Goal: Information Seeking & Learning: Learn about a topic

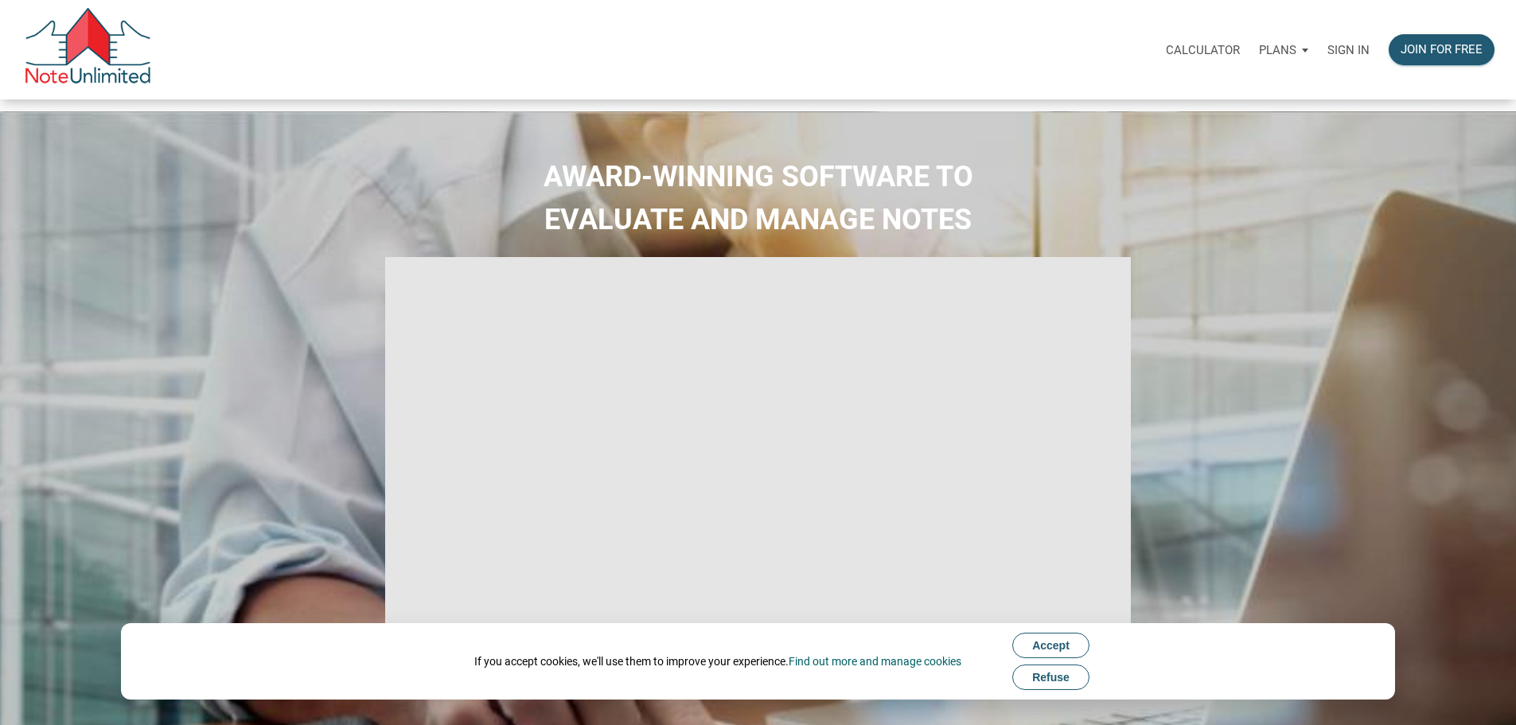
type input "Introduction to new features"
select select
click at [1327, 54] on p "Sign in" at bounding box center [1348, 50] width 42 height 14
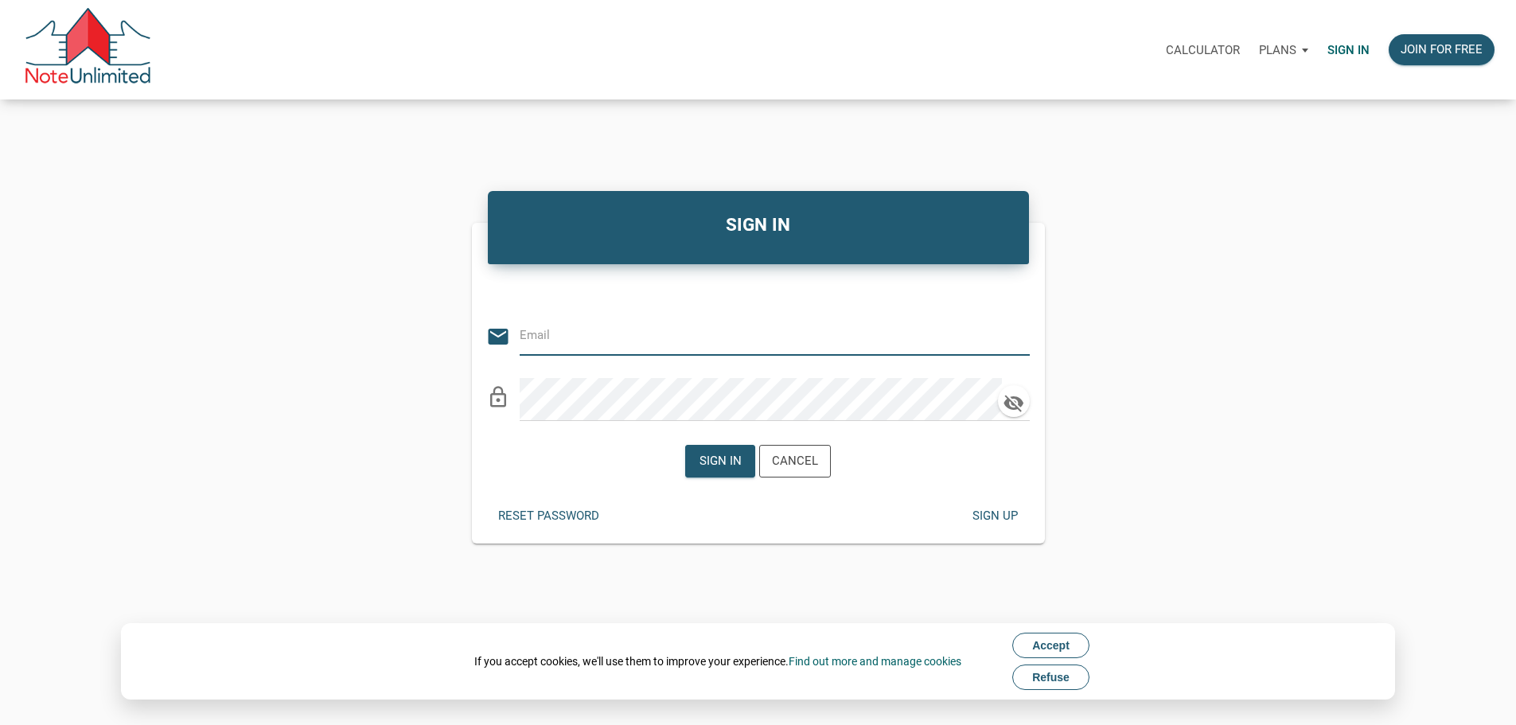
click at [583, 338] on input "email" at bounding box center [763, 335] width 486 height 36
type input "bsegulja@gmail.com"
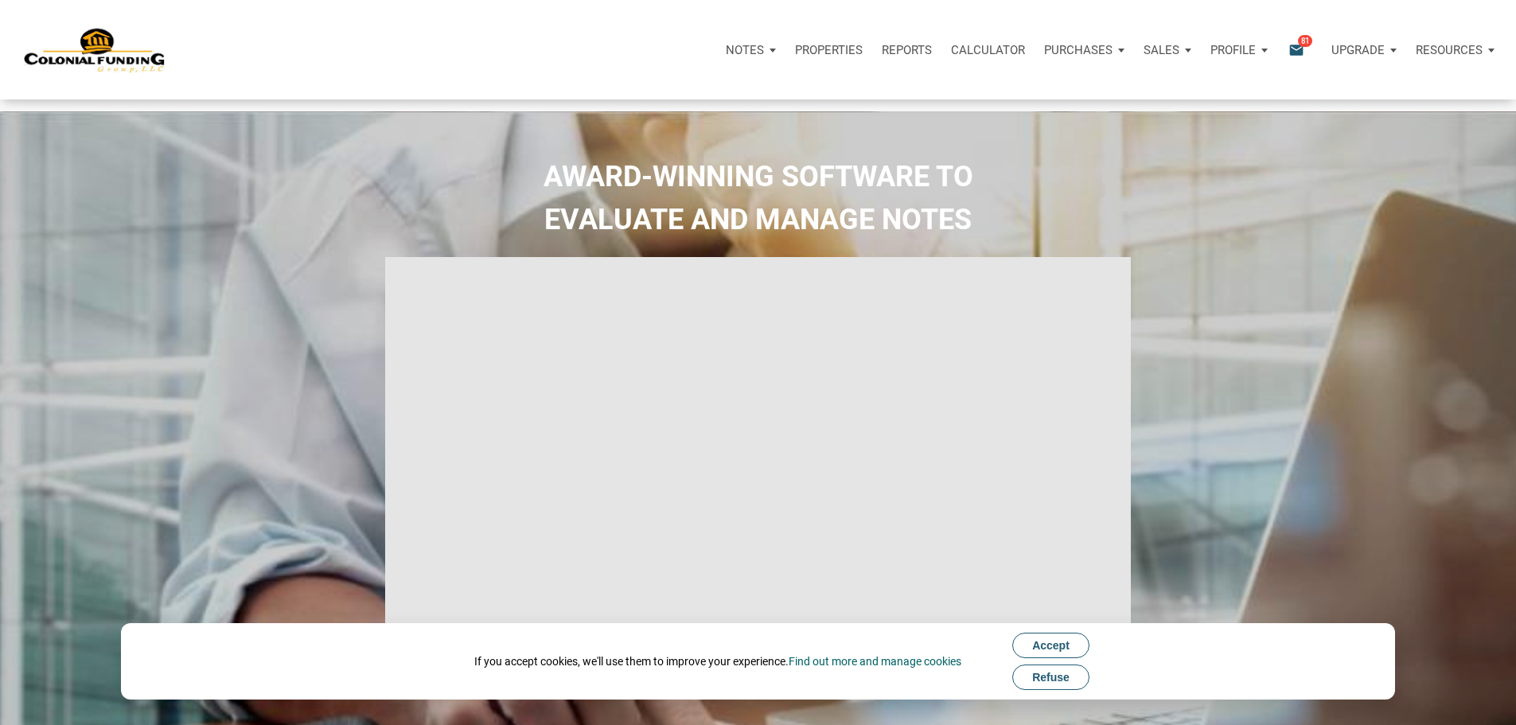
type input "Introduction to new features"
select select
click at [1298, 45] on span "81" at bounding box center [1305, 40] width 14 height 13
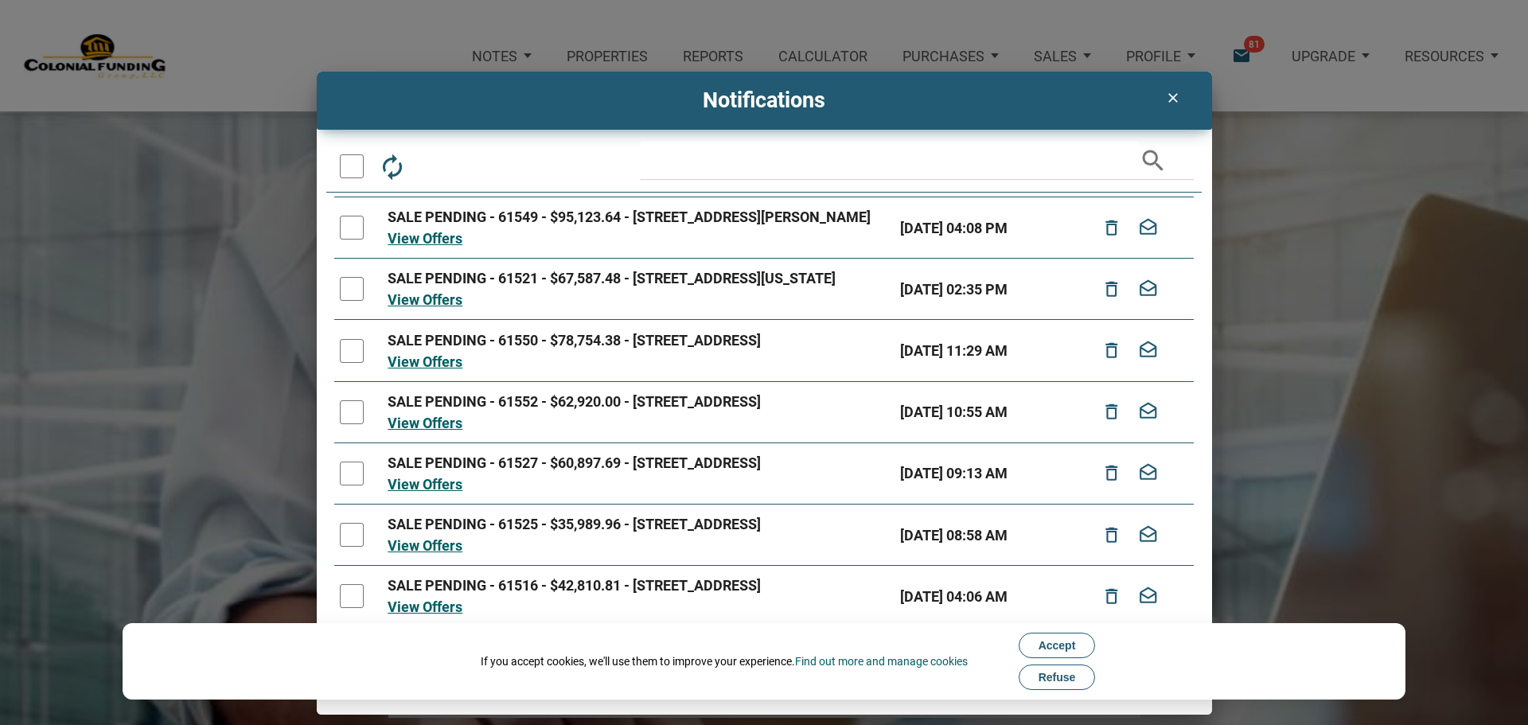
scroll to position [330, 0]
click at [1061, 644] on span "Accept" at bounding box center [1056, 645] width 37 height 13
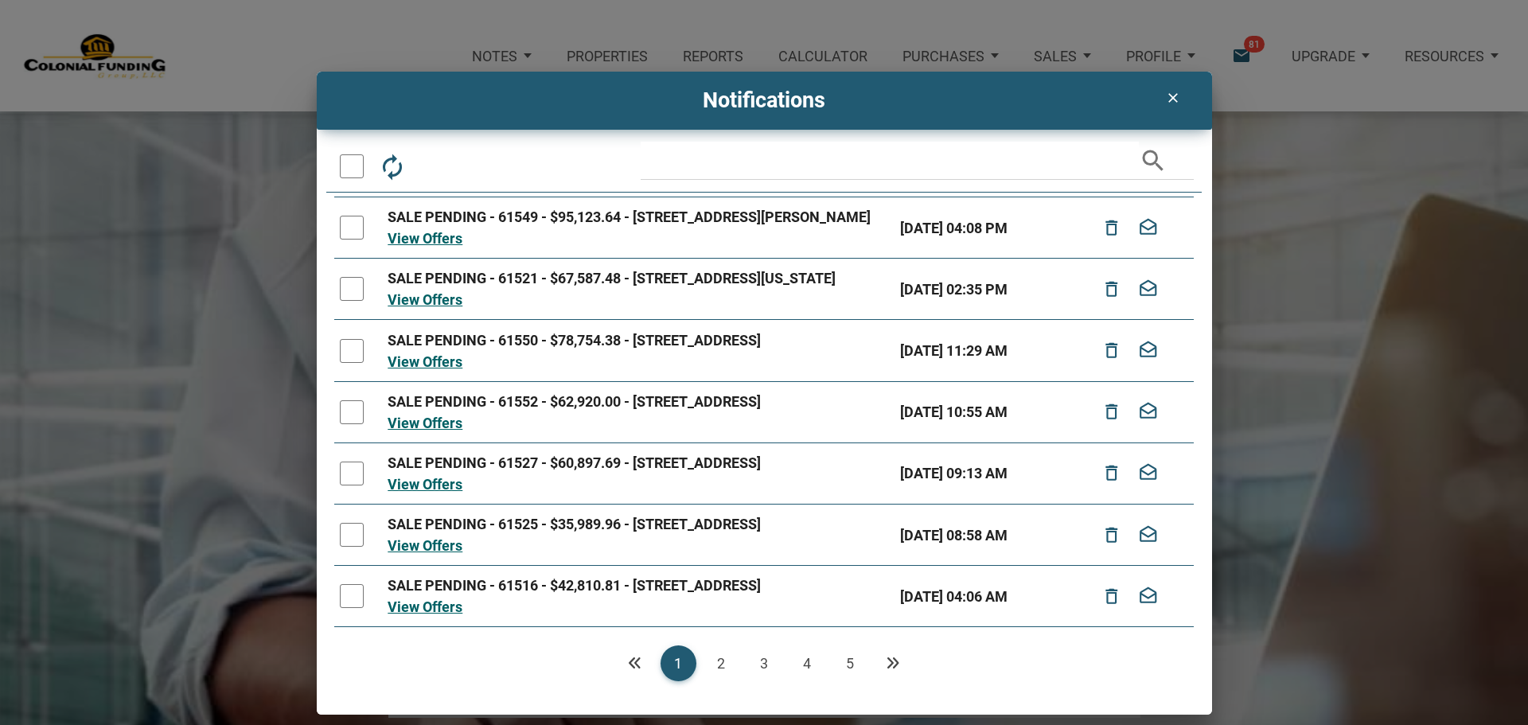
click at [724, 661] on link "2" at bounding box center [721, 663] width 36 height 36
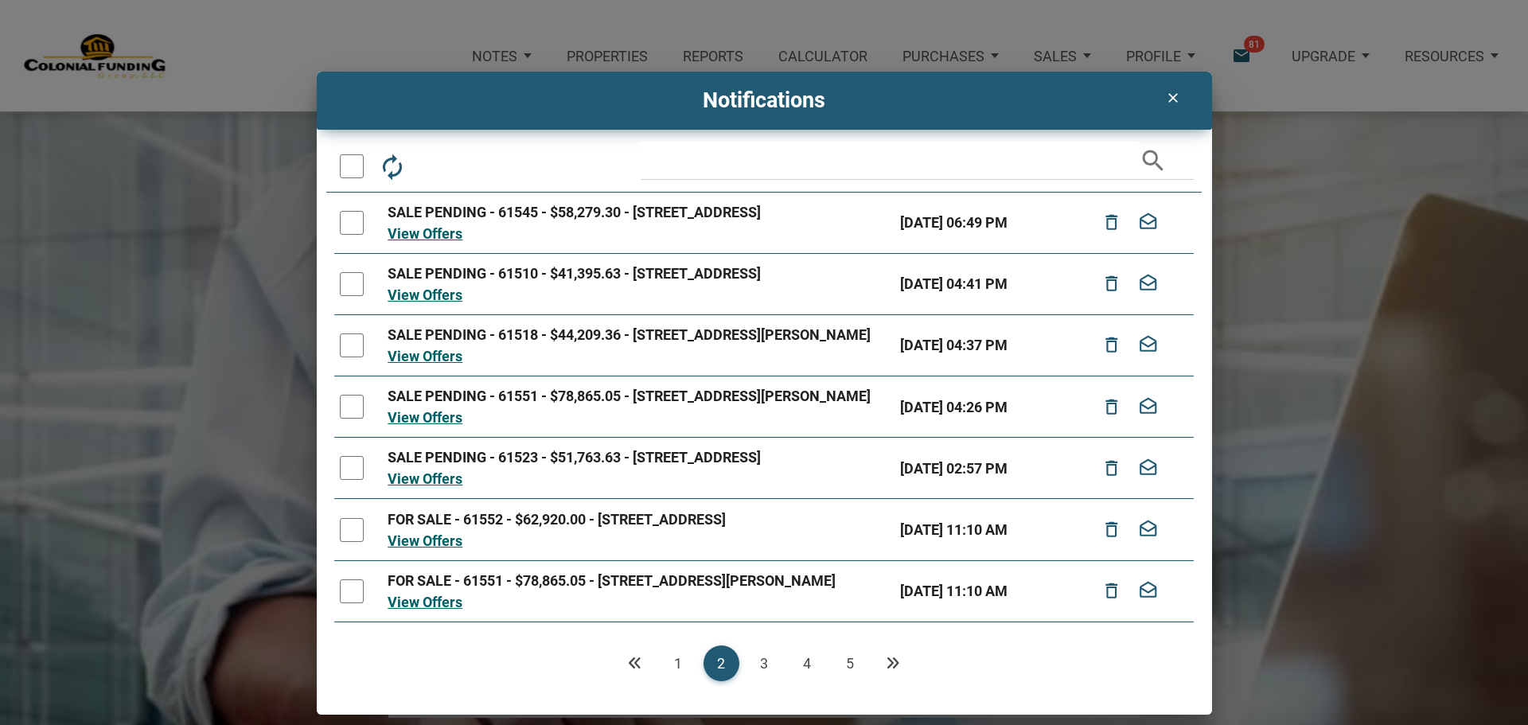
click at [763, 664] on link "3" at bounding box center [764, 663] width 36 height 36
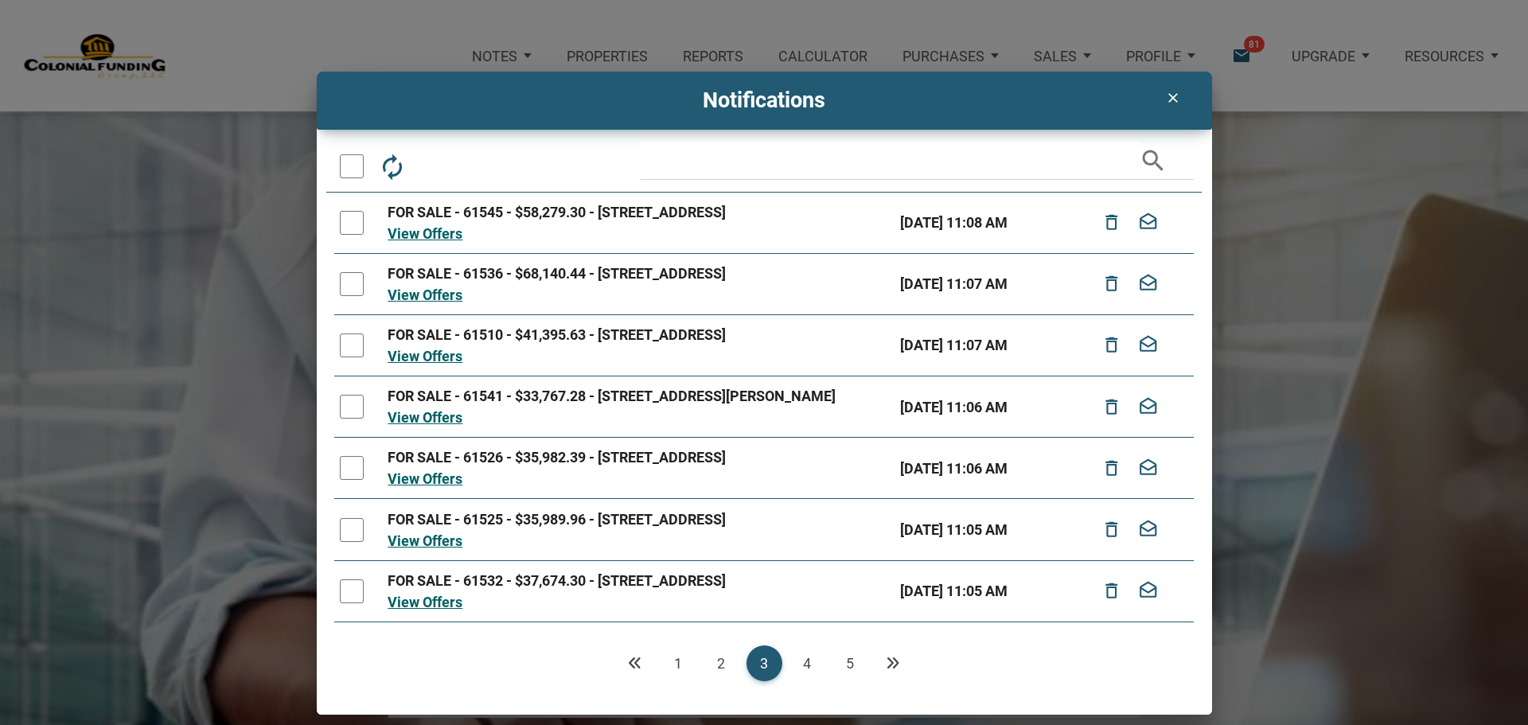
click at [815, 664] on link "4" at bounding box center [807, 663] width 36 height 36
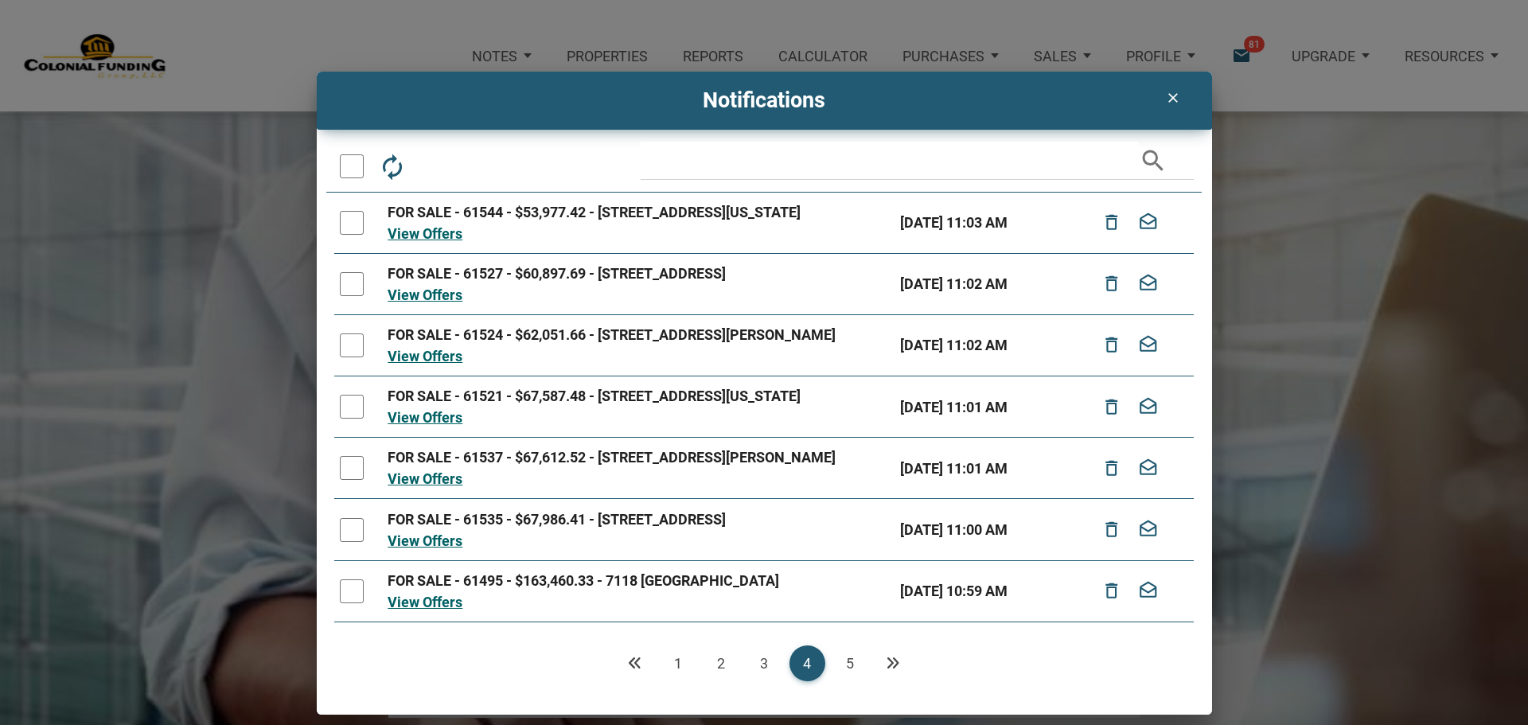
click at [851, 660] on link "5" at bounding box center [850, 663] width 36 height 36
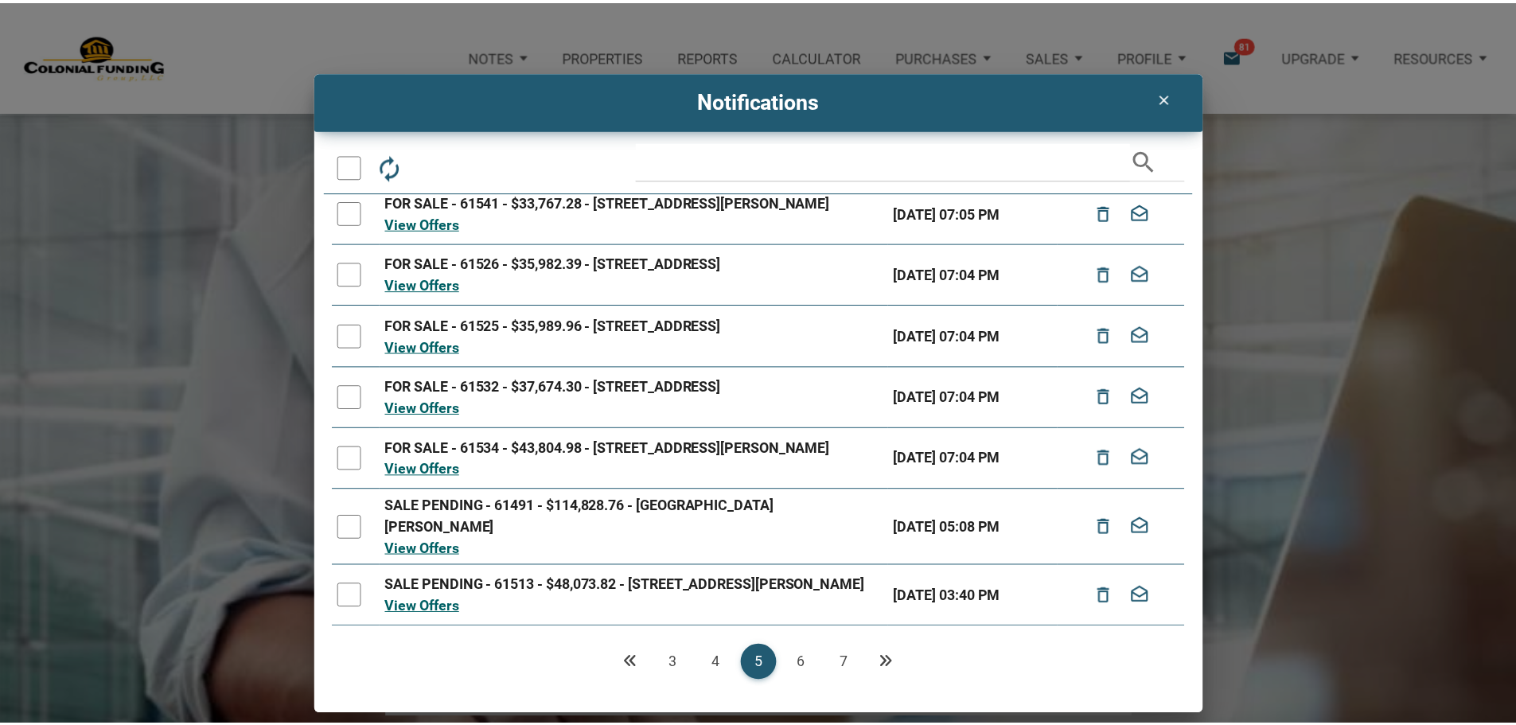
scroll to position [255, 0]
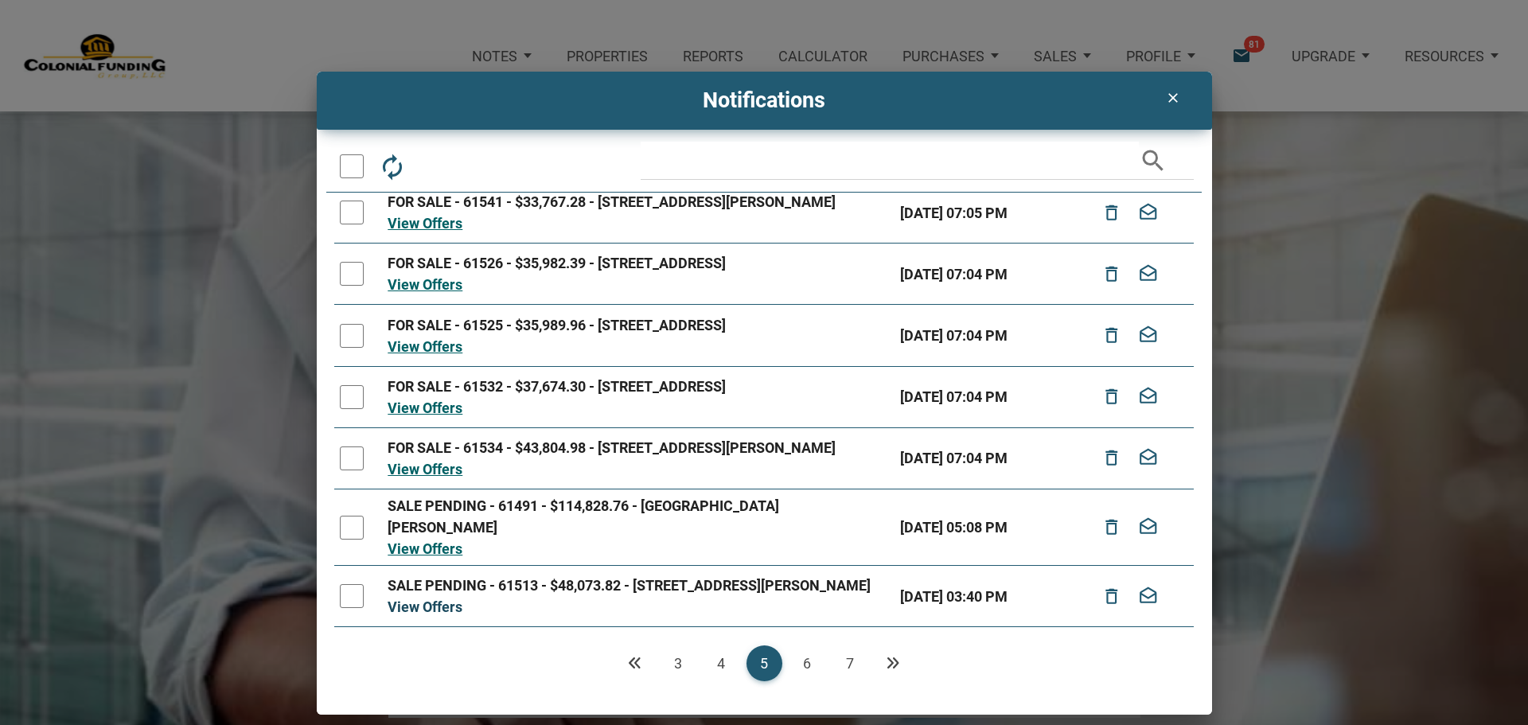
click at [416, 602] on link "View Offers" at bounding box center [424, 606] width 75 height 17
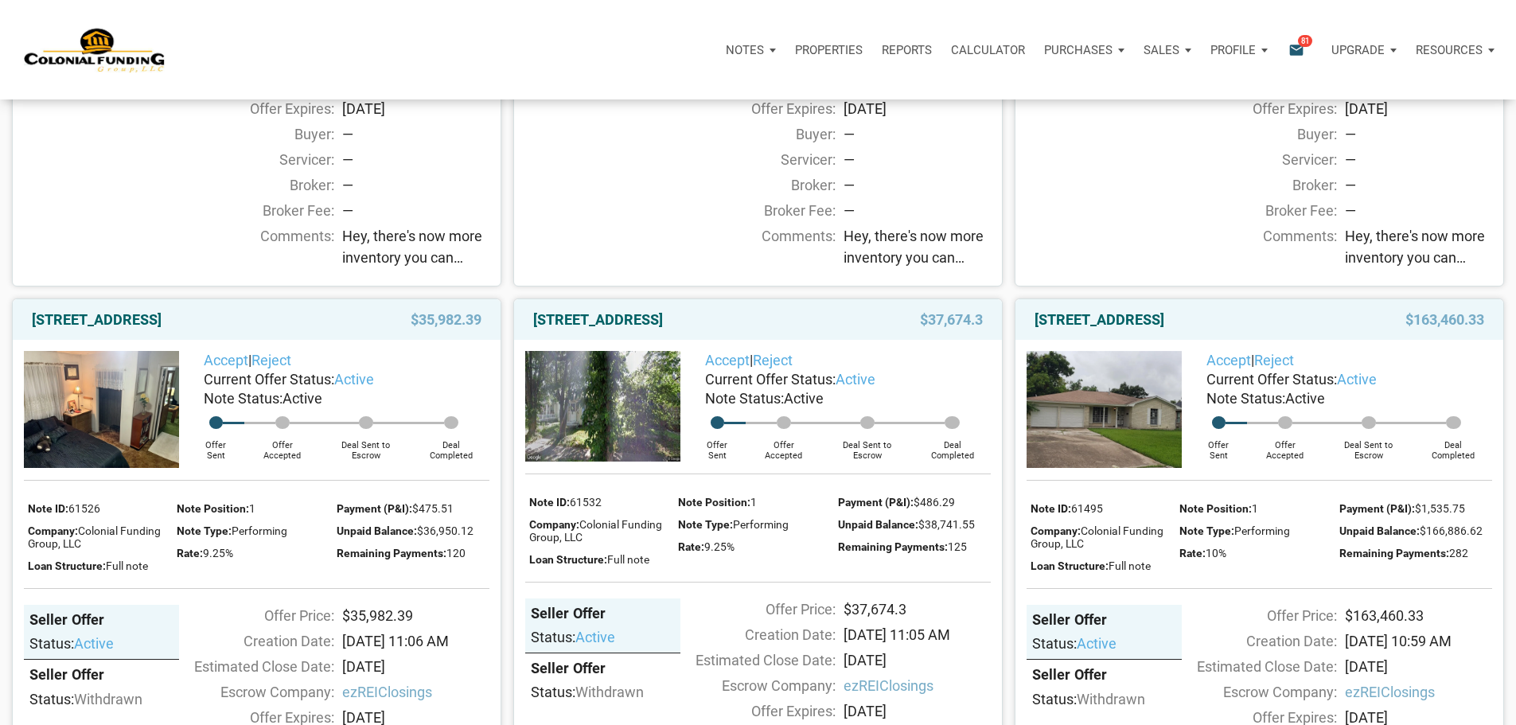
scroll to position [1193, 0]
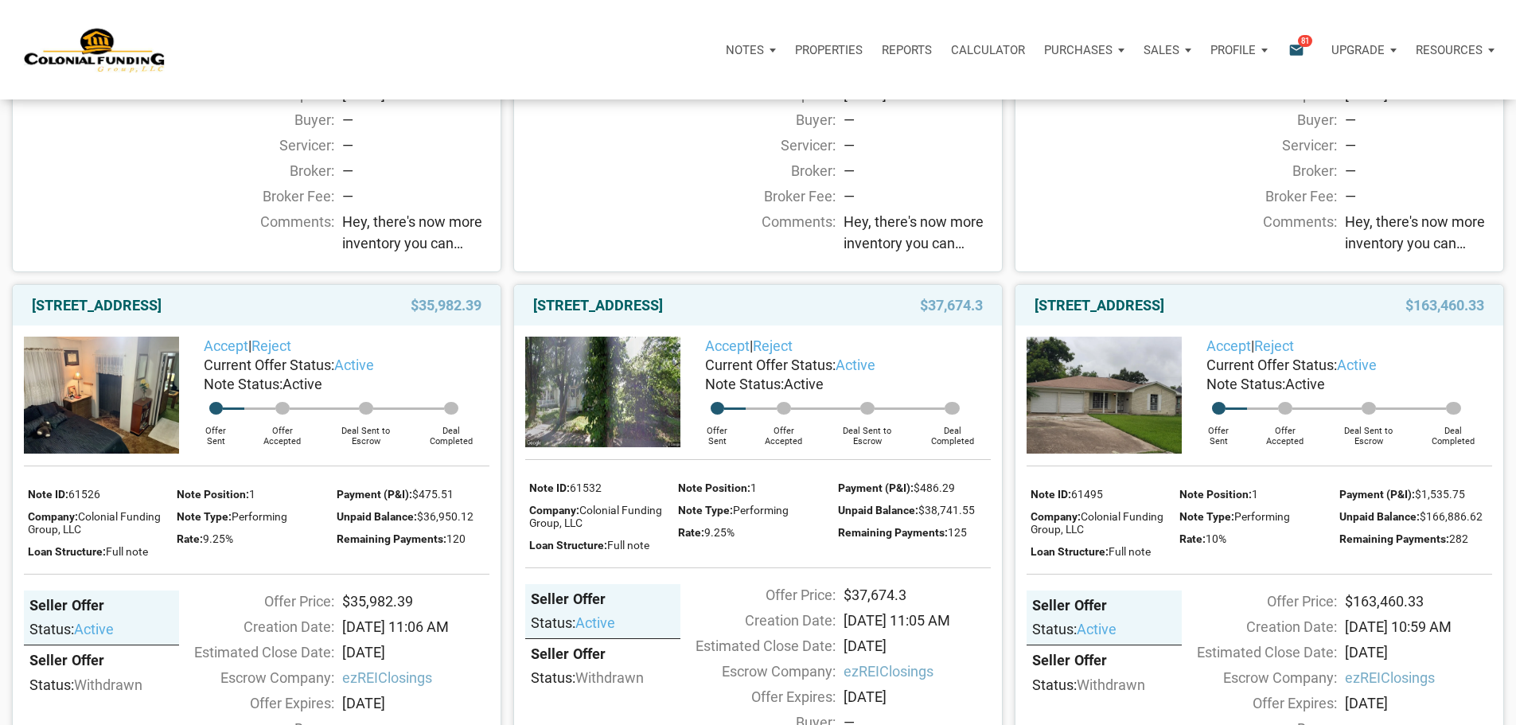
click at [1391, 254] on span "Hey, there's now more inventory you can check out, with something for pretty mu…" at bounding box center [1418, 232] width 147 height 43
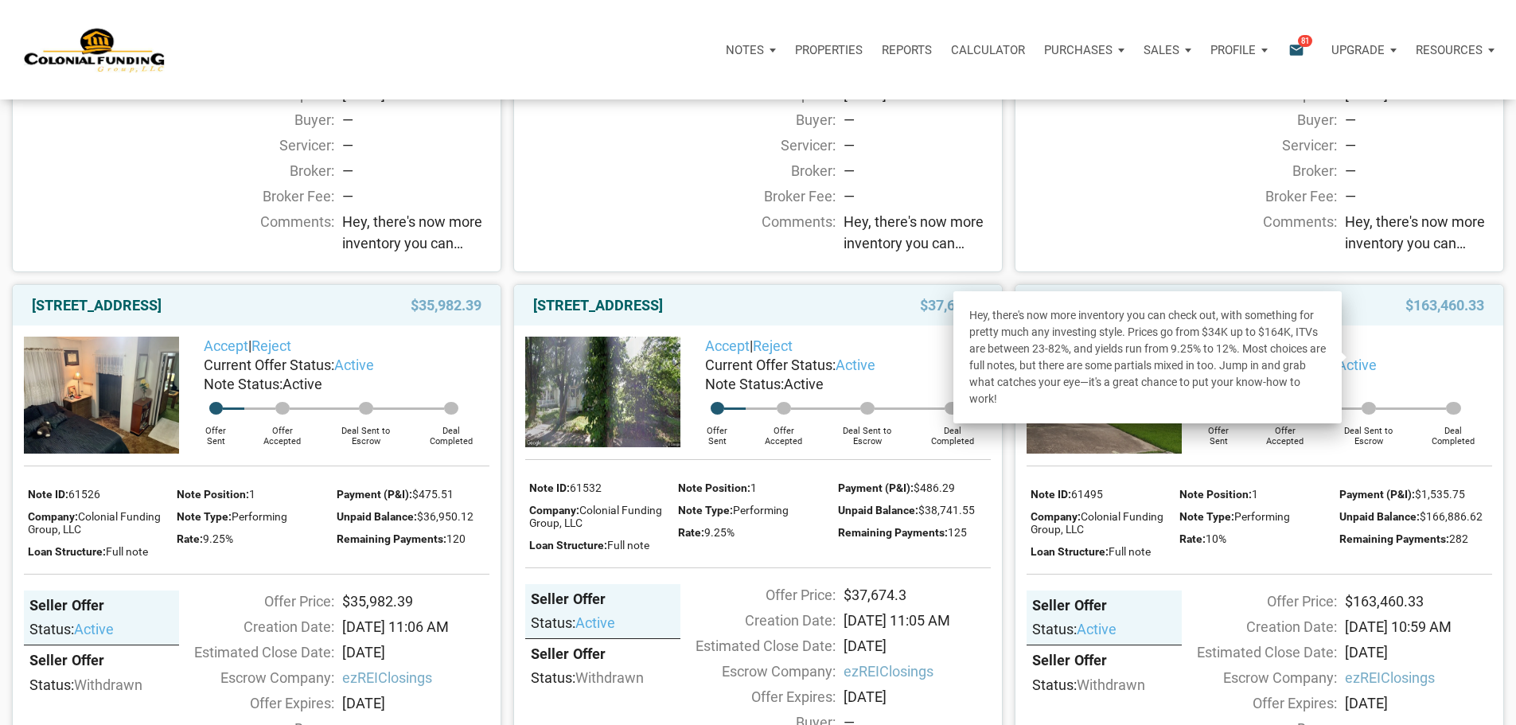
click at [1443, 181] on div "—" at bounding box center [1418, 170] width 147 height 21
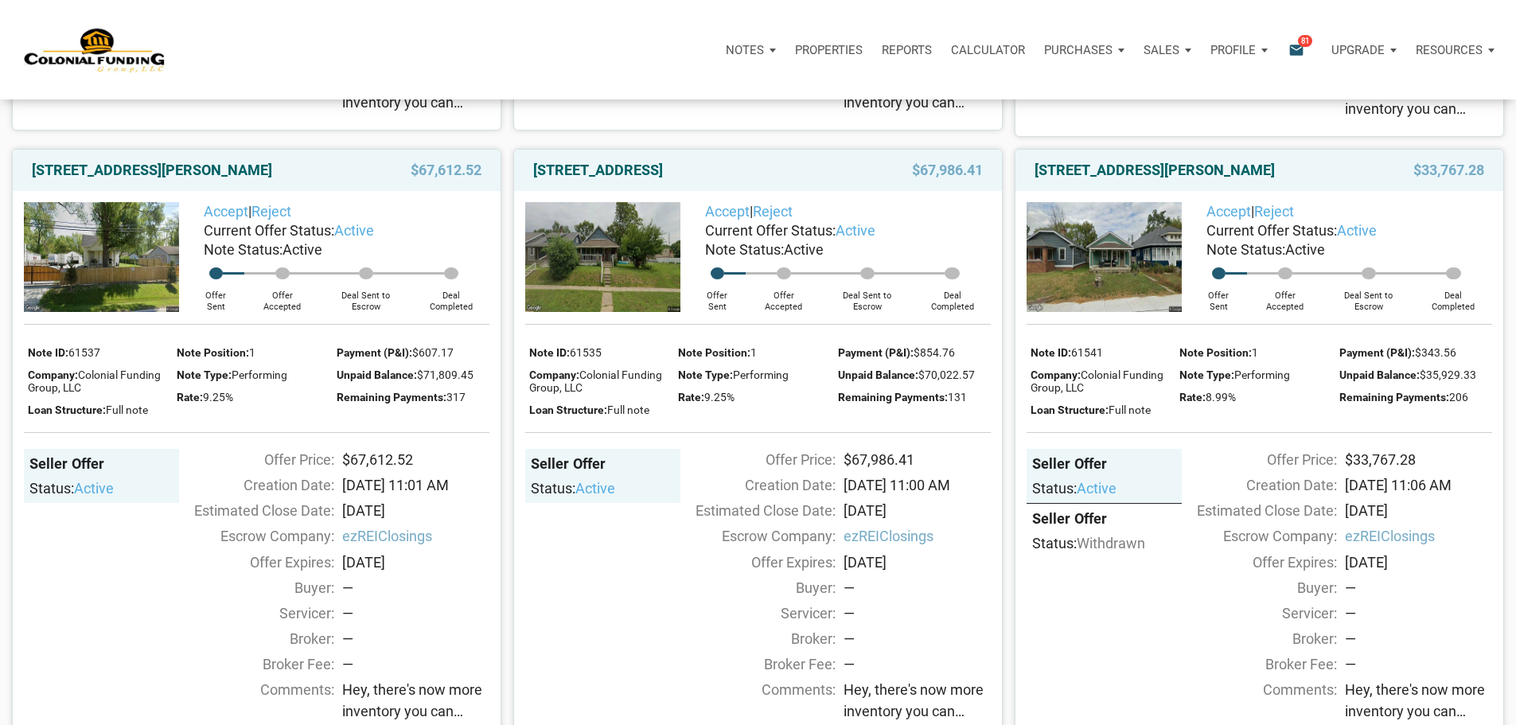
scroll to position [716, 0]
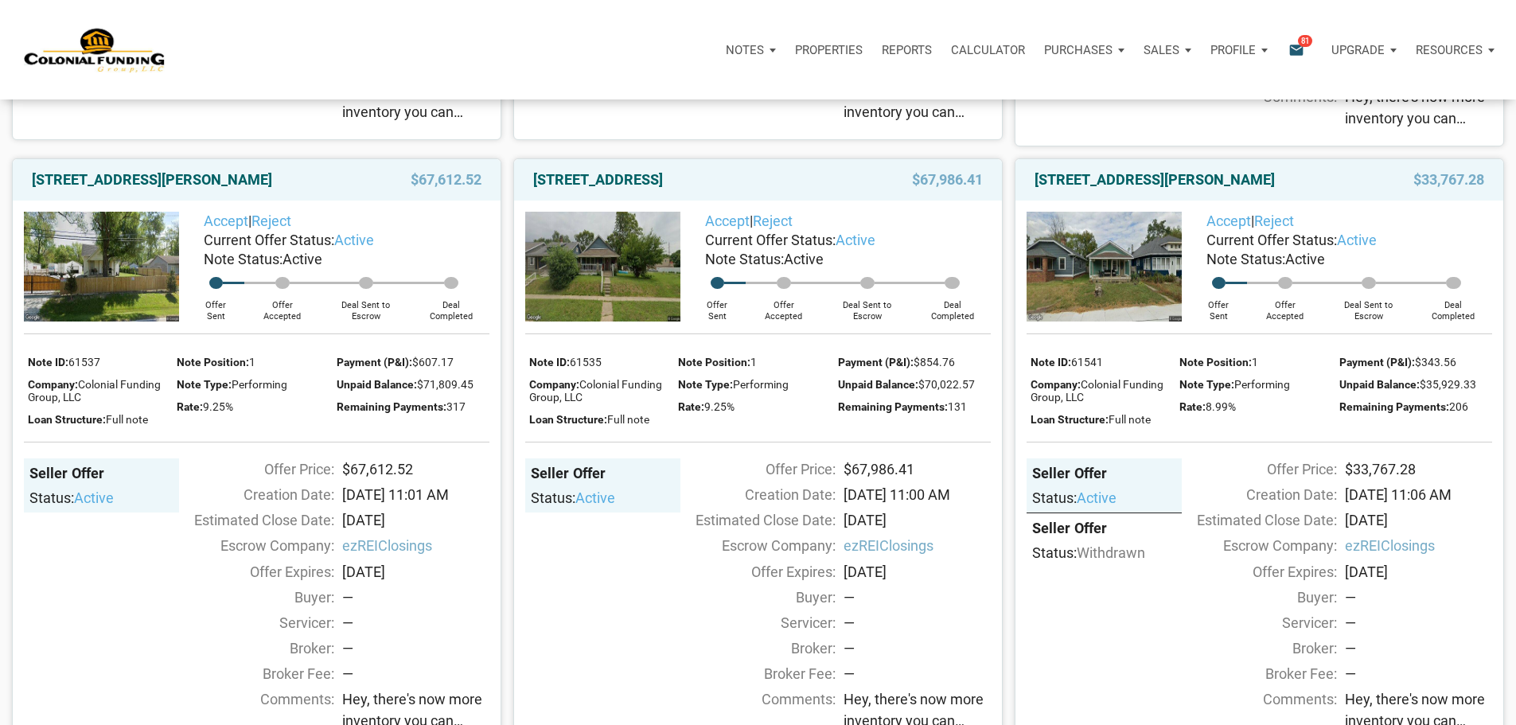
click at [1111, 321] on img at bounding box center [1103, 267] width 155 height 110
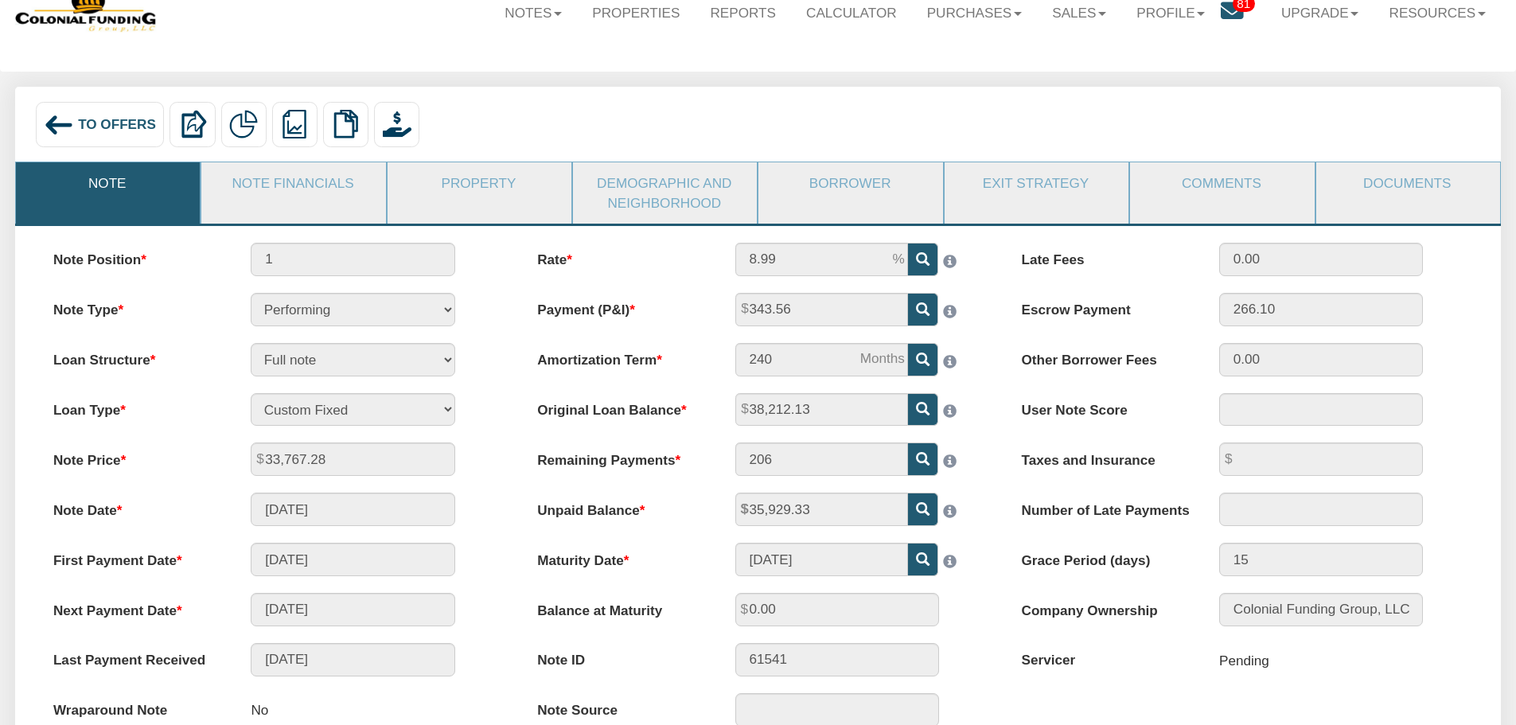
scroll to position [80, 0]
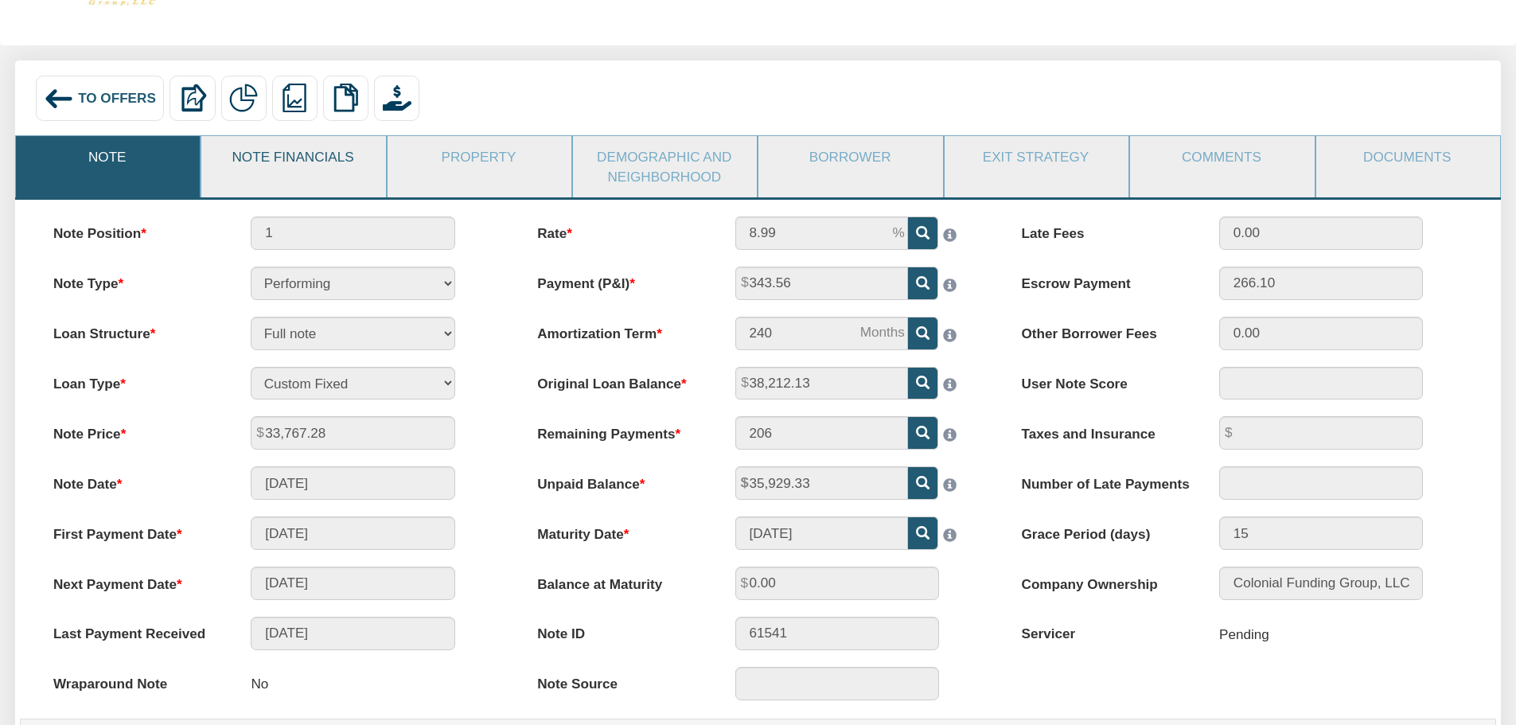
click at [257, 159] on link "Note Financials" at bounding box center [292, 156] width 182 height 41
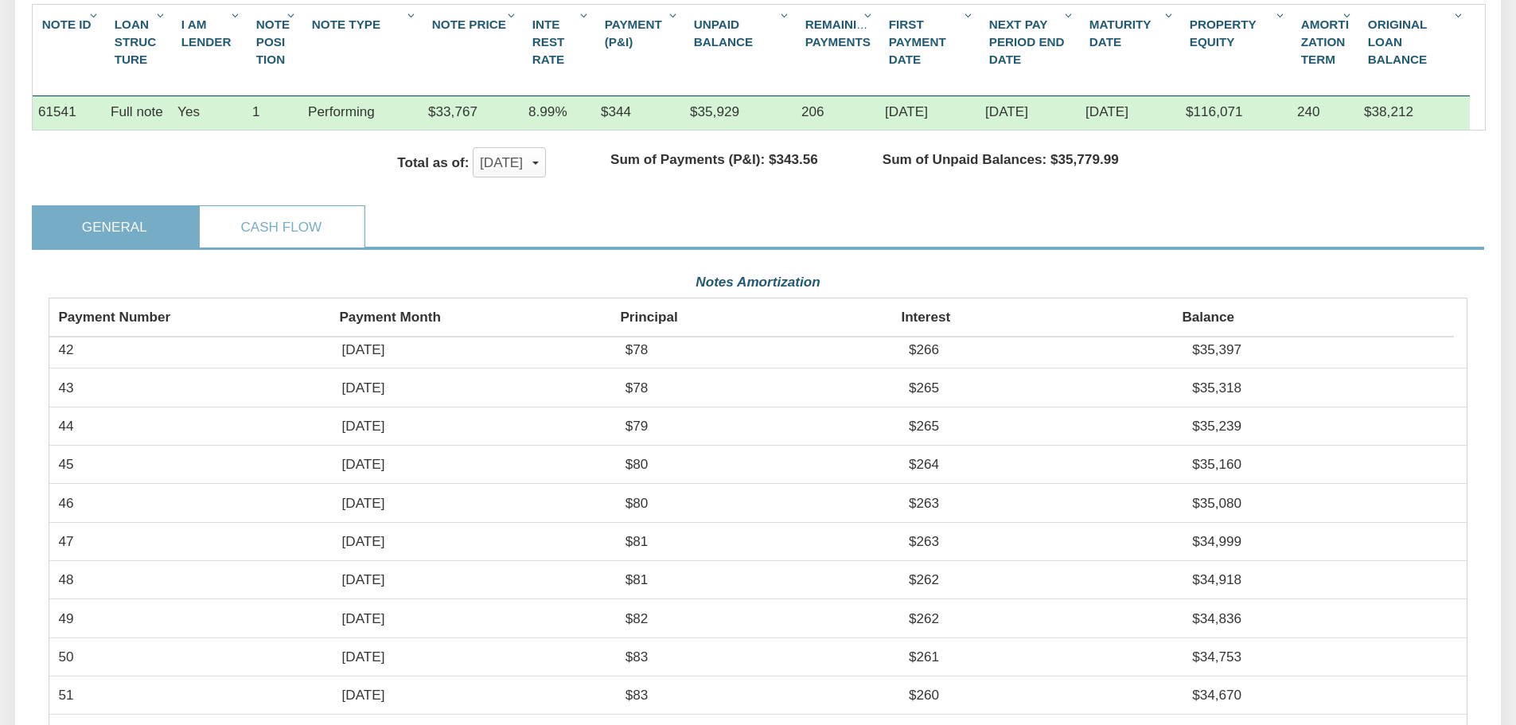
scroll to position [314, 0]
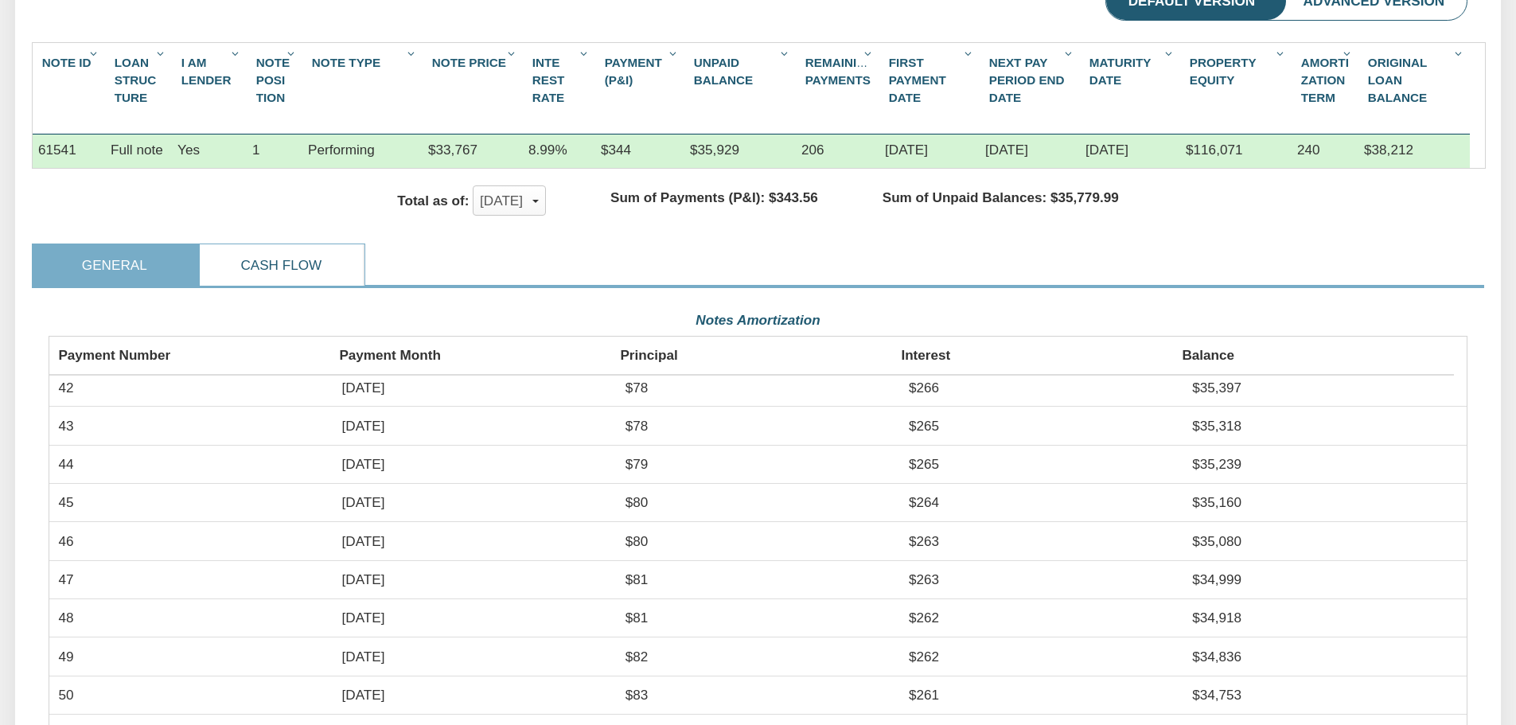
click at [278, 286] on link "Cash Flow" at bounding box center [282, 264] width 164 height 41
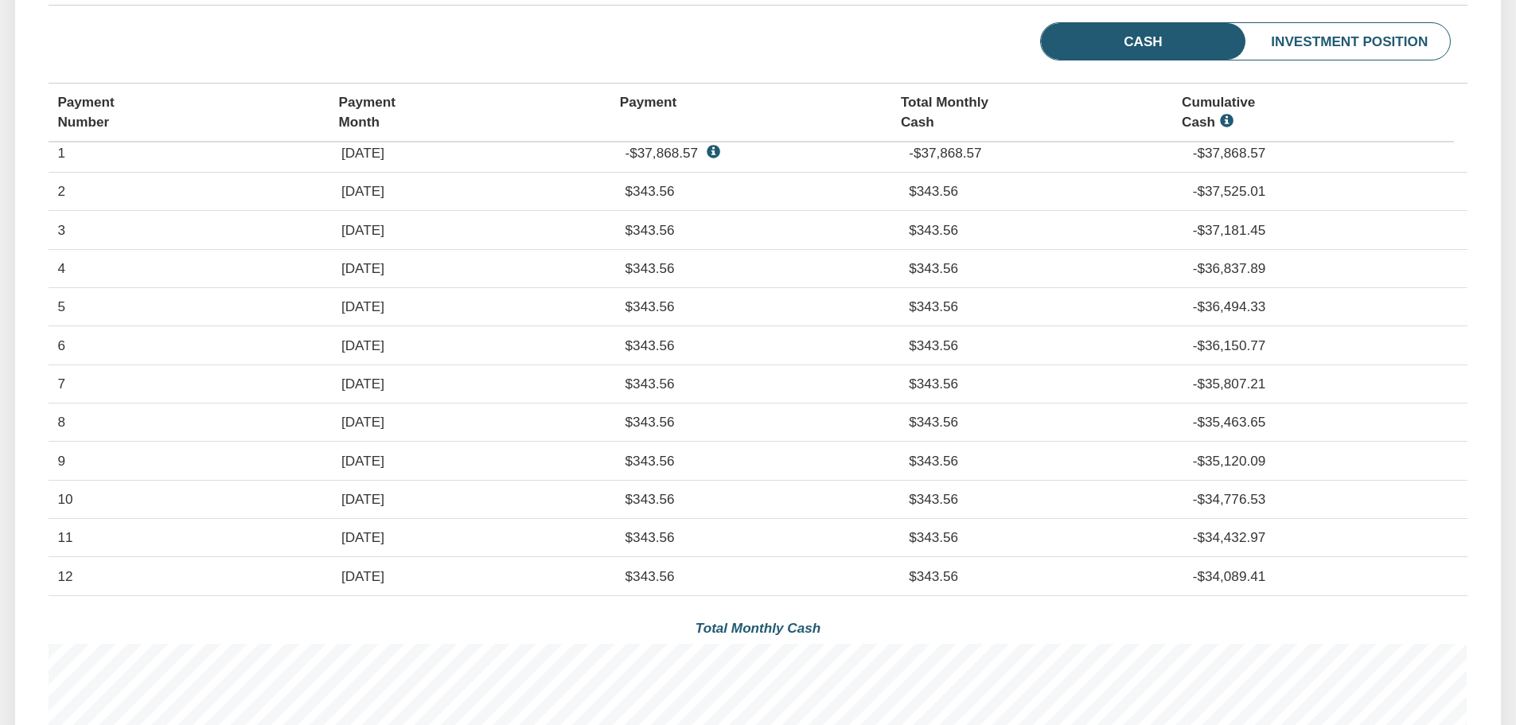
scroll to position [0, 0]
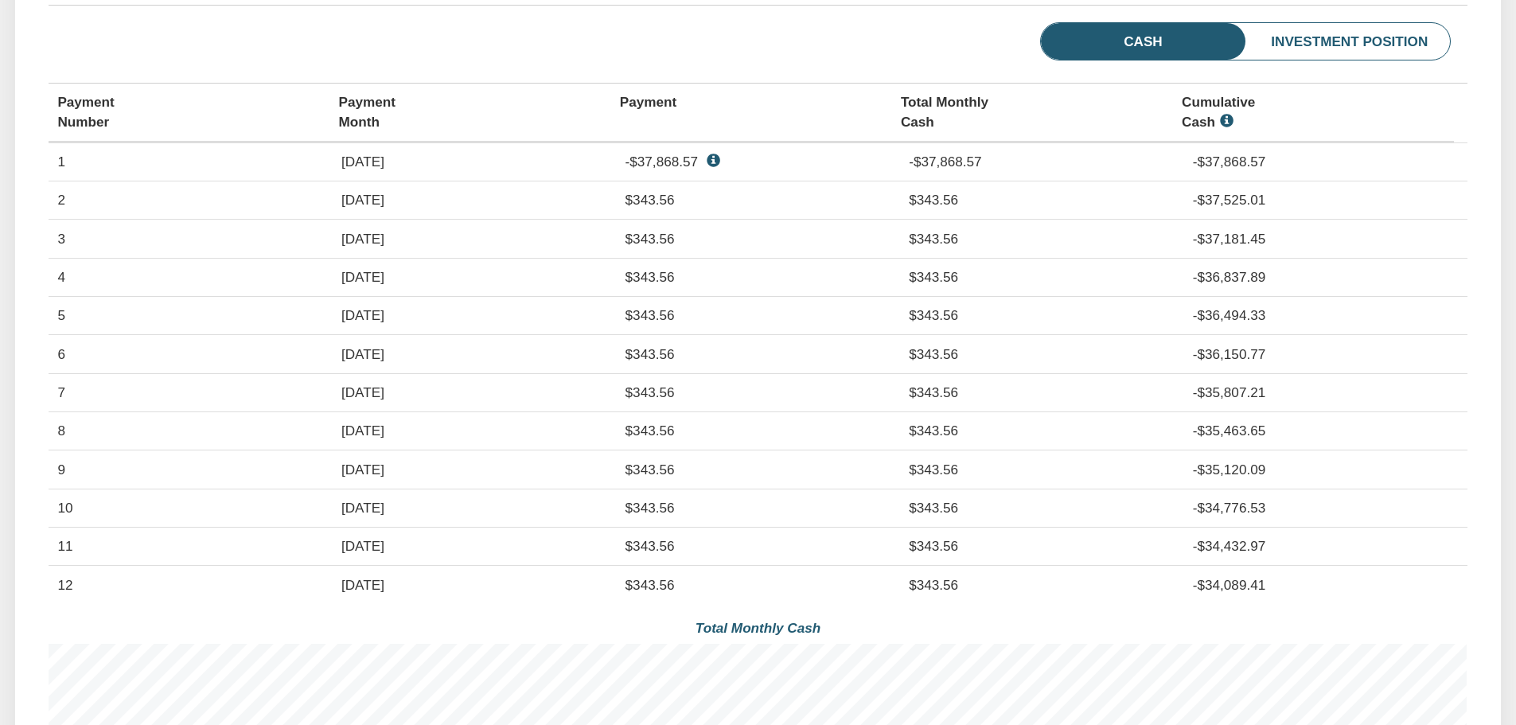
click at [1325, 61] on li "Investment Position" at bounding box center [1319, 42] width 262 height 38
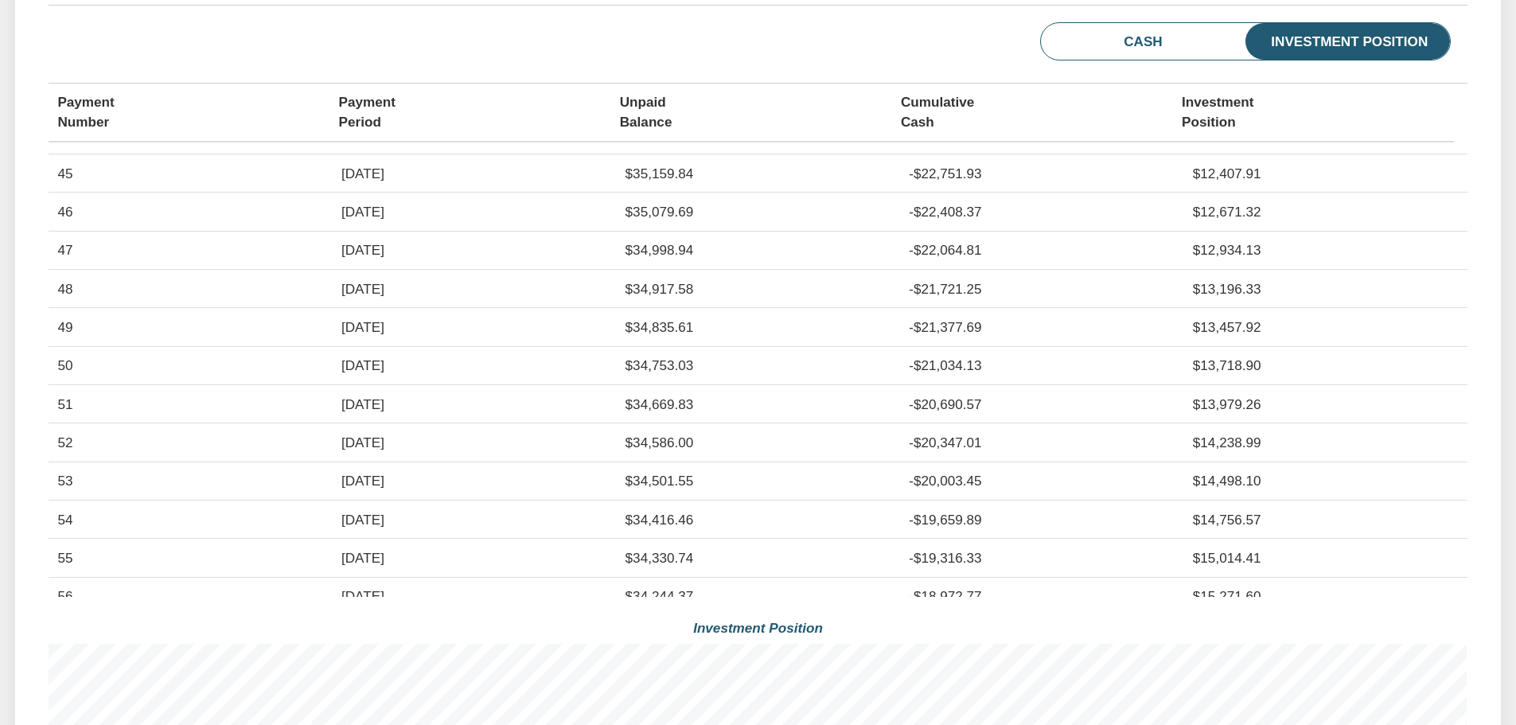
scroll to position [1601, 0]
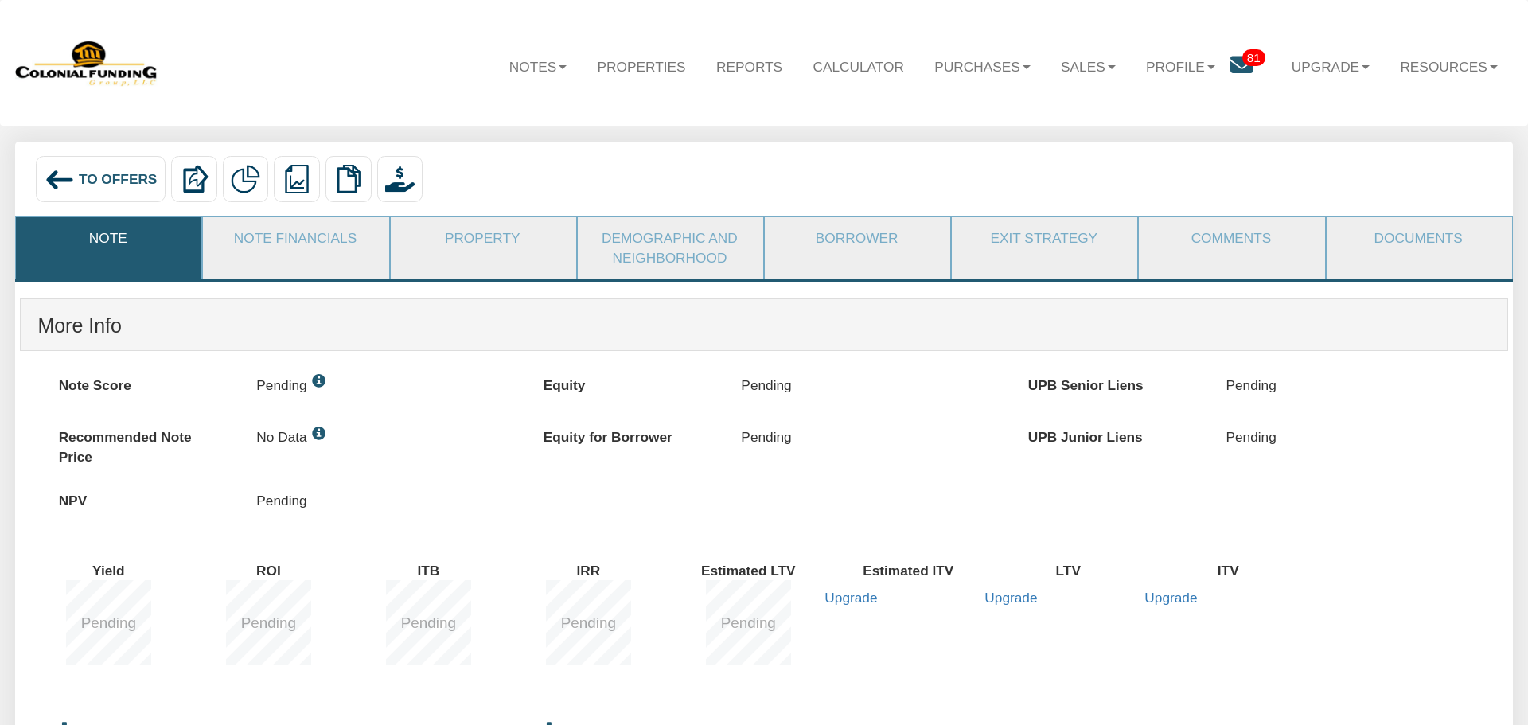
click at [1242, 60] on span "81" at bounding box center [1253, 57] width 23 height 17
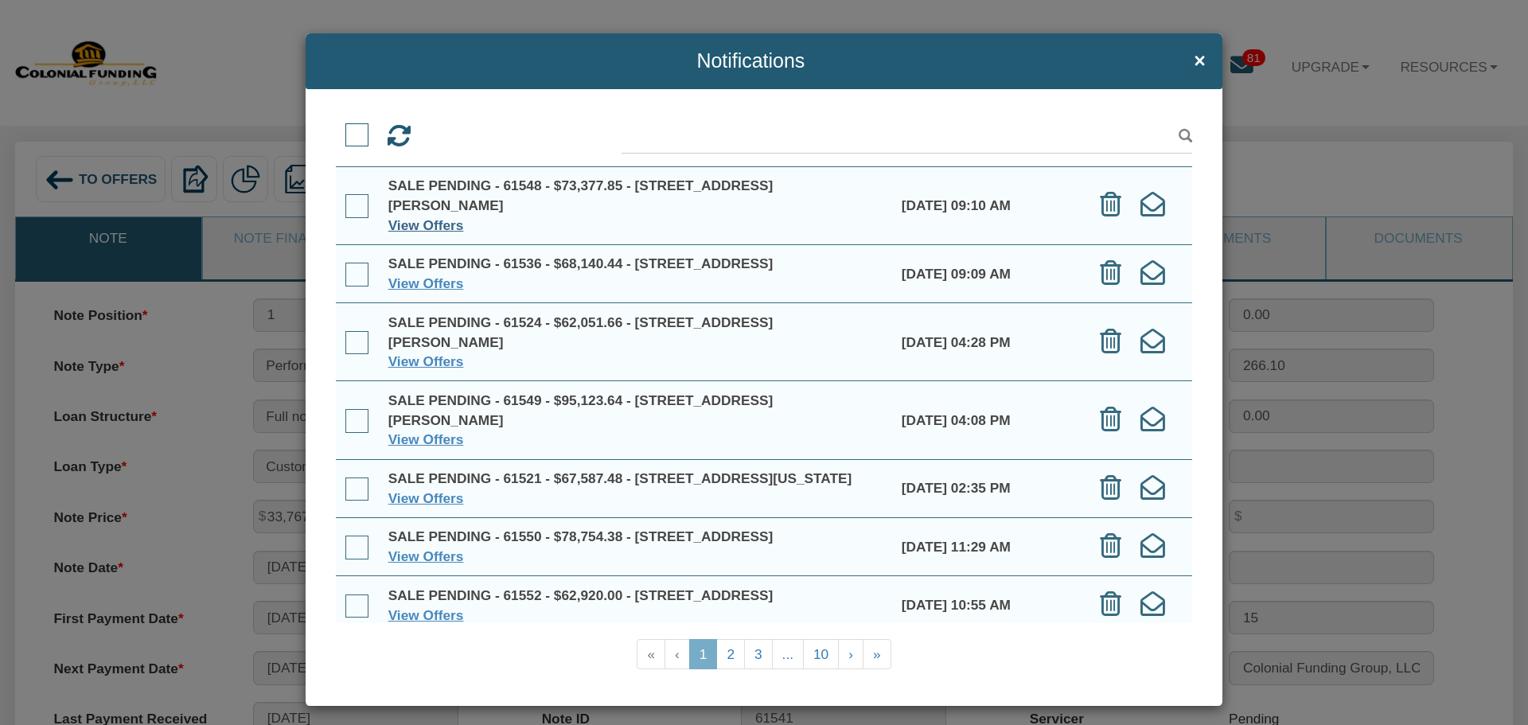
click at [437, 224] on link "View Offers" at bounding box center [426, 225] width 76 height 16
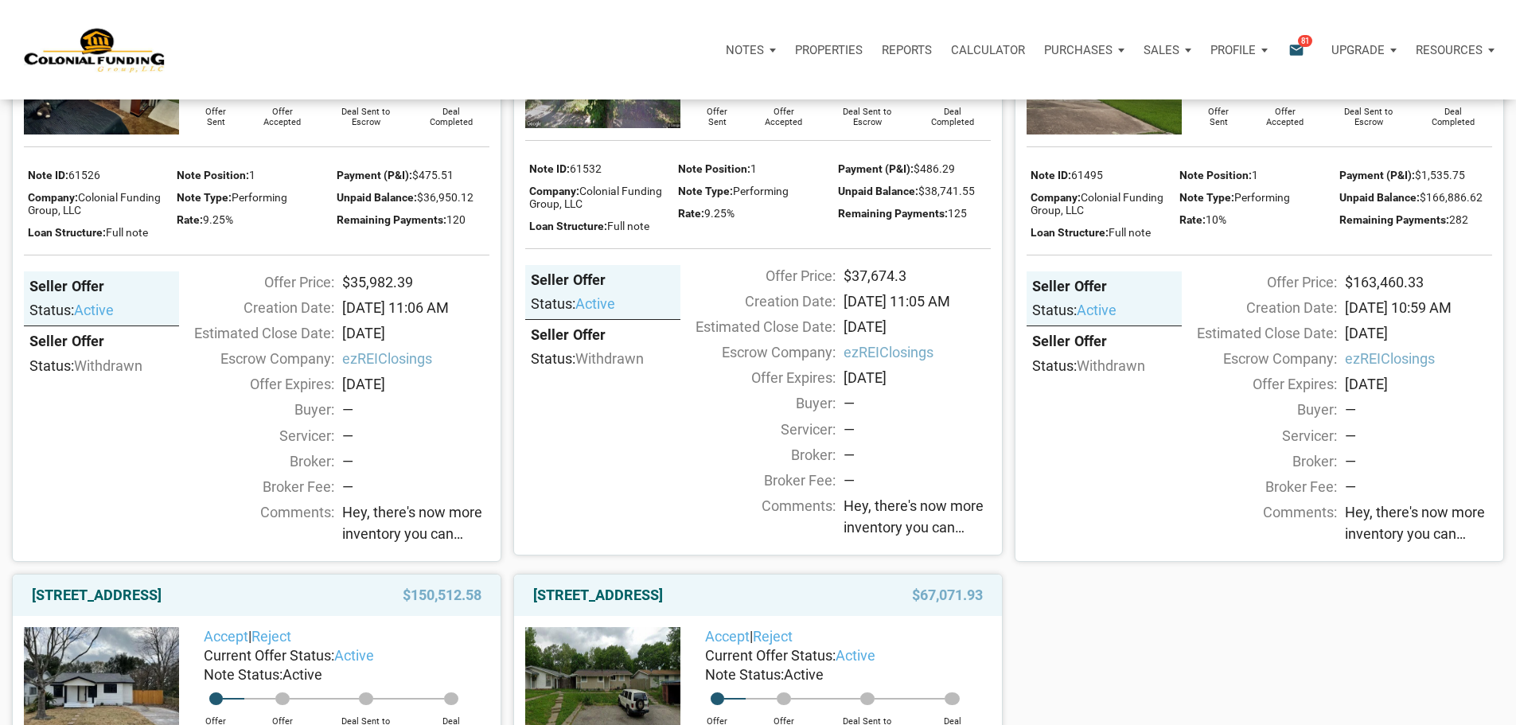
scroll to position [1512, 0]
click at [1116, 134] on img at bounding box center [1103, 76] width 155 height 116
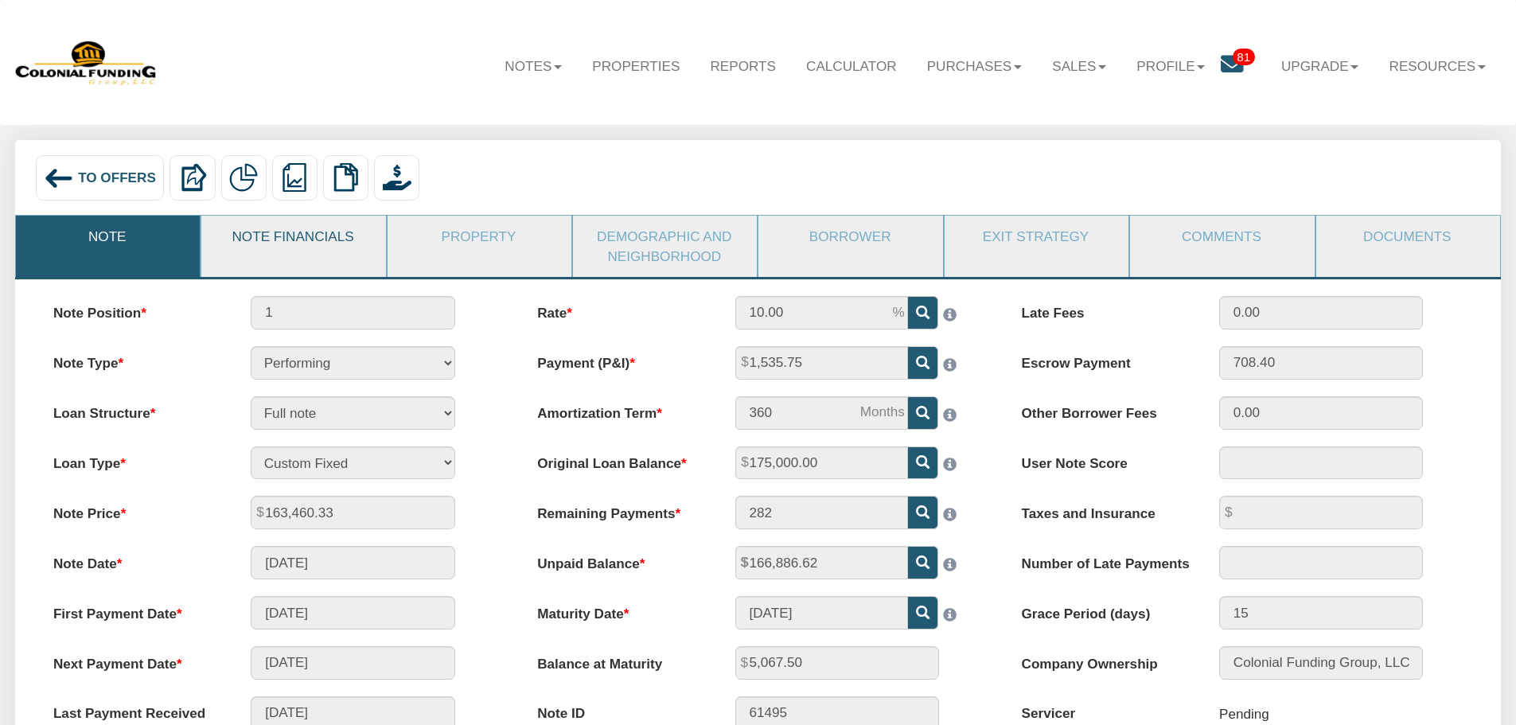
click at [284, 243] on link "Note Financials" at bounding box center [292, 236] width 182 height 41
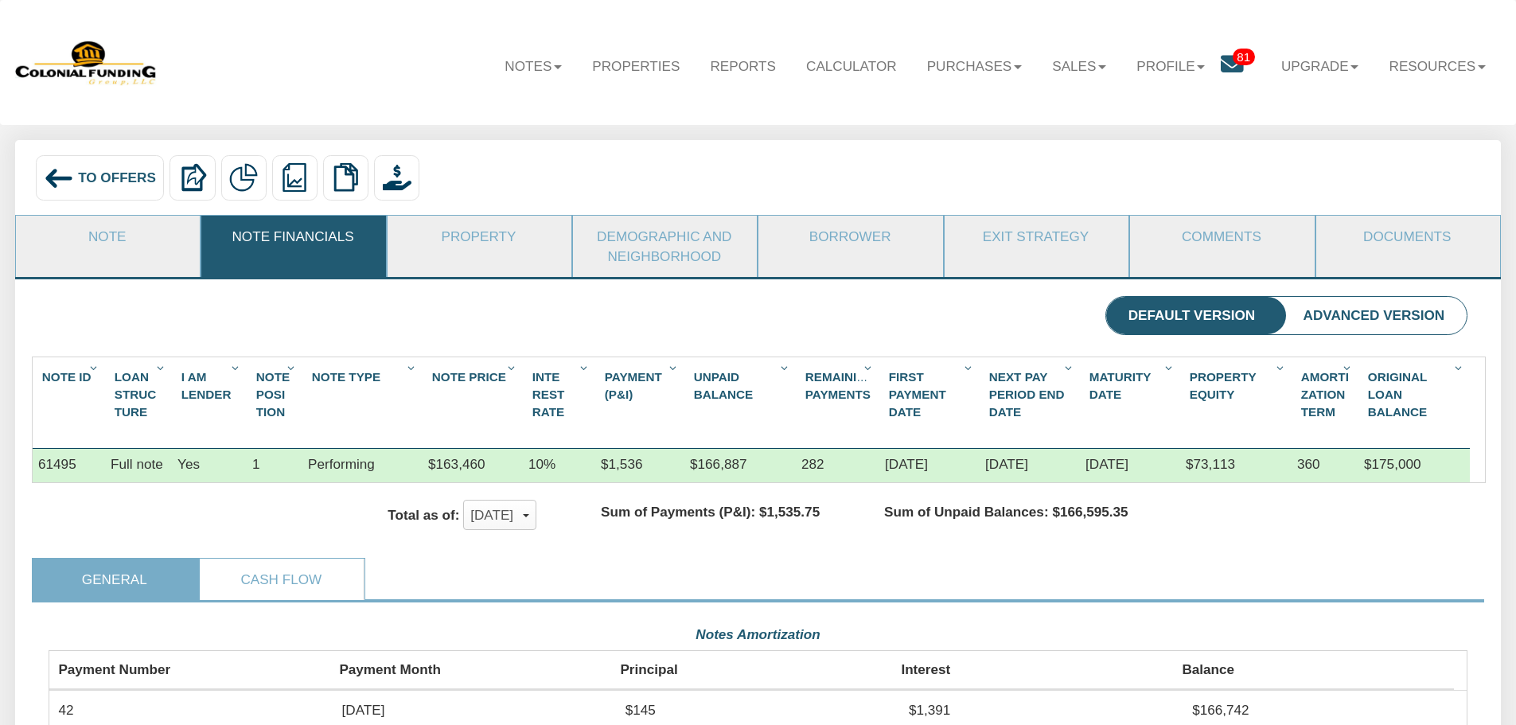
click at [56, 175] on img at bounding box center [59, 178] width 30 height 30
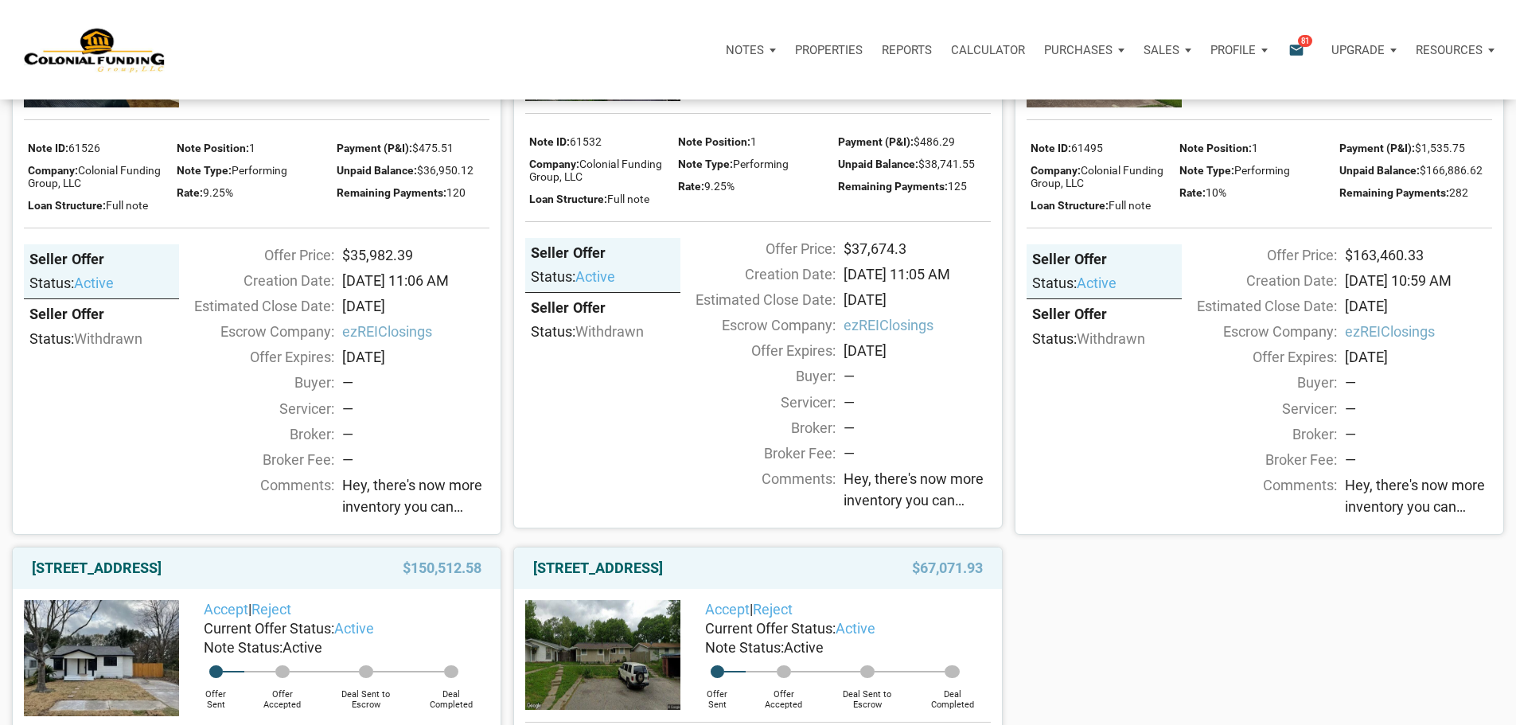
scroll to position [1512, 0]
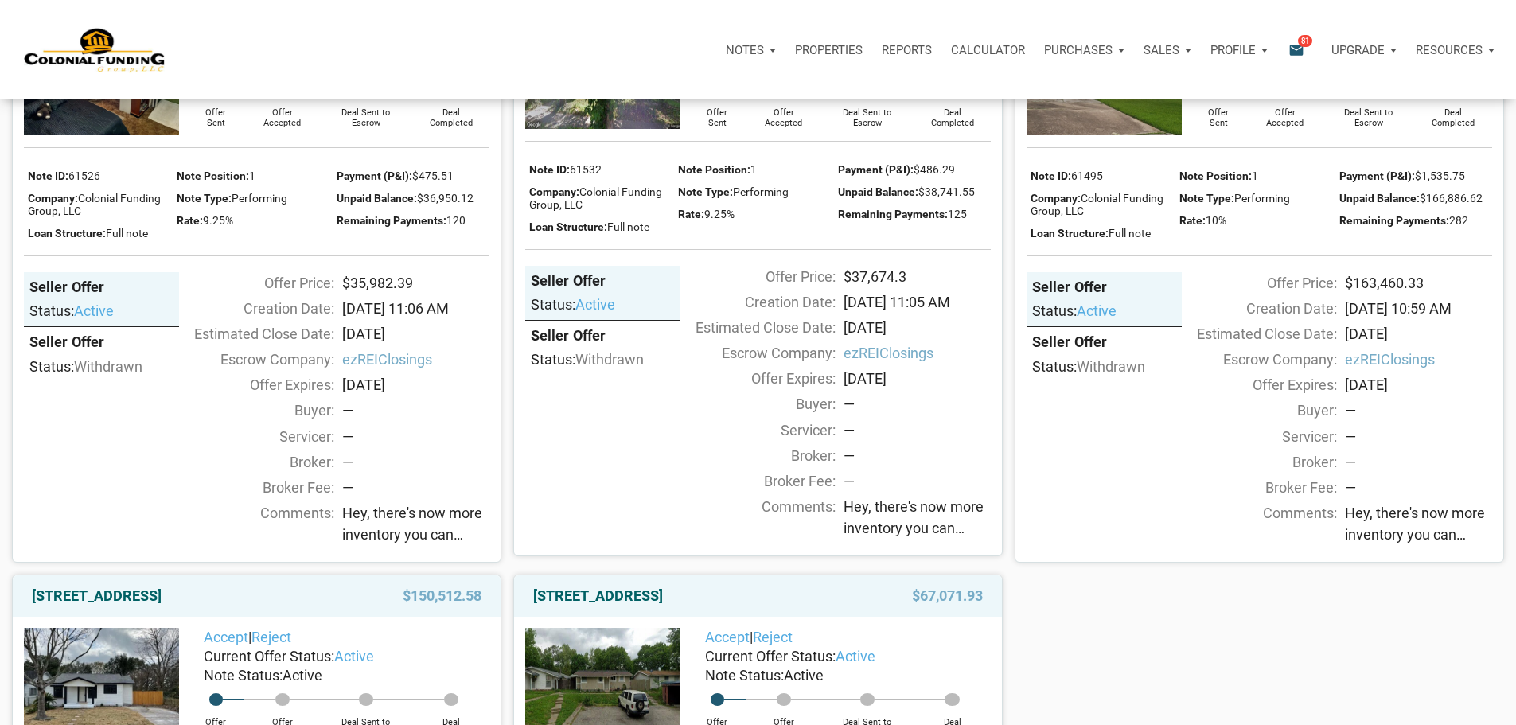
click at [1092, 134] on img at bounding box center [1103, 76] width 155 height 116
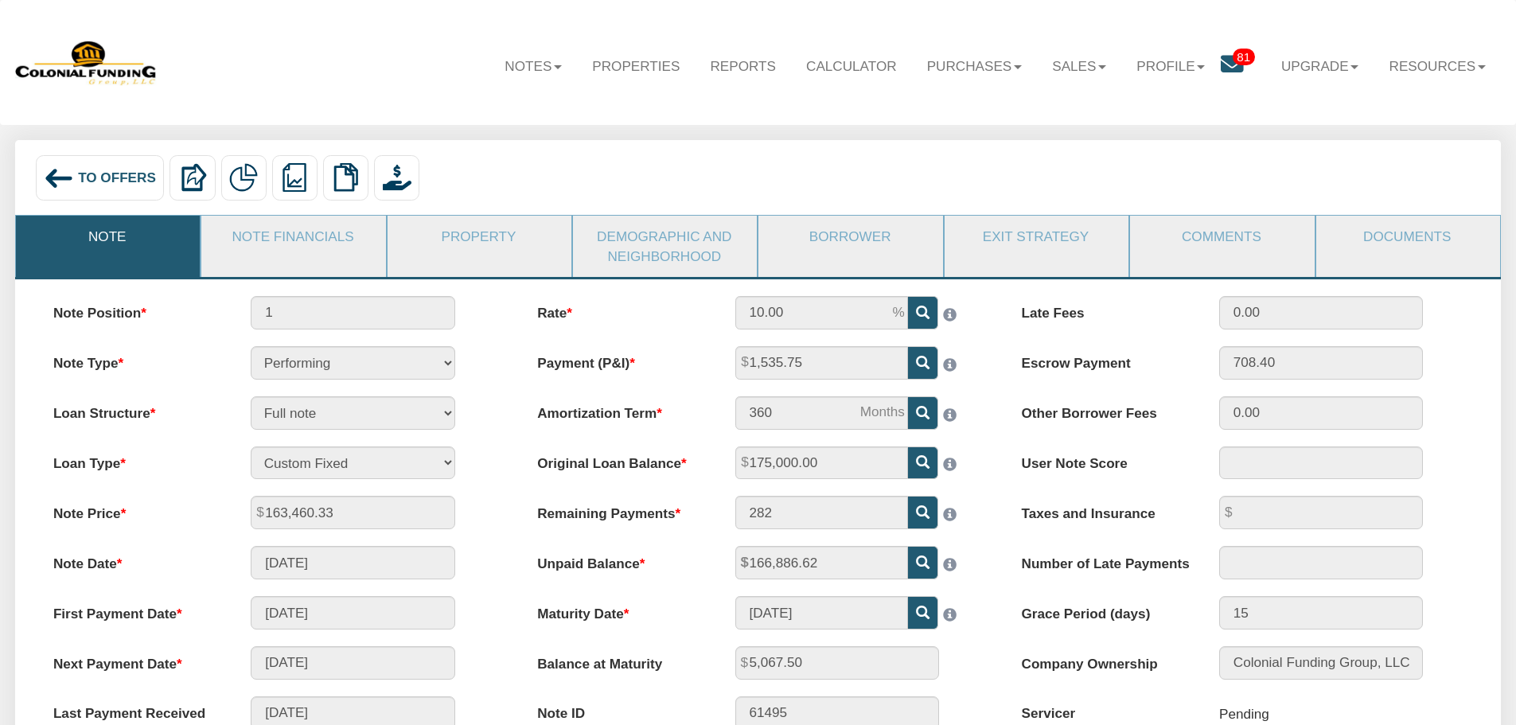
click at [53, 174] on img at bounding box center [59, 178] width 30 height 30
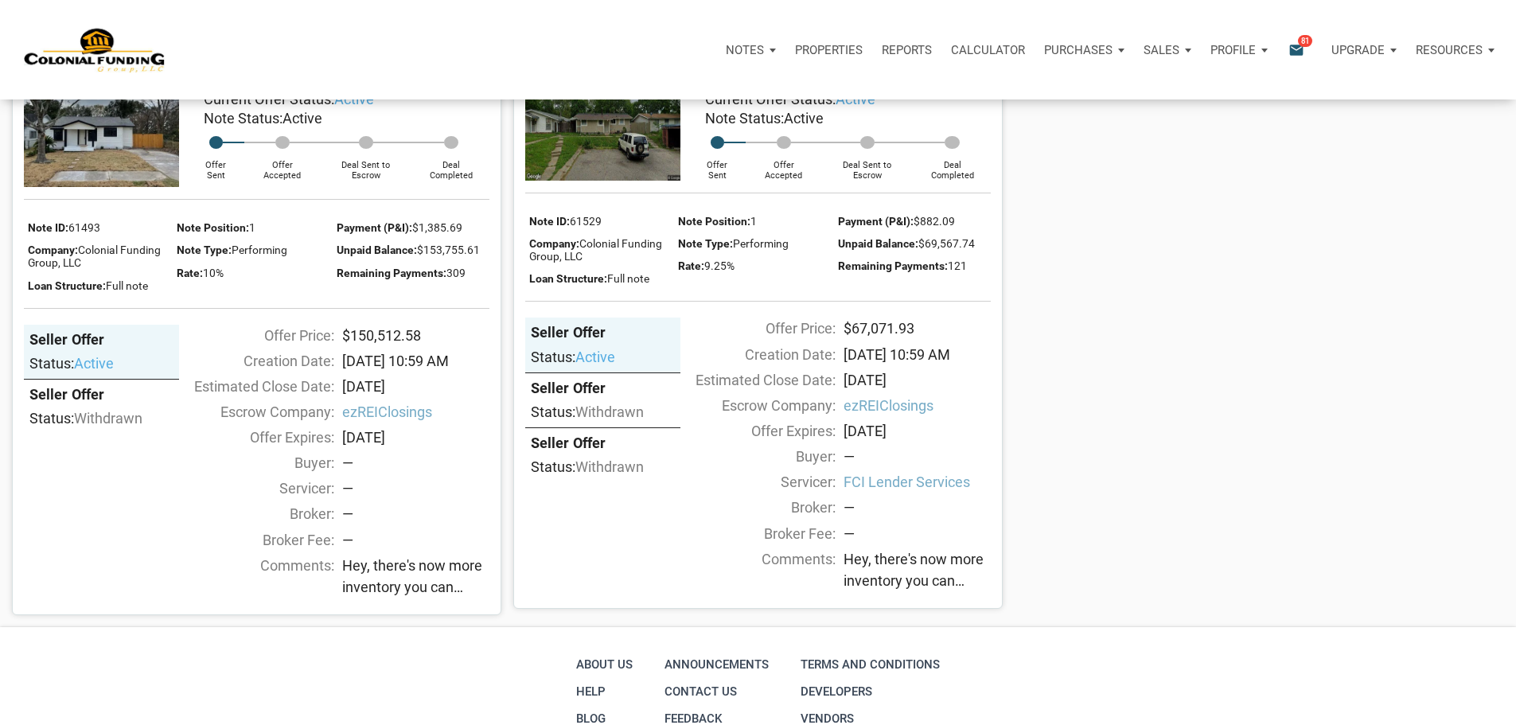
scroll to position [2148, 0]
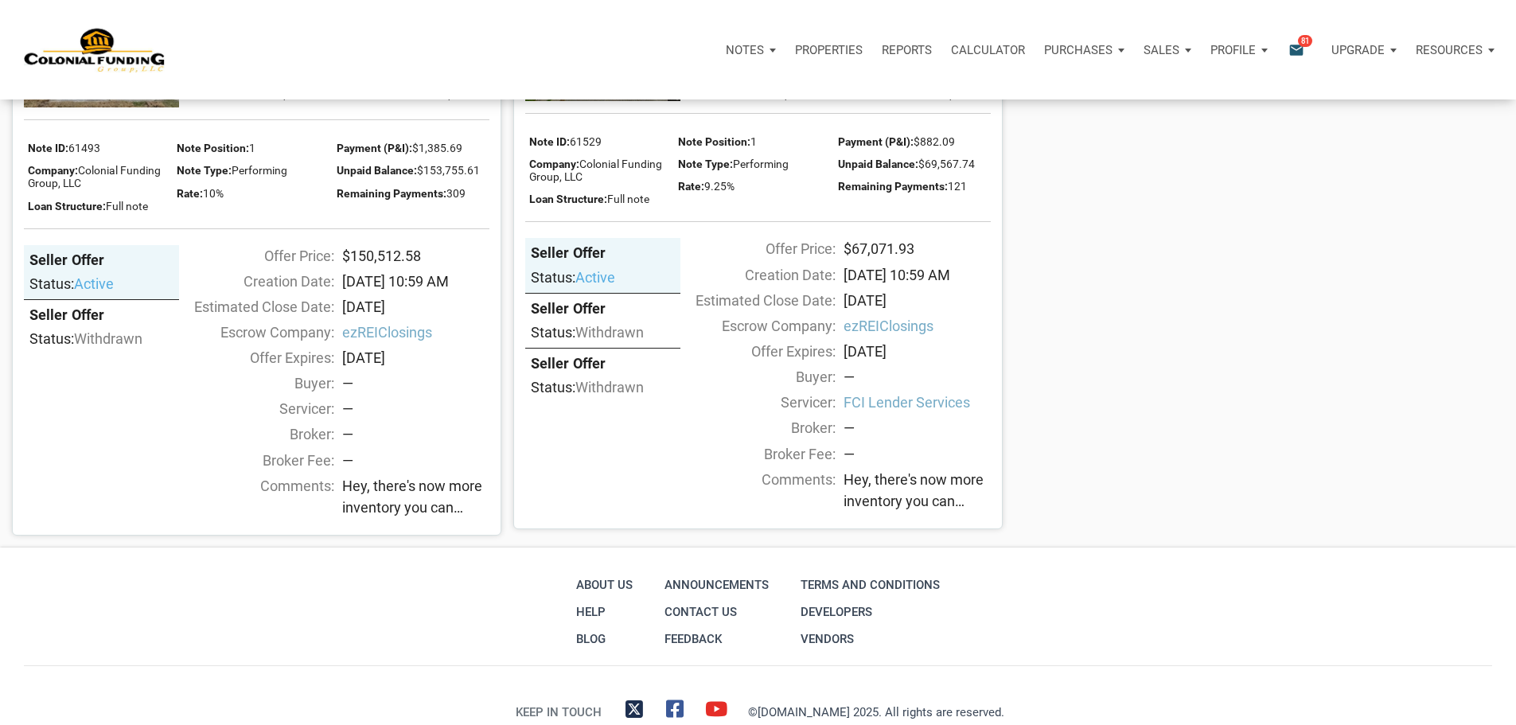
click at [98, 107] on img at bounding box center [101, 49] width 155 height 116
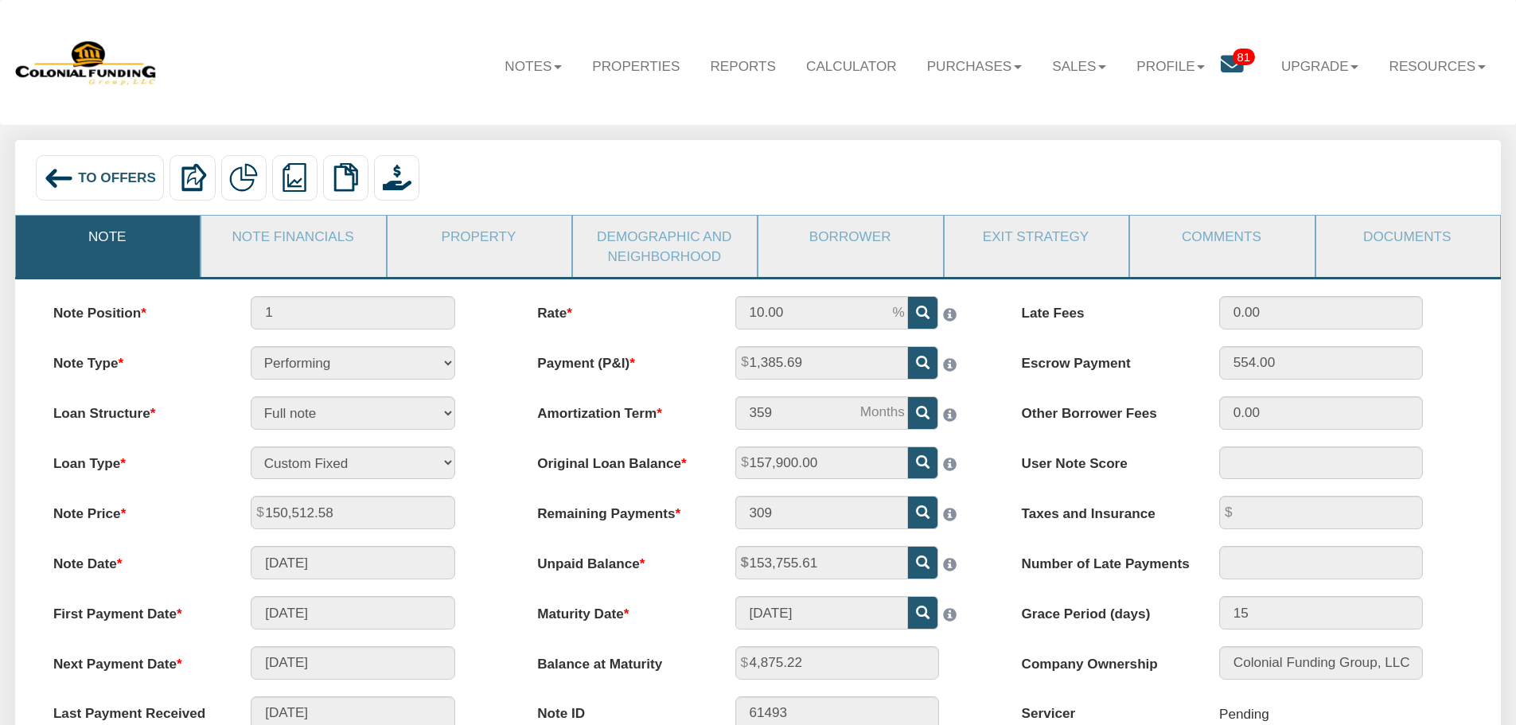
click at [85, 183] on span "To Offers" at bounding box center [117, 177] width 78 height 16
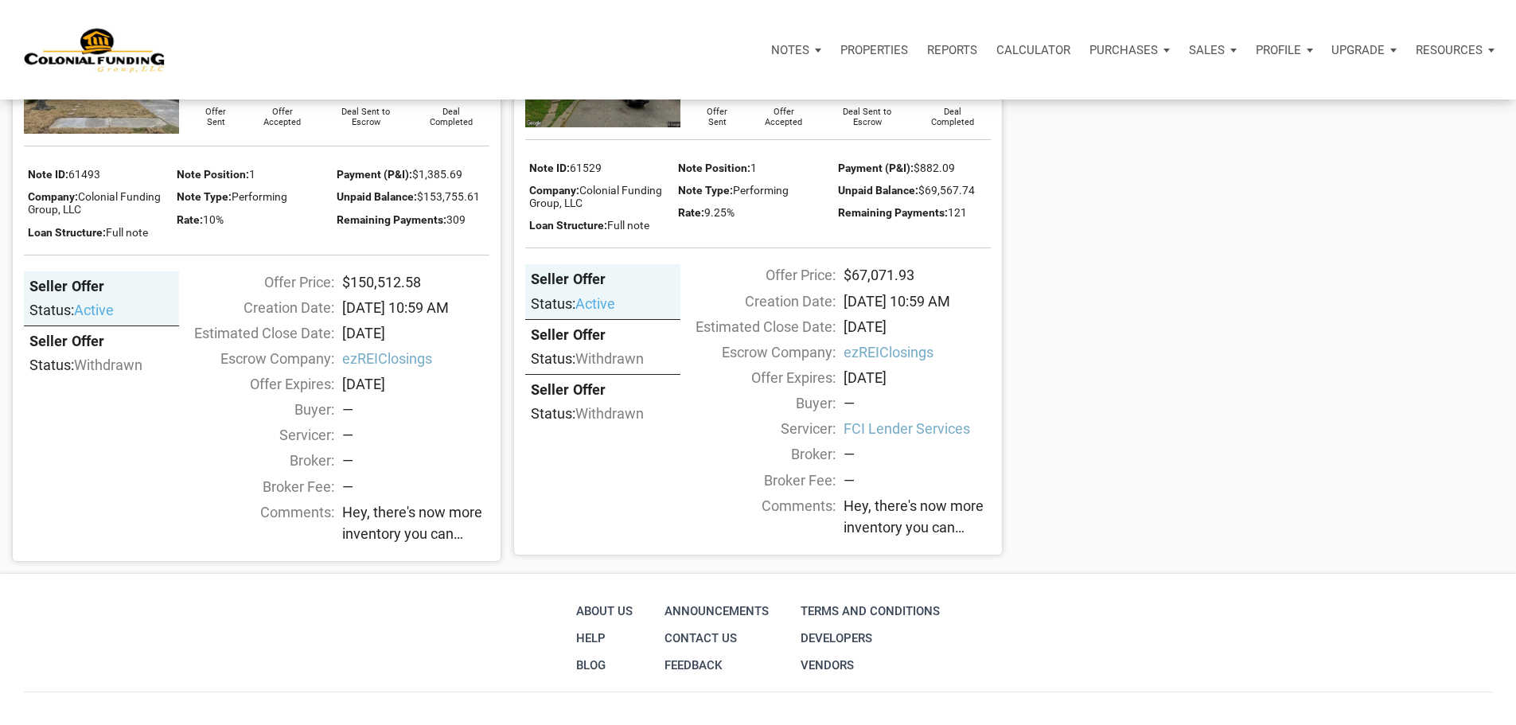
scroll to position [2148, 0]
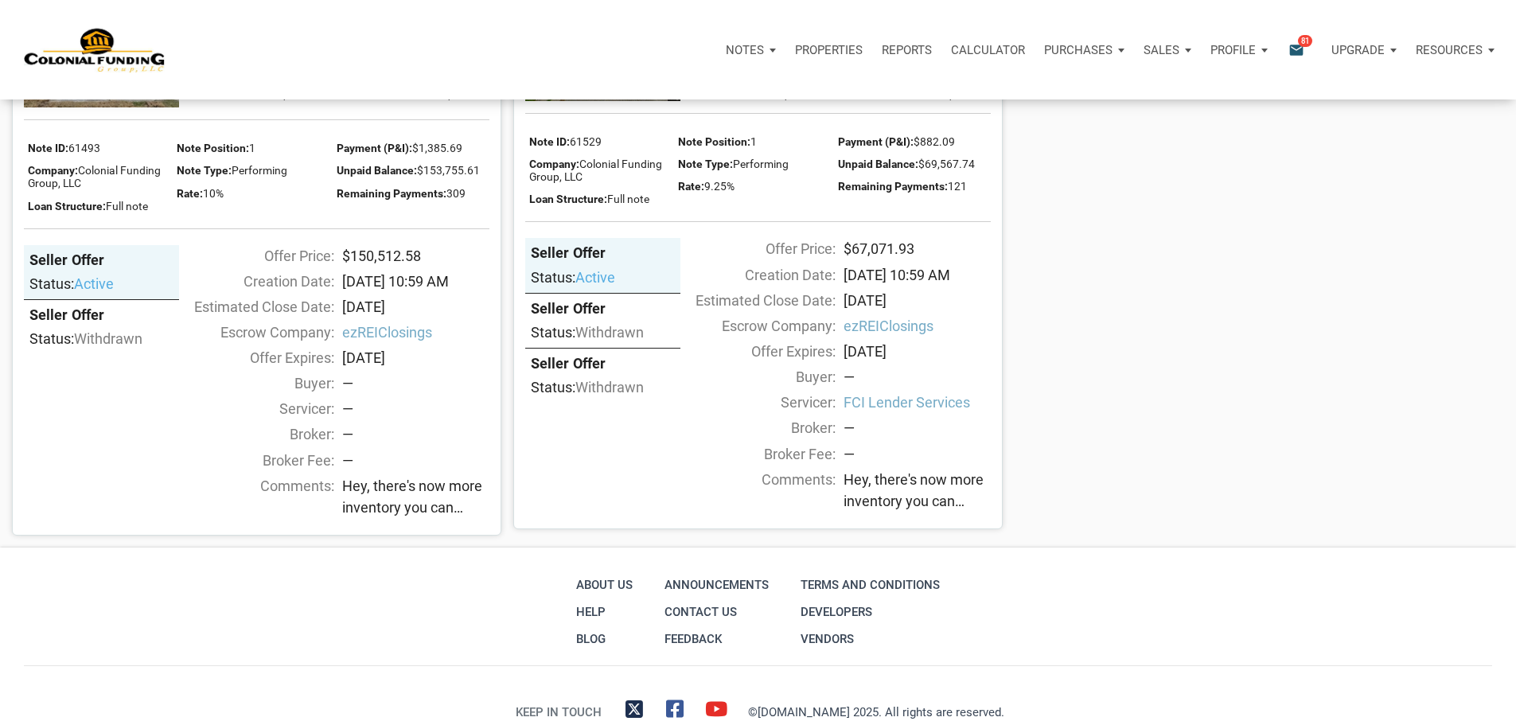
click at [91, 107] on img at bounding box center [101, 49] width 155 height 116
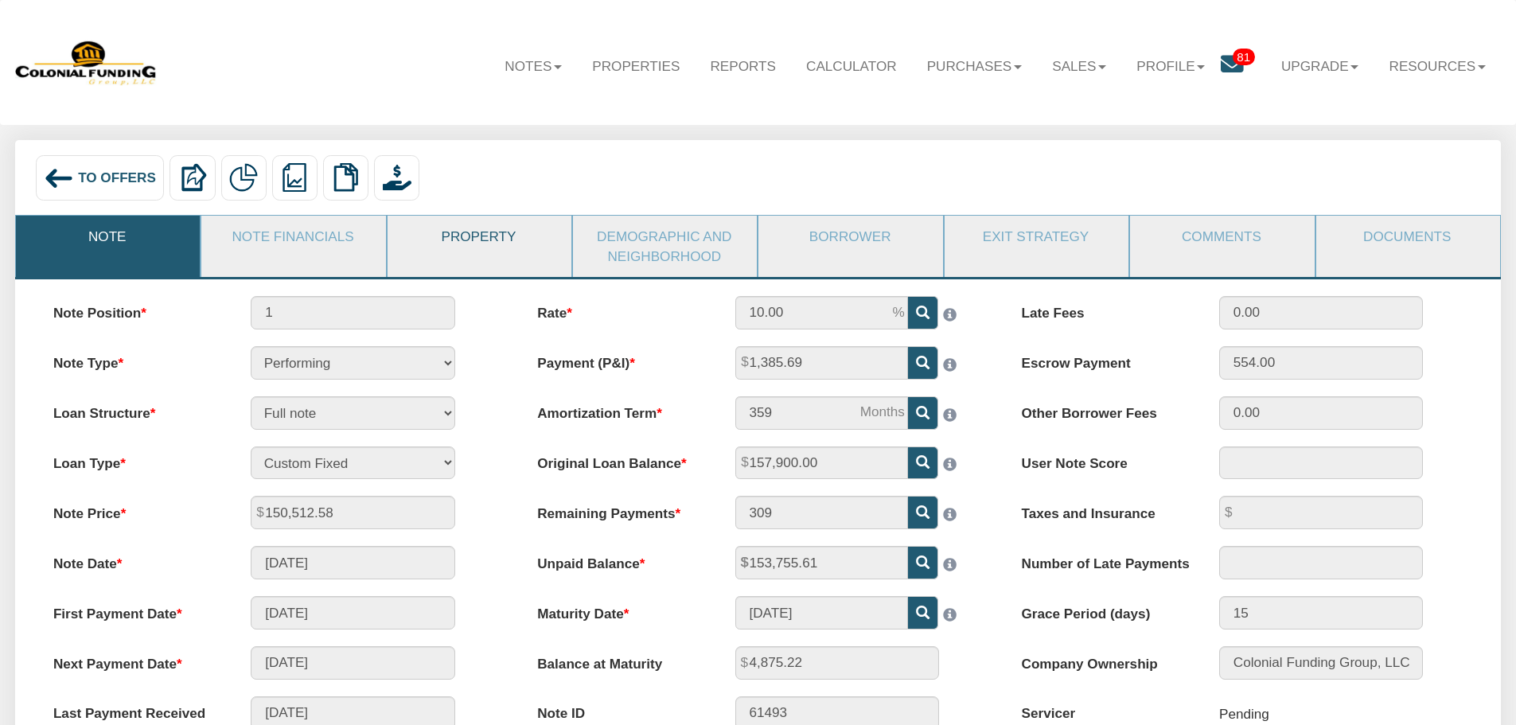
click at [495, 240] on link "Property" at bounding box center [478, 236] width 182 height 41
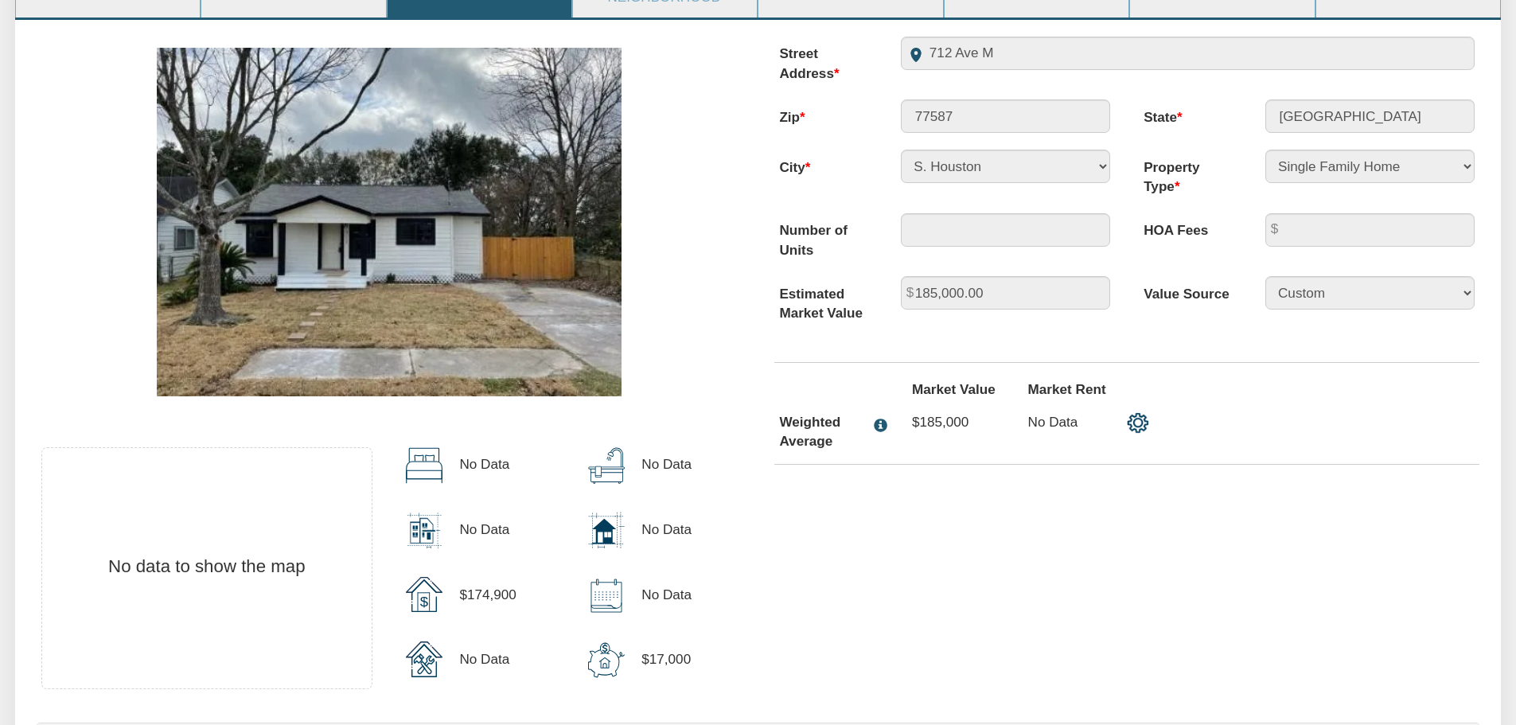
scroll to position [159, 0]
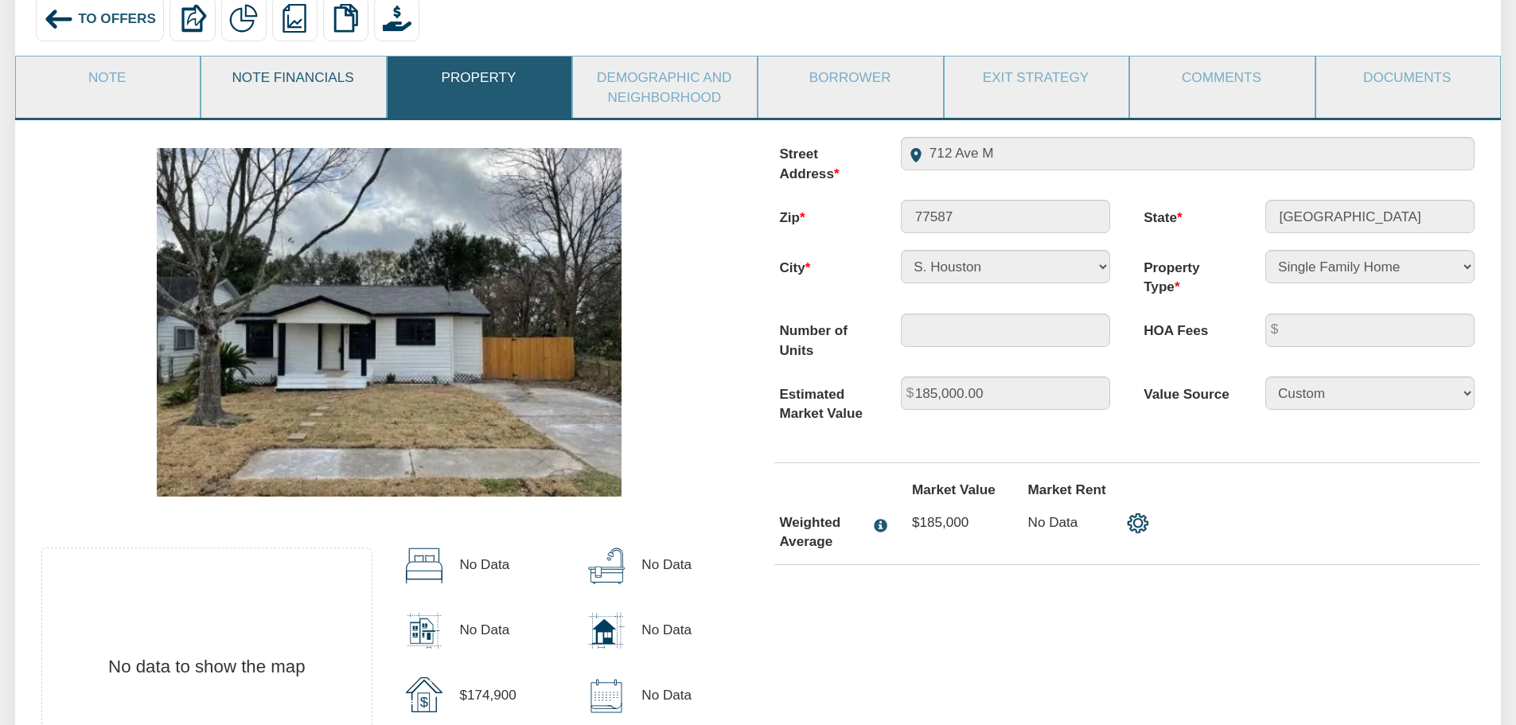
click at [308, 98] on link "Note Financials" at bounding box center [292, 76] width 182 height 41
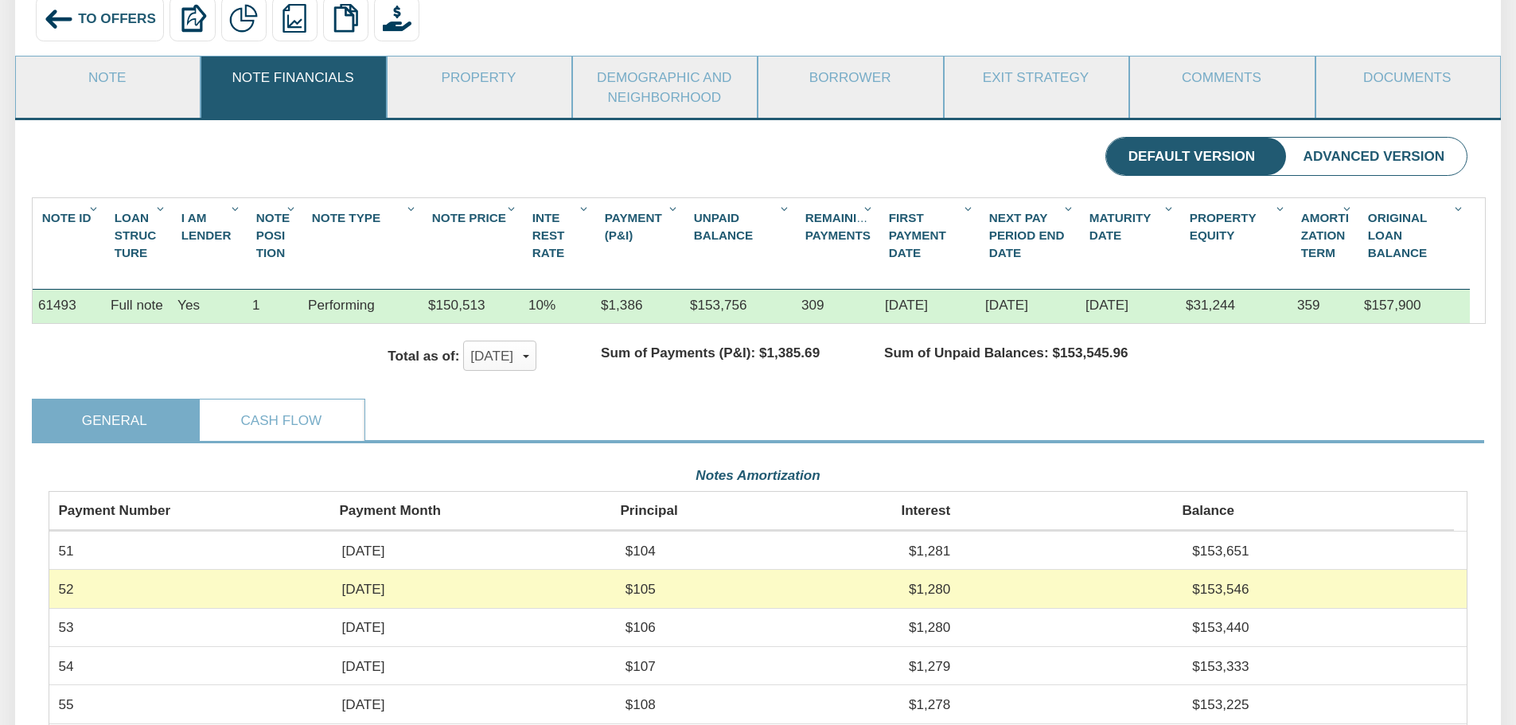
scroll to position [356, 1419]
click at [55, 21] on img at bounding box center [59, 19] width 30 height 30
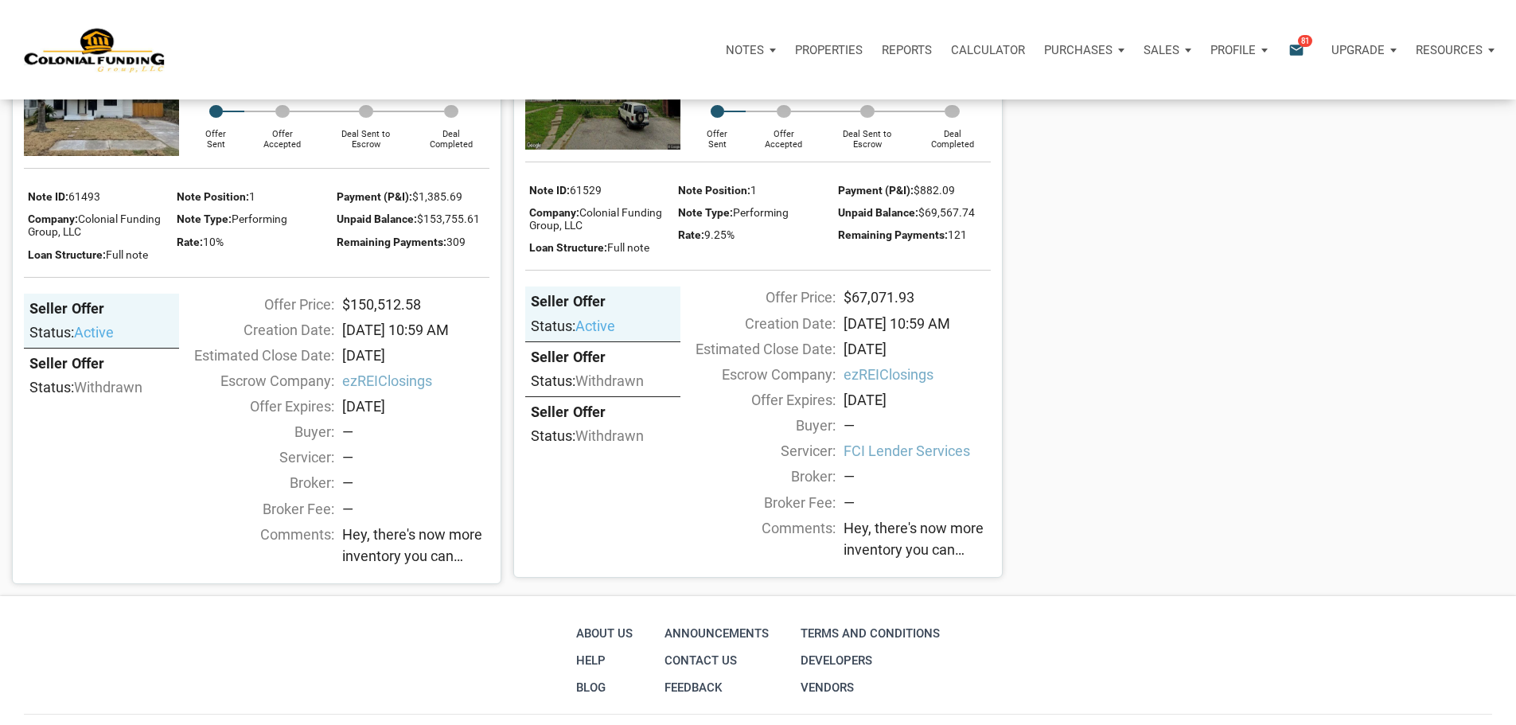
scroll to position [2069, 0]
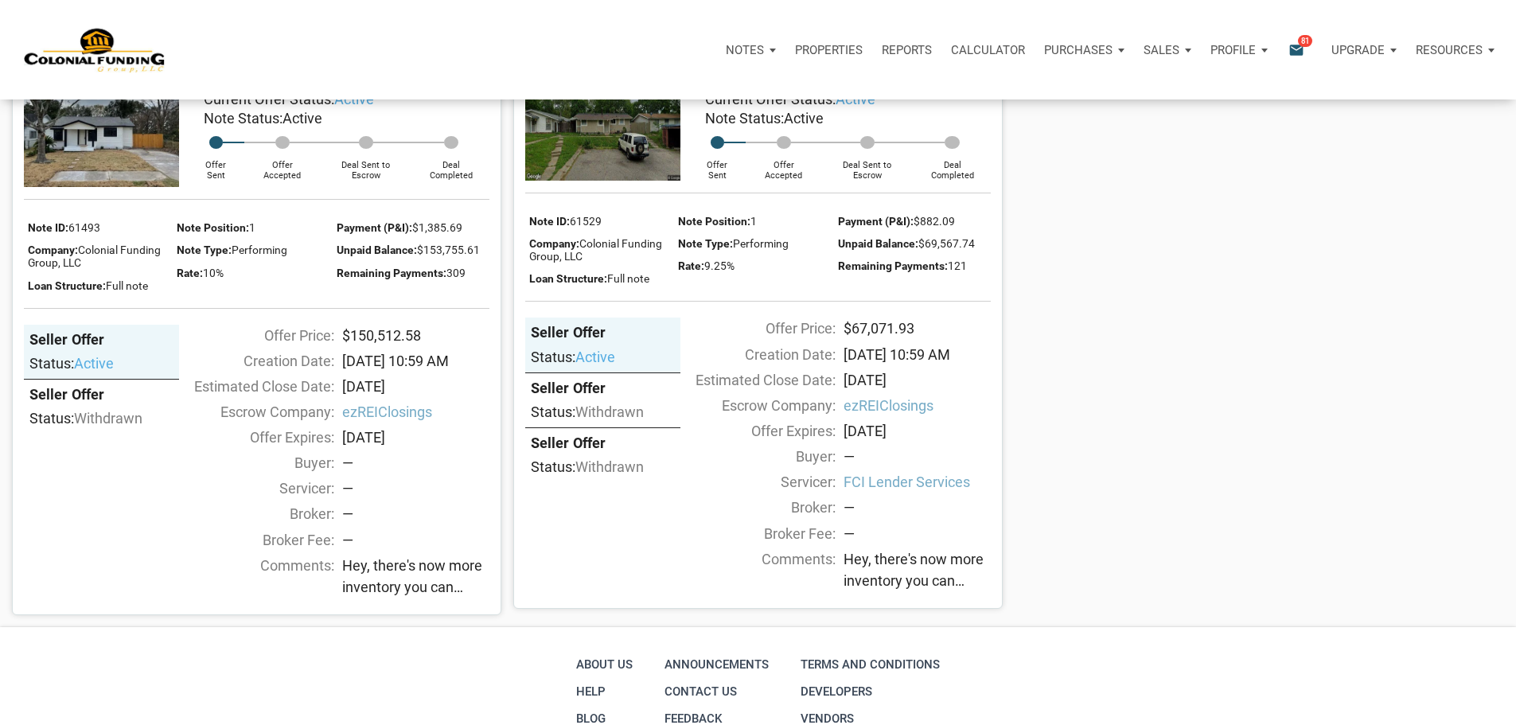
click at [116, 187] on img at bounding box center [101, 129] width 155 height 116
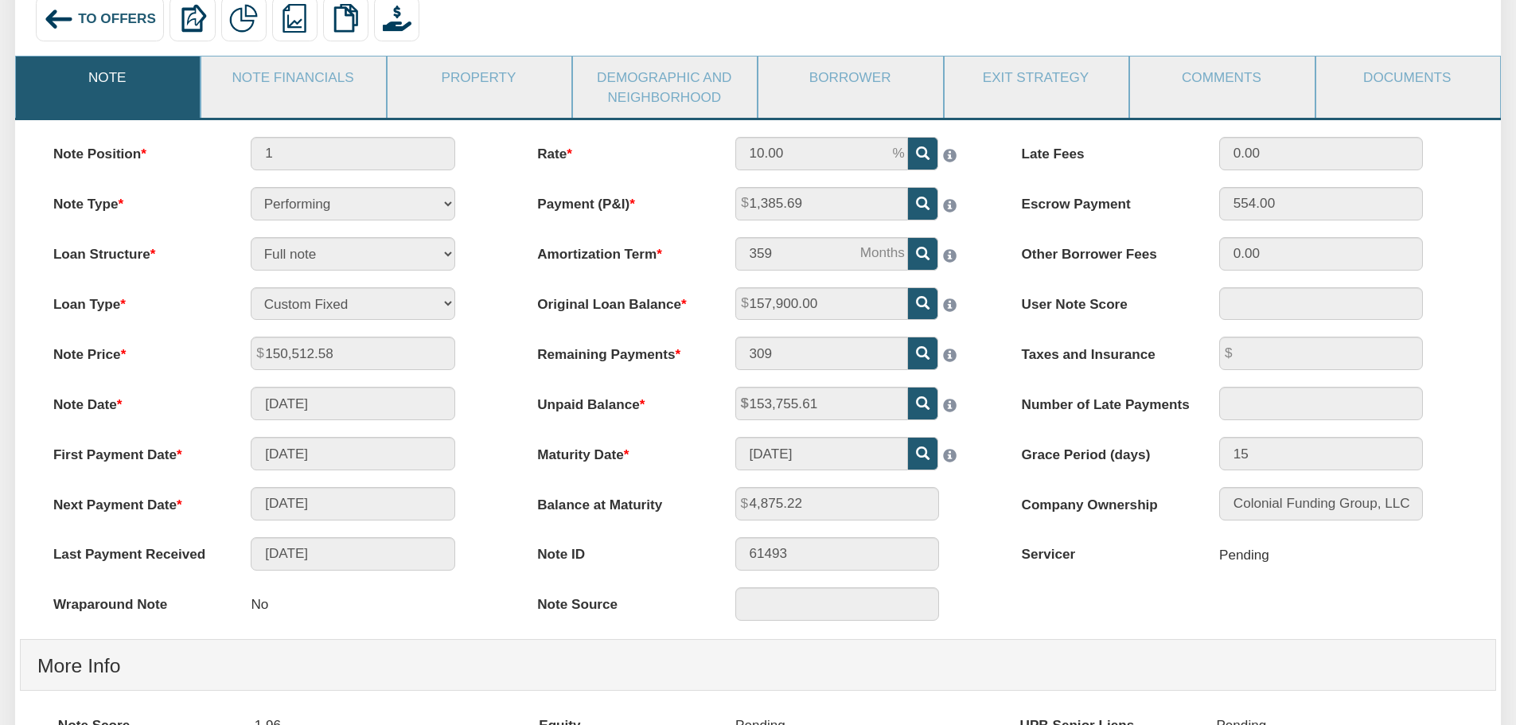
scroll to position [80, 0]
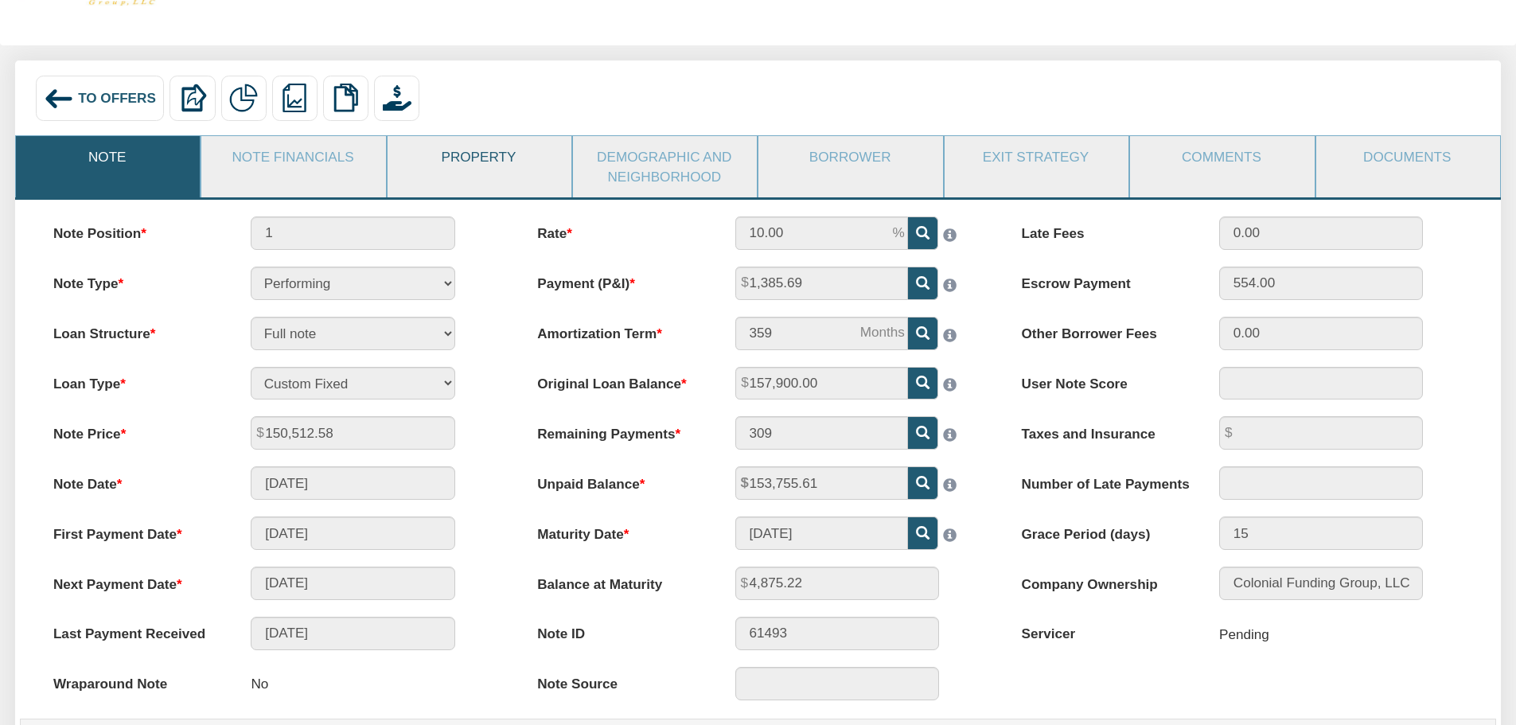
click at [489, 168] on link "Property" at bounding box center [478, 156] width 182 height 41
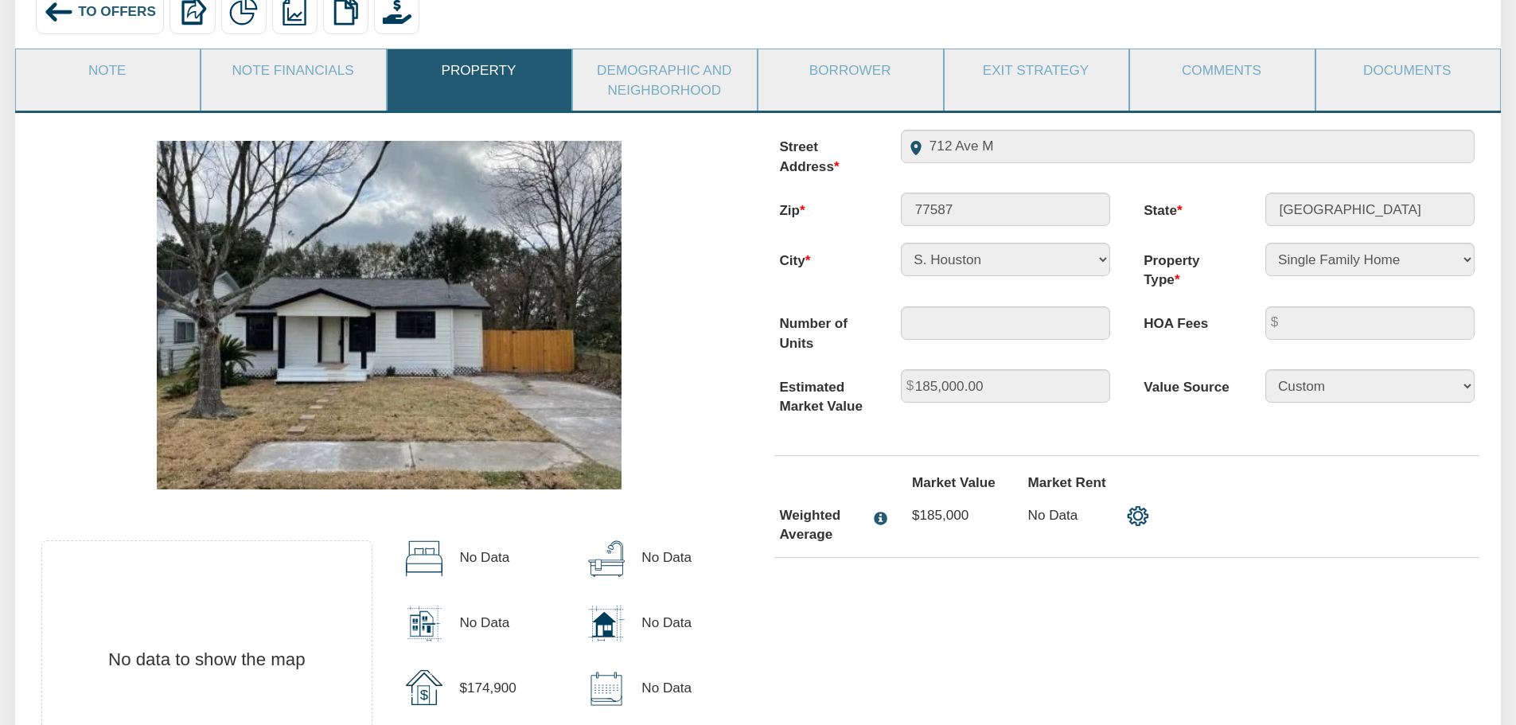
scroll to position [159, 0]
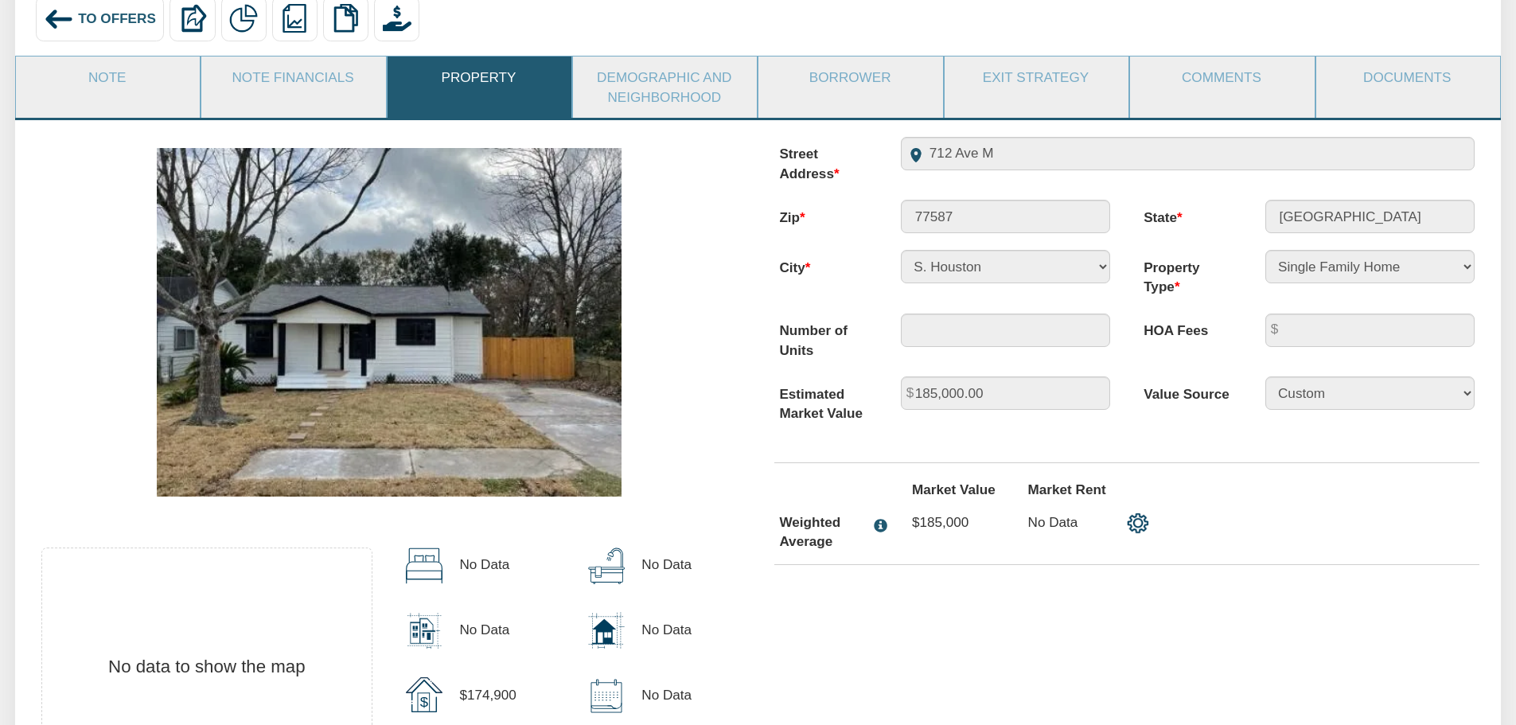
click at [862, 93] on link "Borrower" at bounding box center [849, 76] width 182 height 41
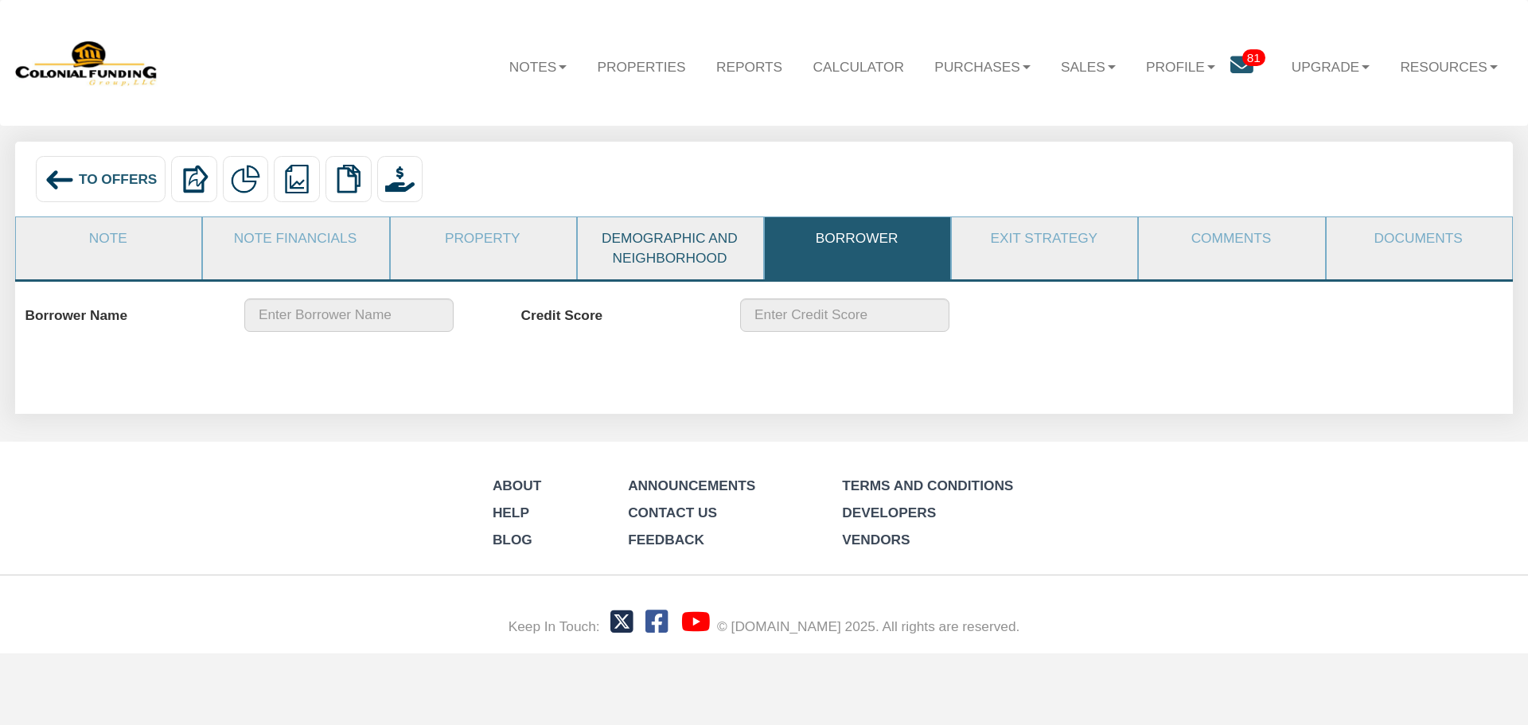
click at [651, 244] on link "Demographic and Neighborhood" at bounding box center [670, 247] width 184 height 61
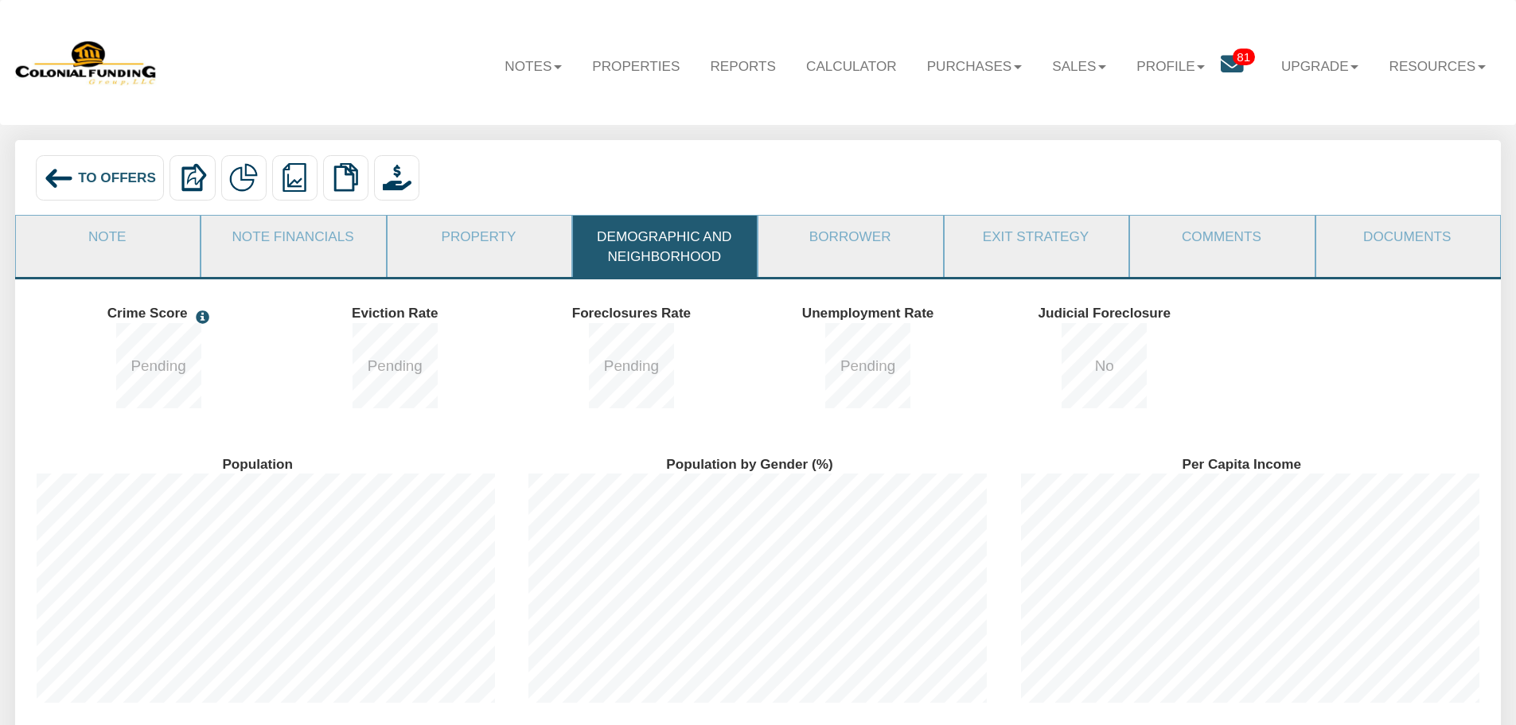
scroll to position [274, 492]
click at [1049, 249] on link "Exit Strategy" at bounding box center [1035, 236] width 182 height 41
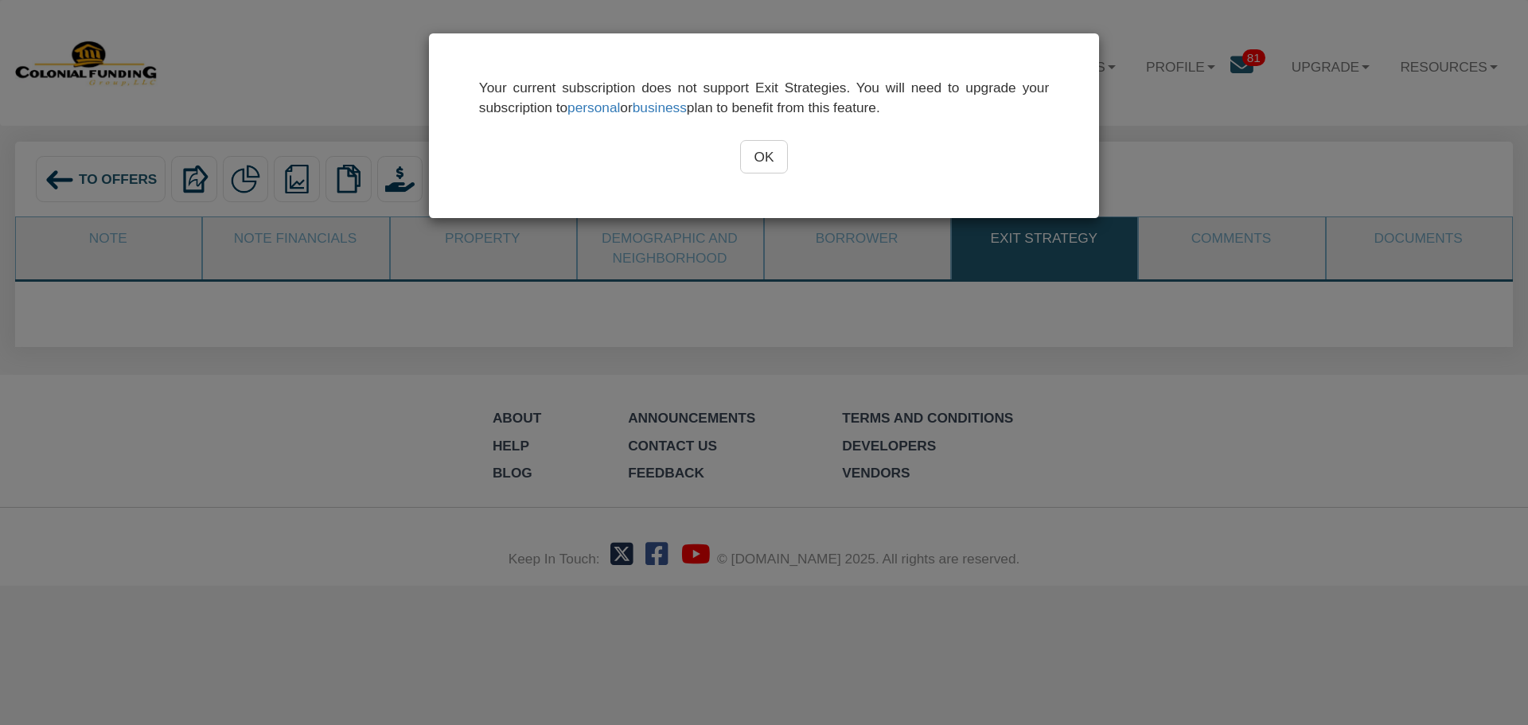
click at [769, 155] on input "OK" at bounding box center [764, 156] width 49 height 33
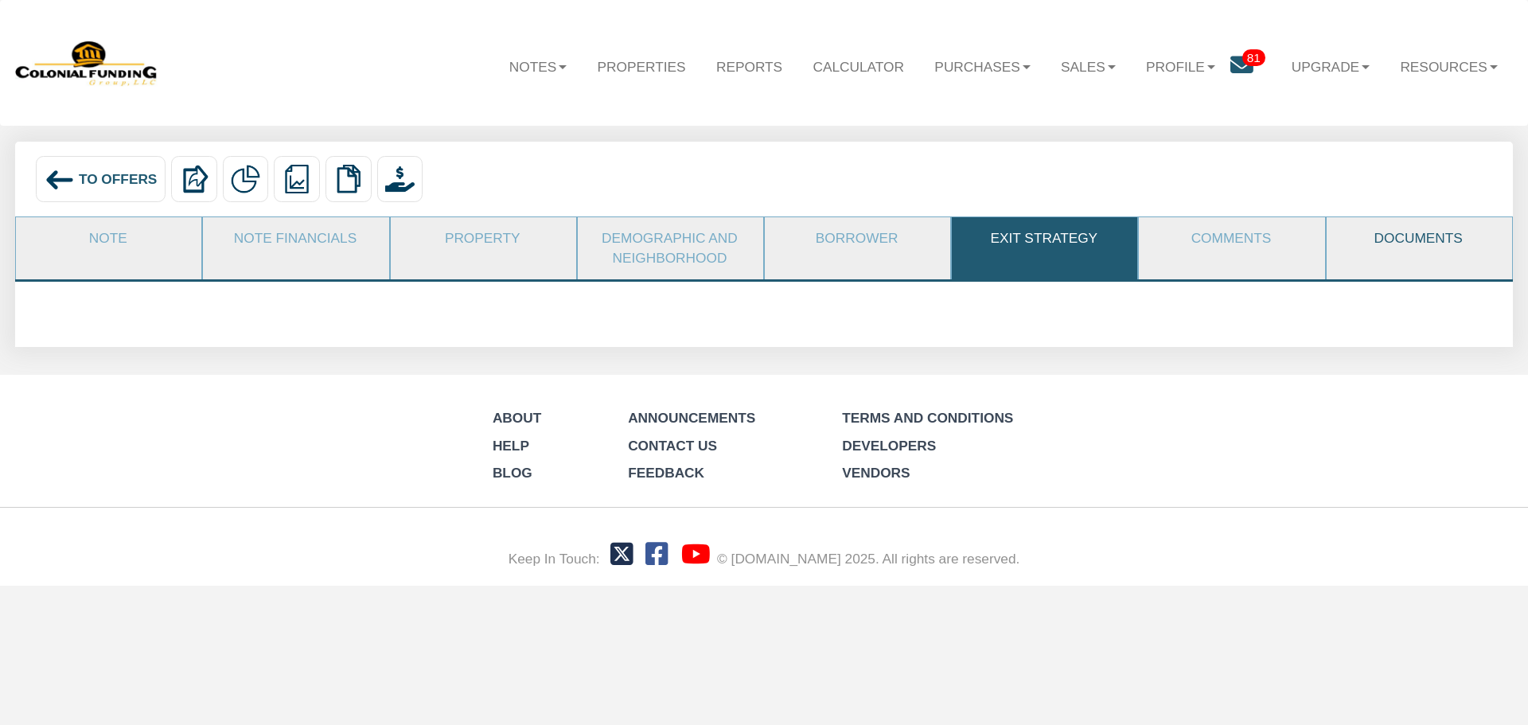
click at [1377, 258] on link "Documents" at bounding box center [1418, 238] width 184 height 42
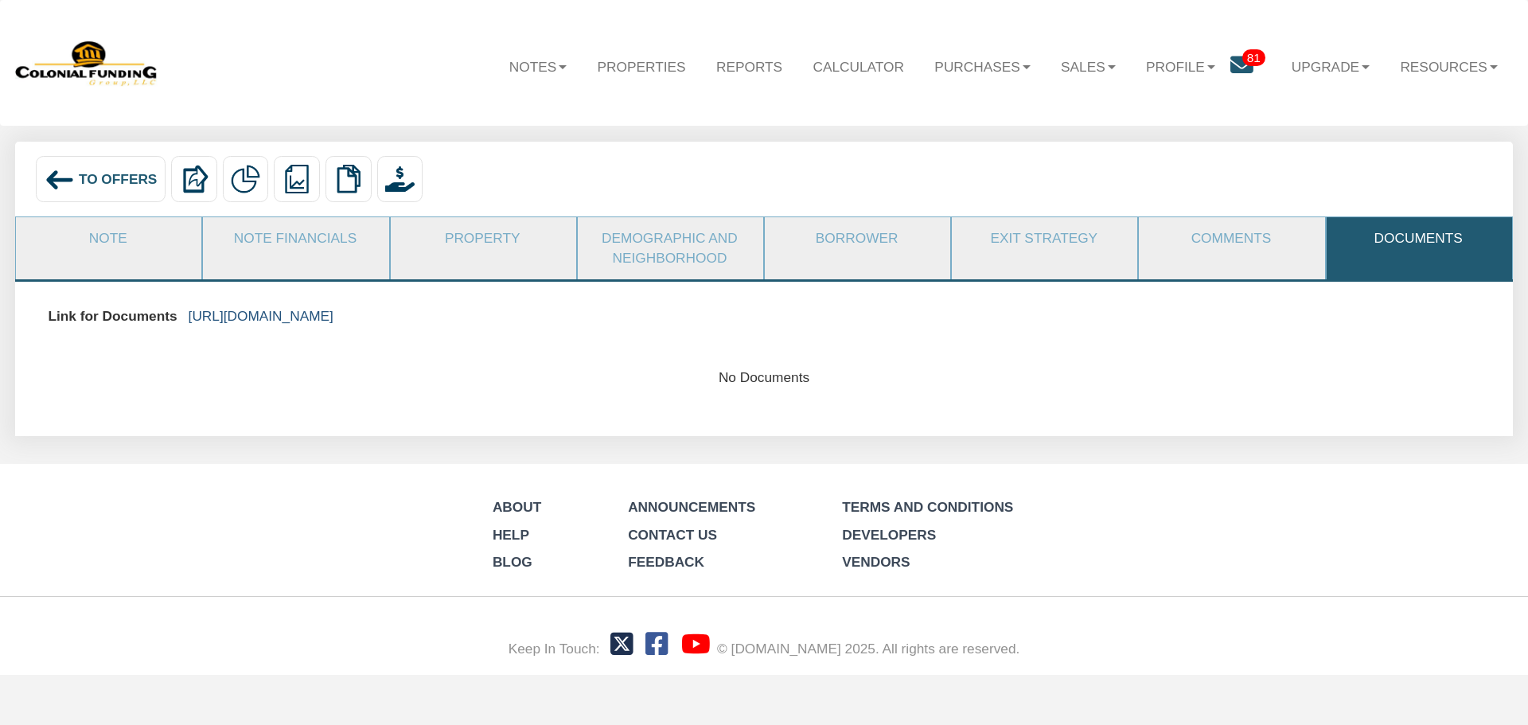
click at [333, 312] on link "https://colonialfundinggroup.sharepoint.com/:f:/s/operationsteam/Eg5p2f-ec6BFi1…" at bounding box center [261, 316] width 145 height 16
click at [456, 266] on li "Property" at bounding box center [483, 247] width 187 height 62
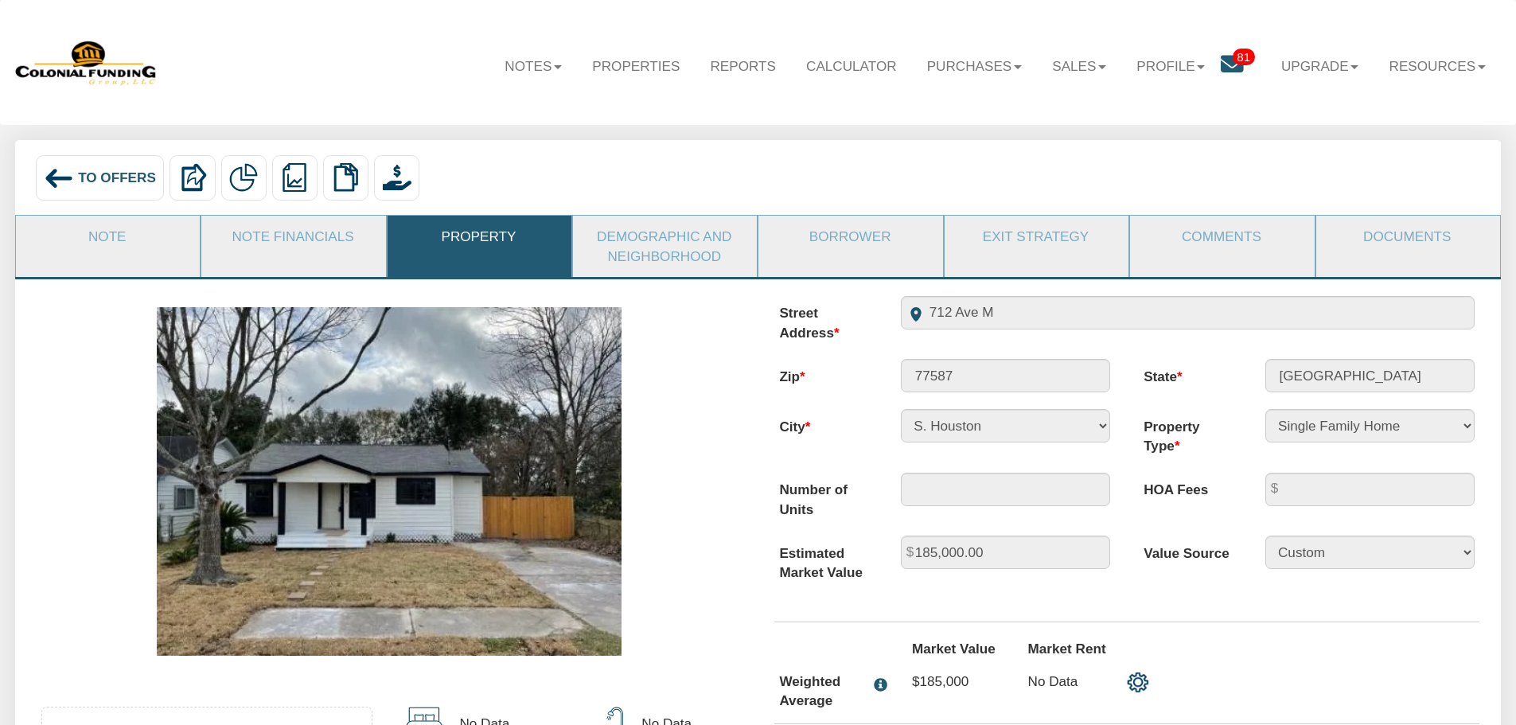
click at [125, 177] on span "To Offers" at bounding box center [117, 177] width 78 height 16
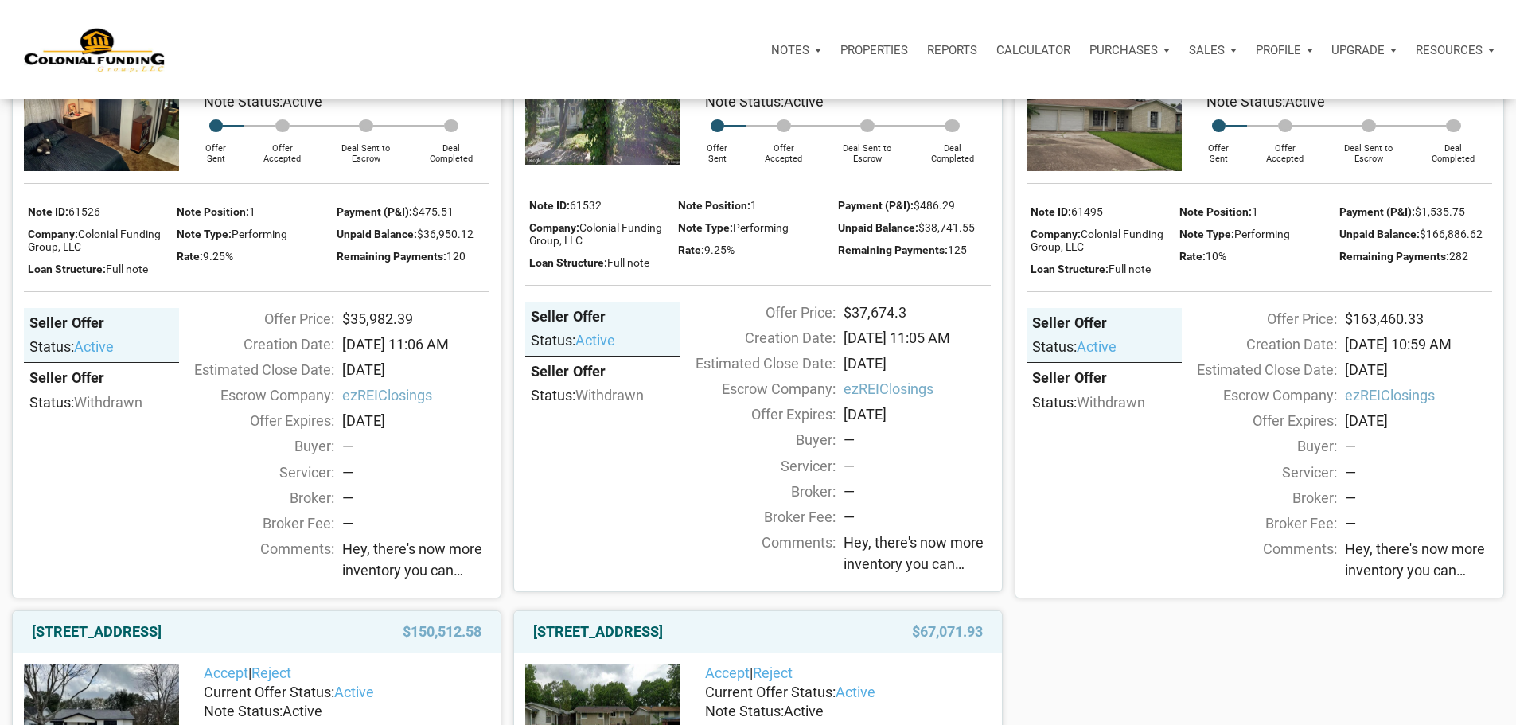
scroll to position [1512, 0]
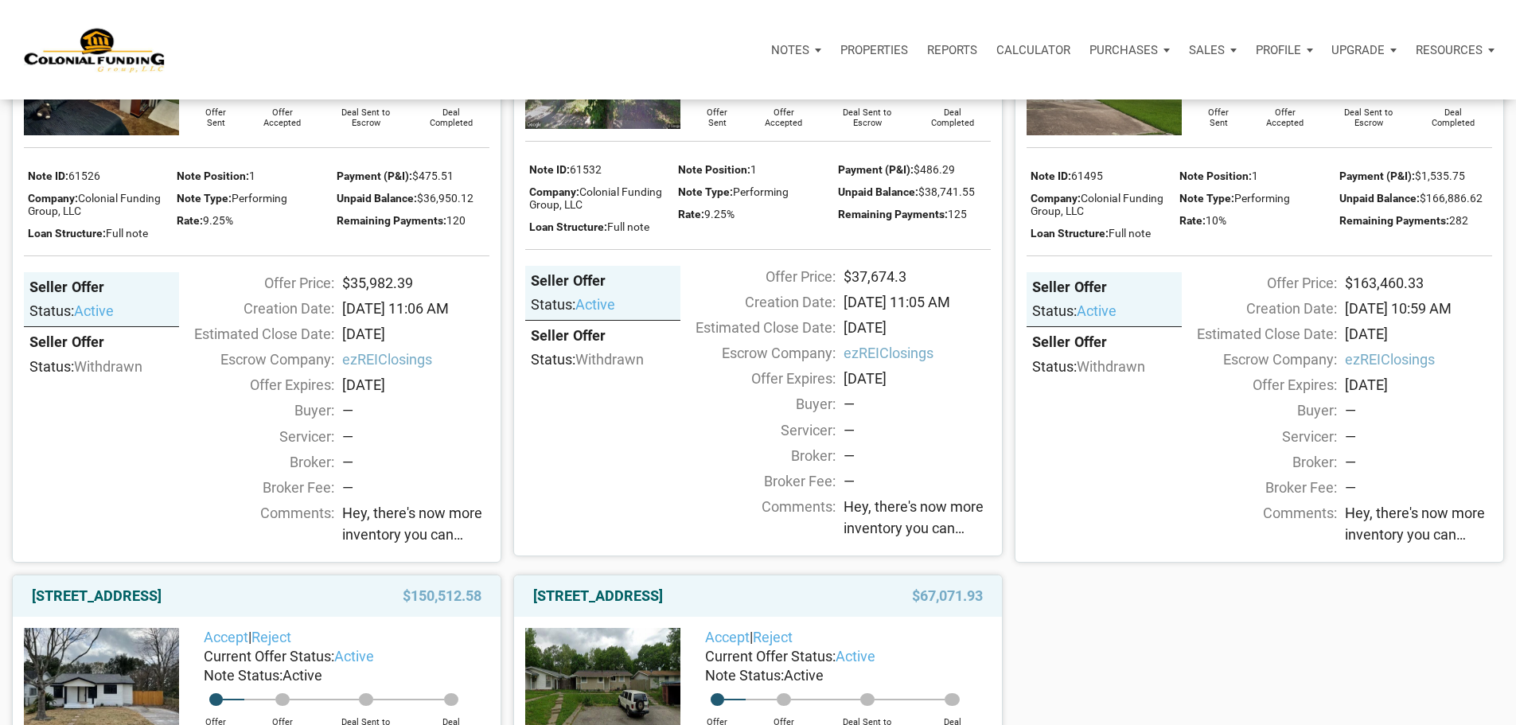
click at [1119, 134] on img at bounding box center [1103, 76] width 155 height 116
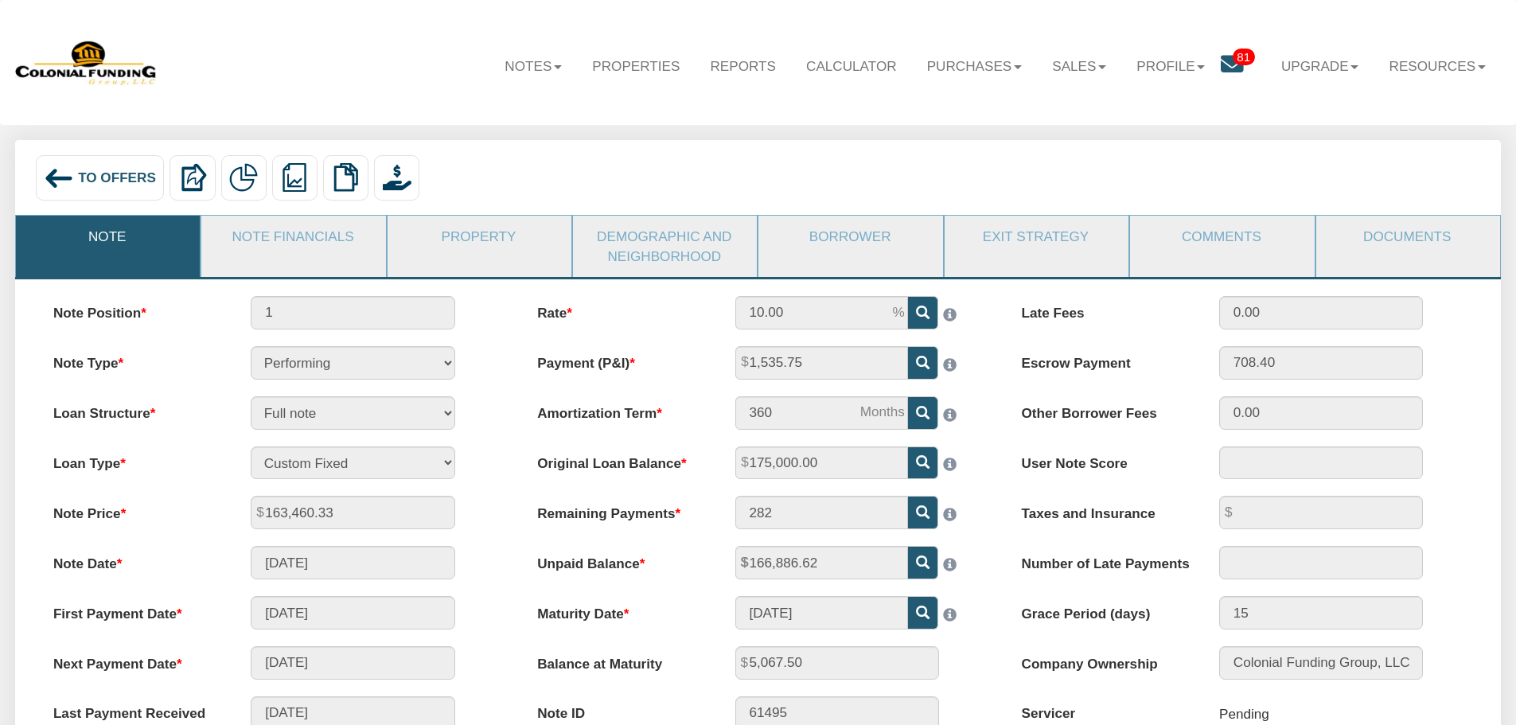
click at [518, 263] on li "Property" at bounding box center [479, 246] width 185 height 62
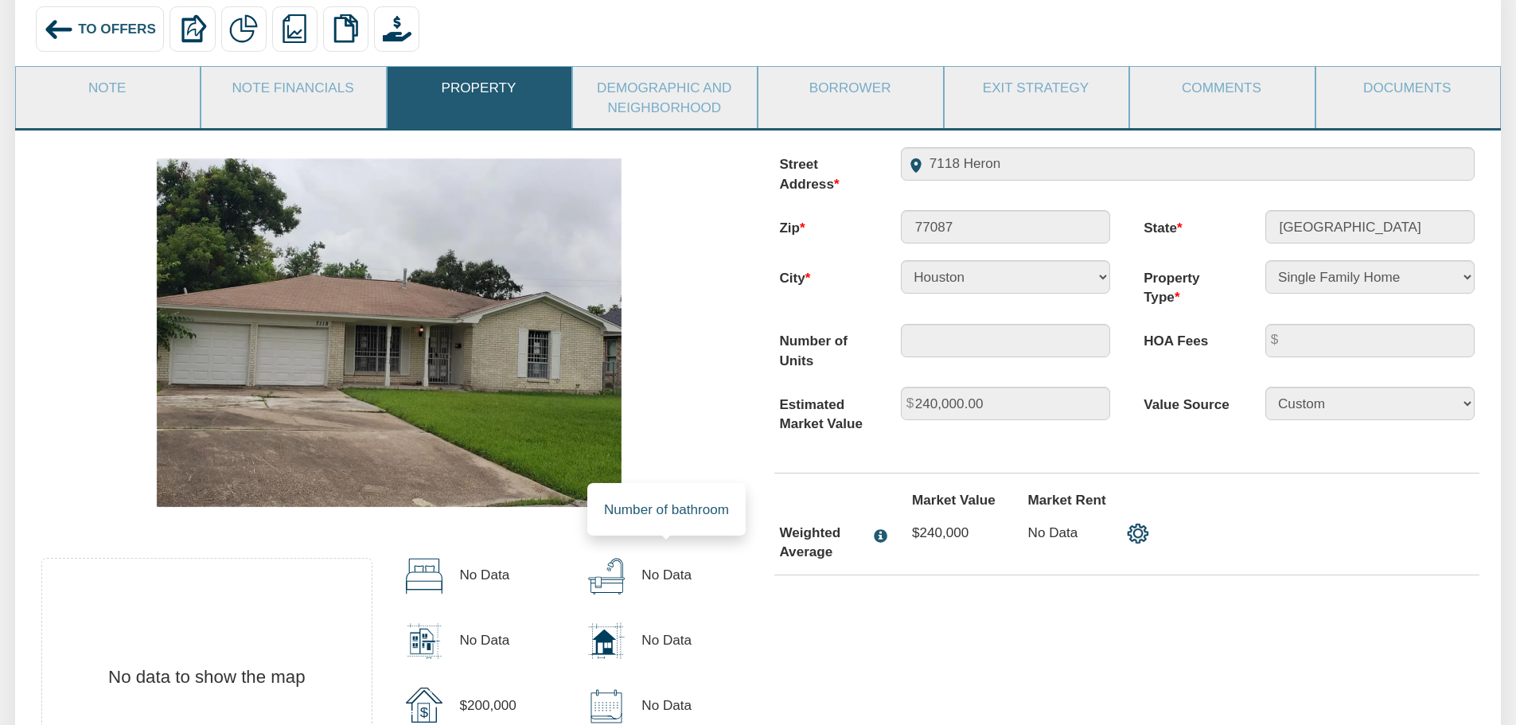
scroll to position [126, 0]
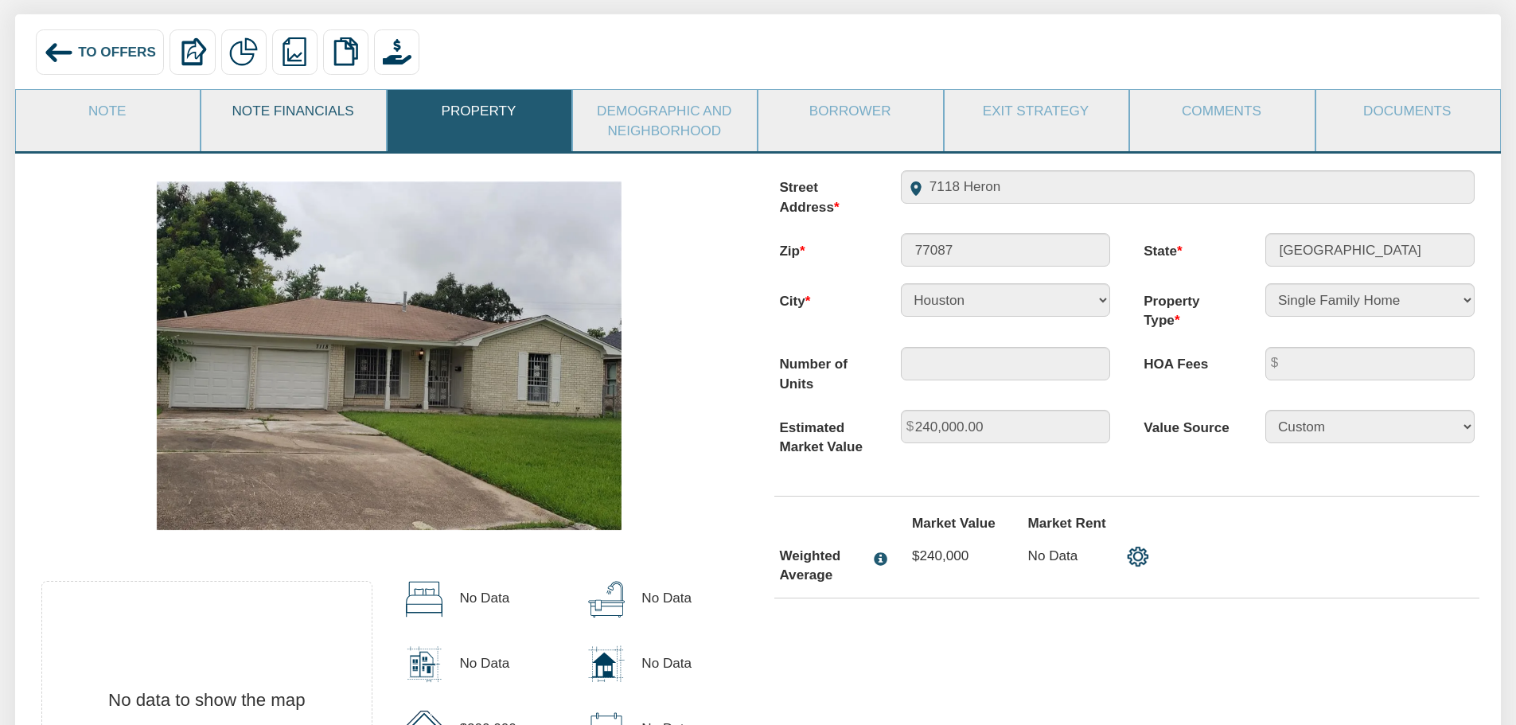
click at [259, 131] on link "Note Financials" at bounding box center [292, 110] width 182 height 41
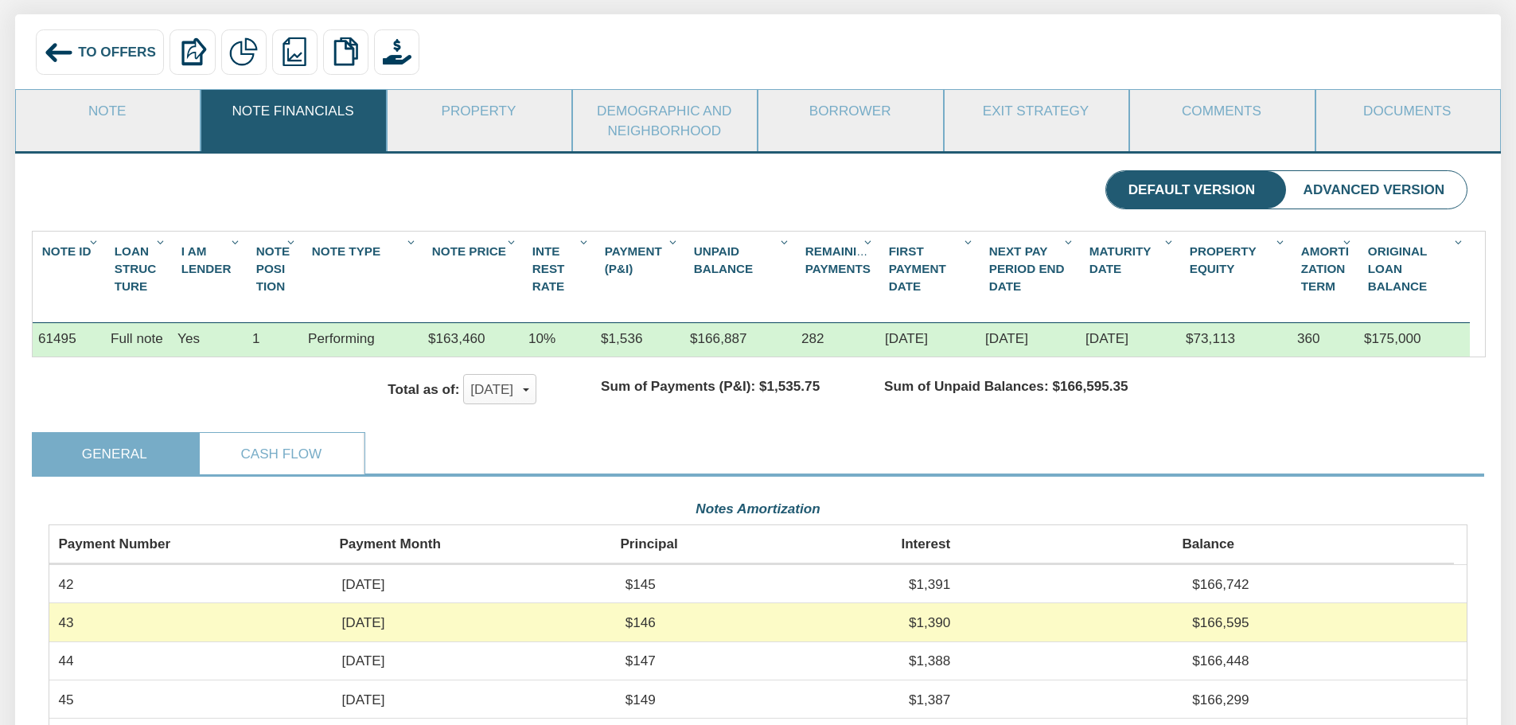
scroll to position [356, 1419]
click at [114, 121] on link "Note" at bounding box center [107, 110] width 182 height 41
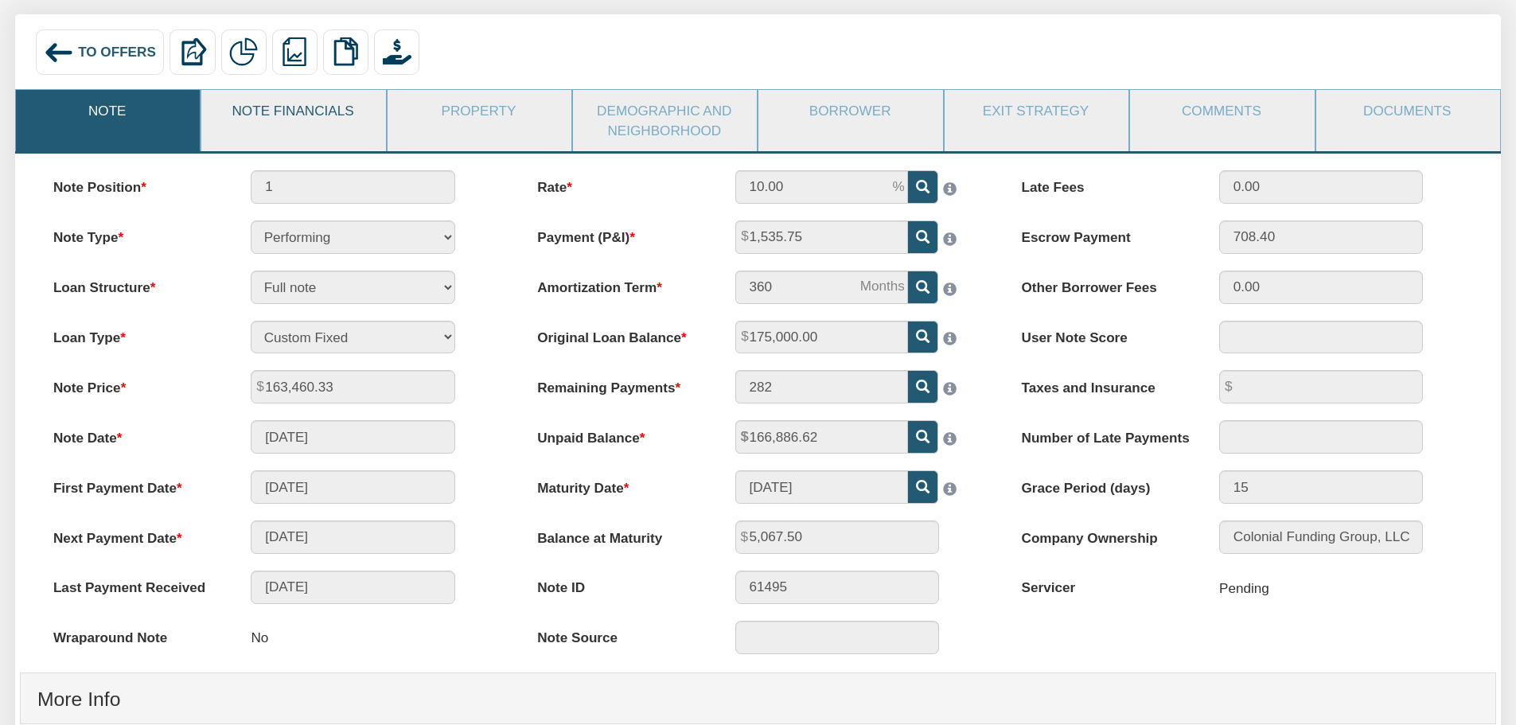
click at [309, 104] on link "Note Financials" at bounding box center [292, 110] width 182 height 41
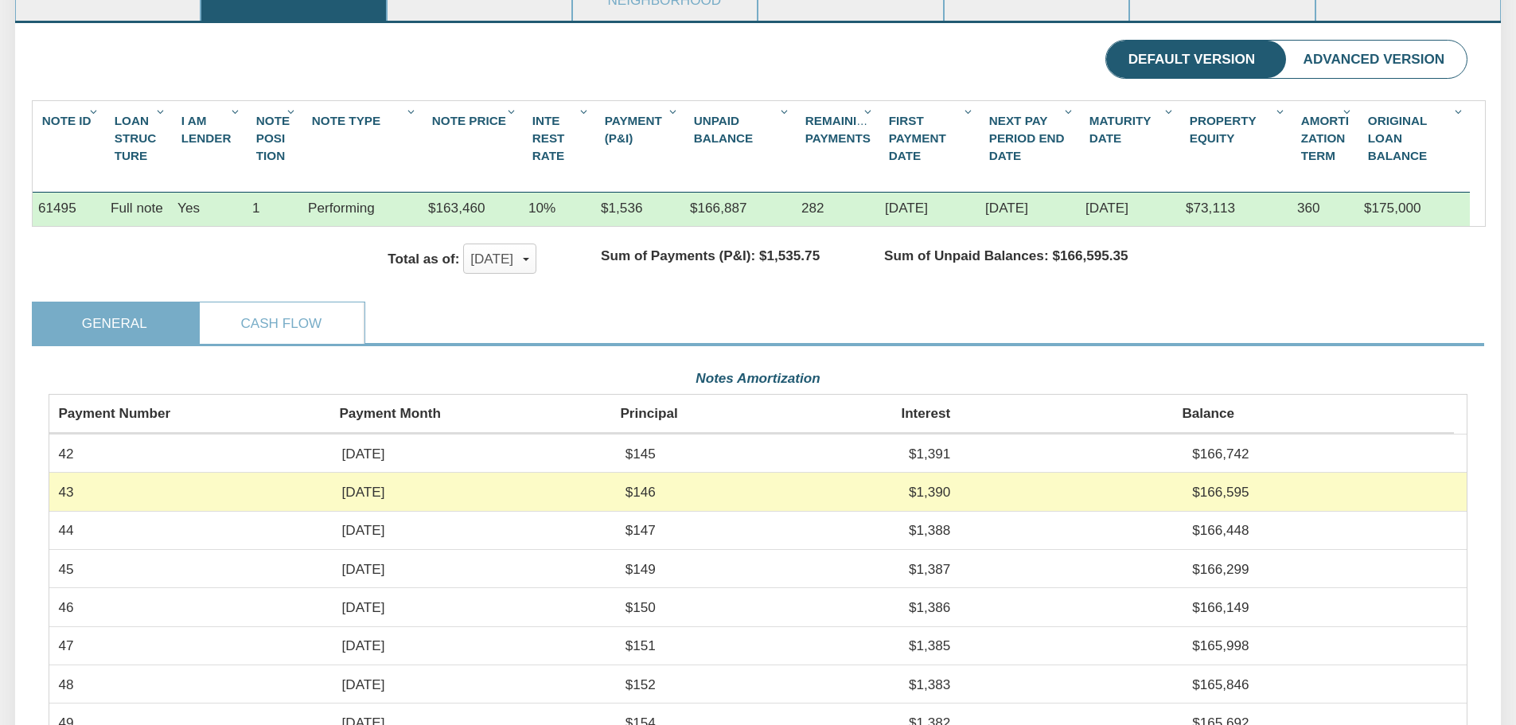
scroll to position [239, 0]
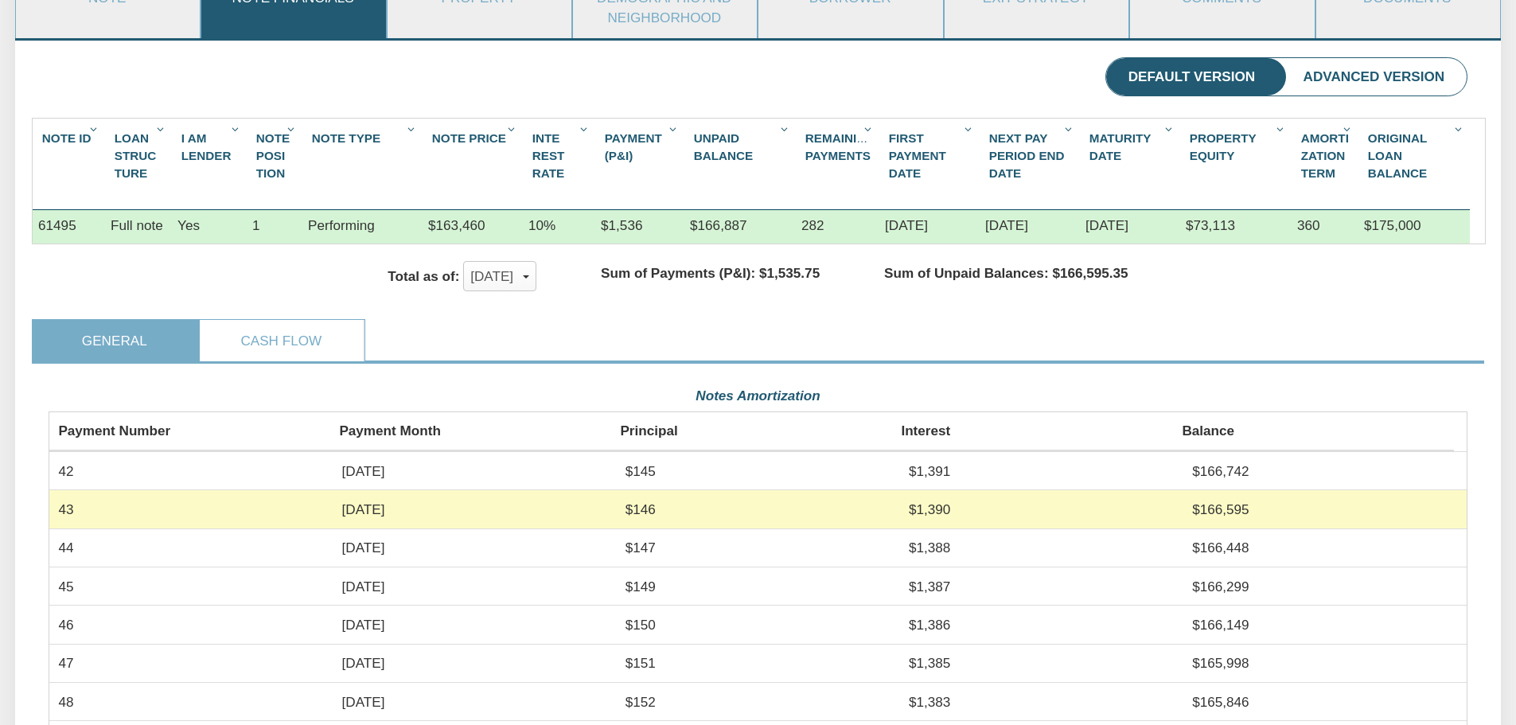
click at [139, 21] on li "Note" at bounding box center [107, 7] width 185 height 62
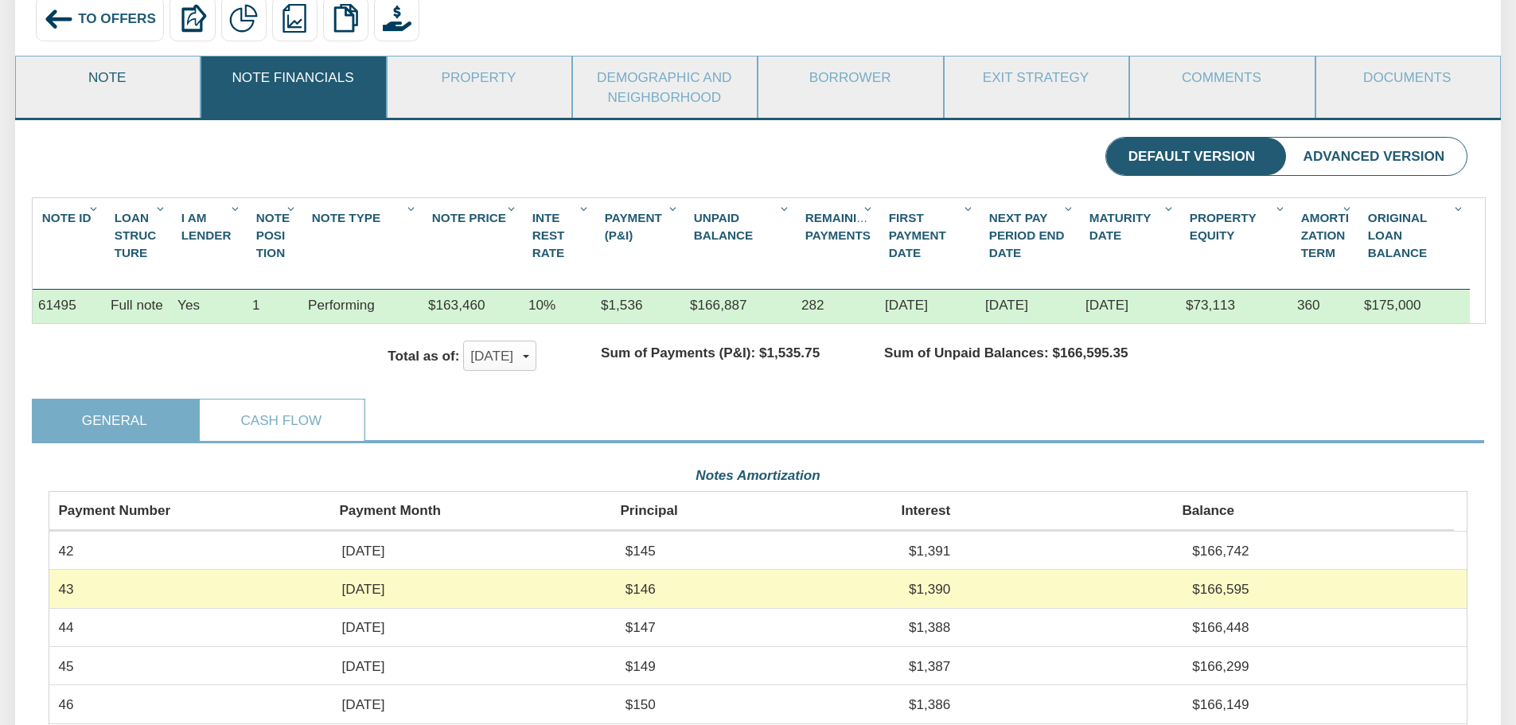
click at [115, 77] on link "Note" at bounding box center [107, 76] width 182 height 41
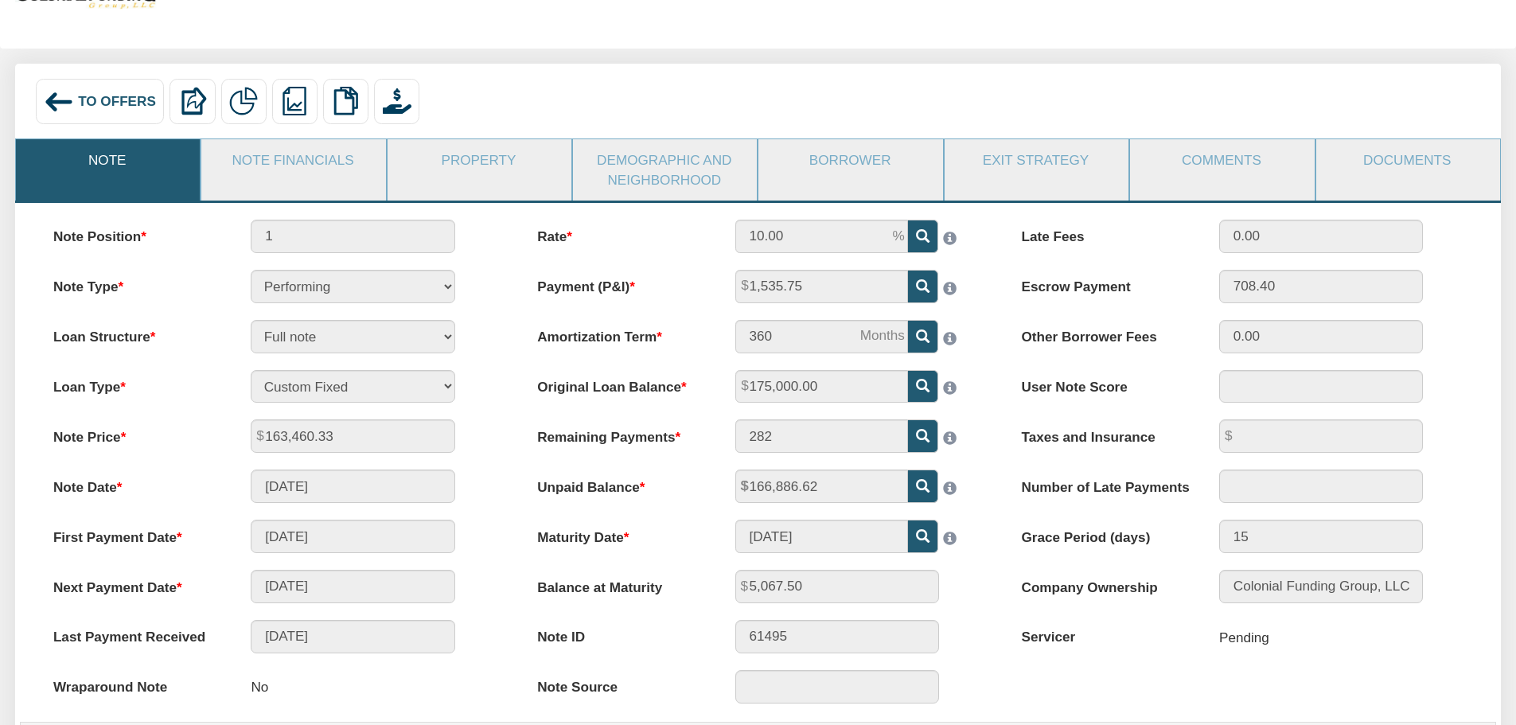
scroll to position [0, 0]
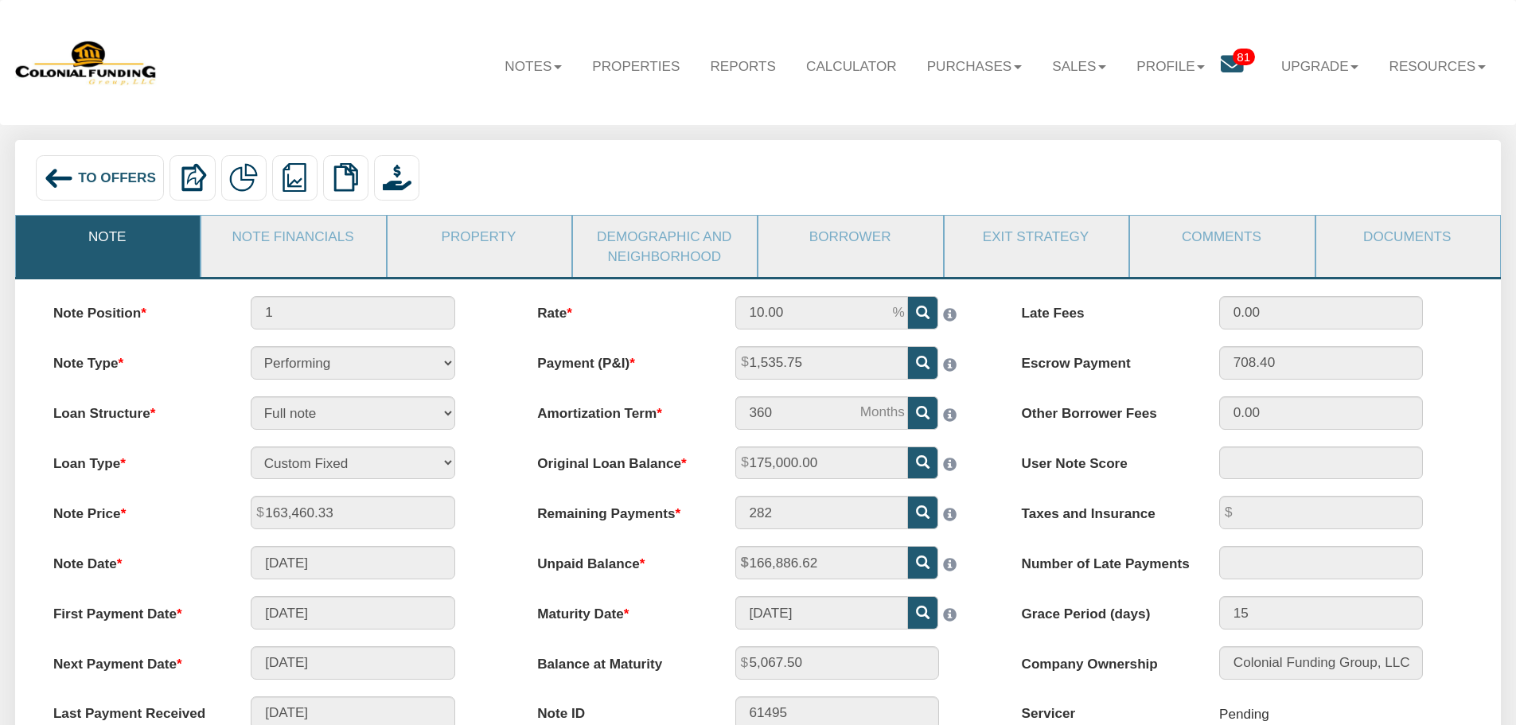
click at [56, 171] on img at bounding box center [59, 178] width 30 height 30
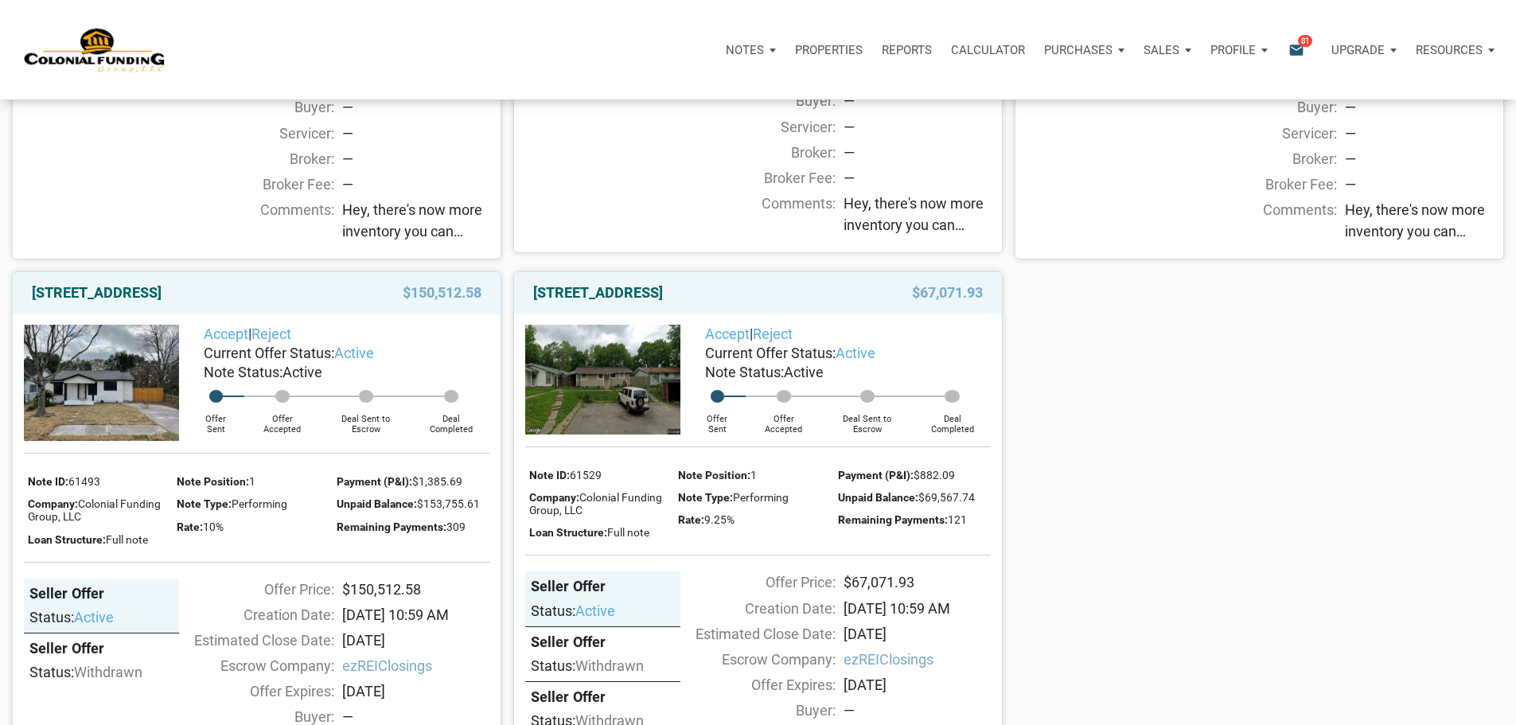
scroll to position [1671, 0]
